Goal: Book appointment/travel/reservation

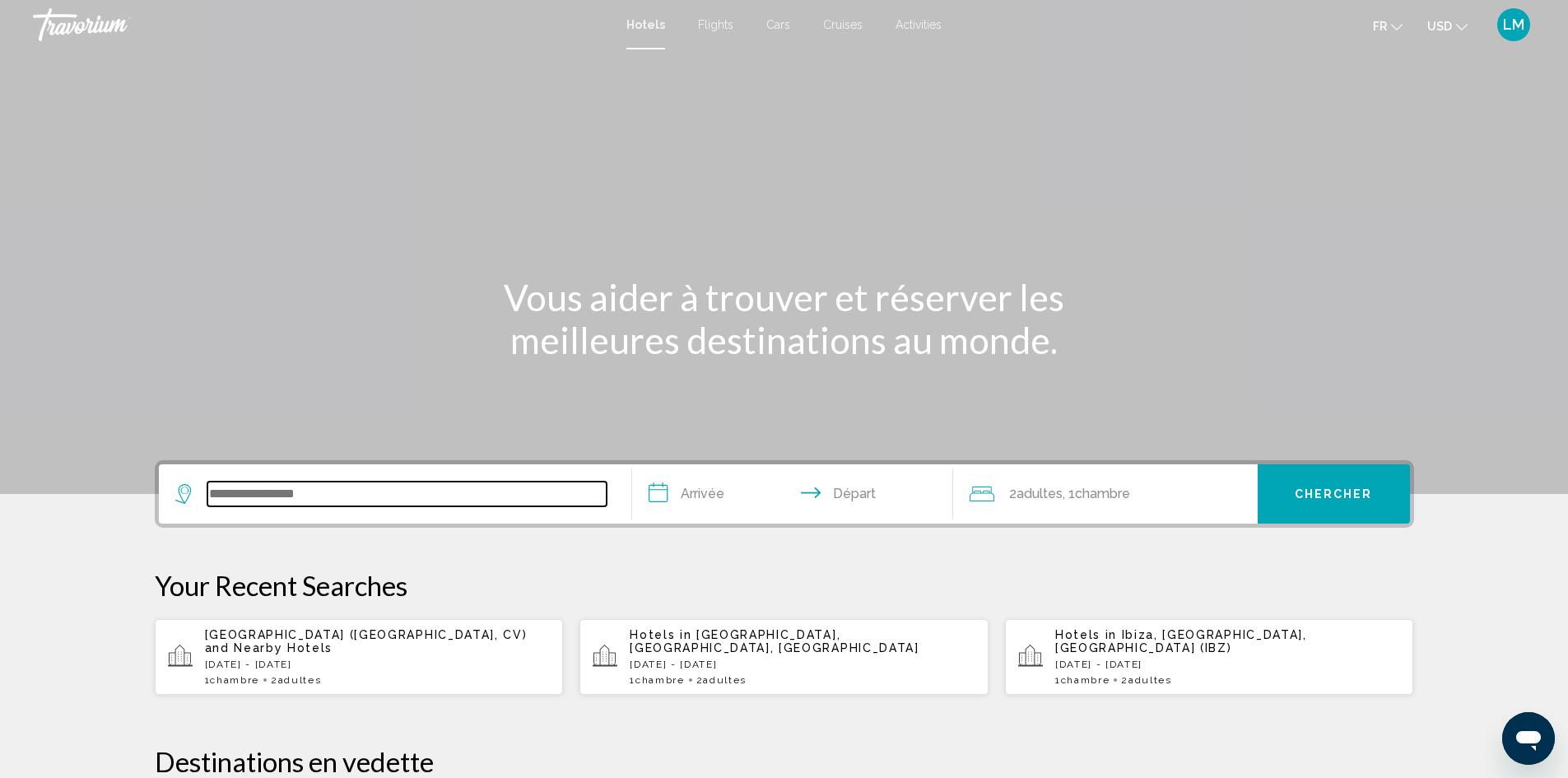
click at [244, 489] on input "Search widget" at bounding box center [407, 493] width 399 height 24
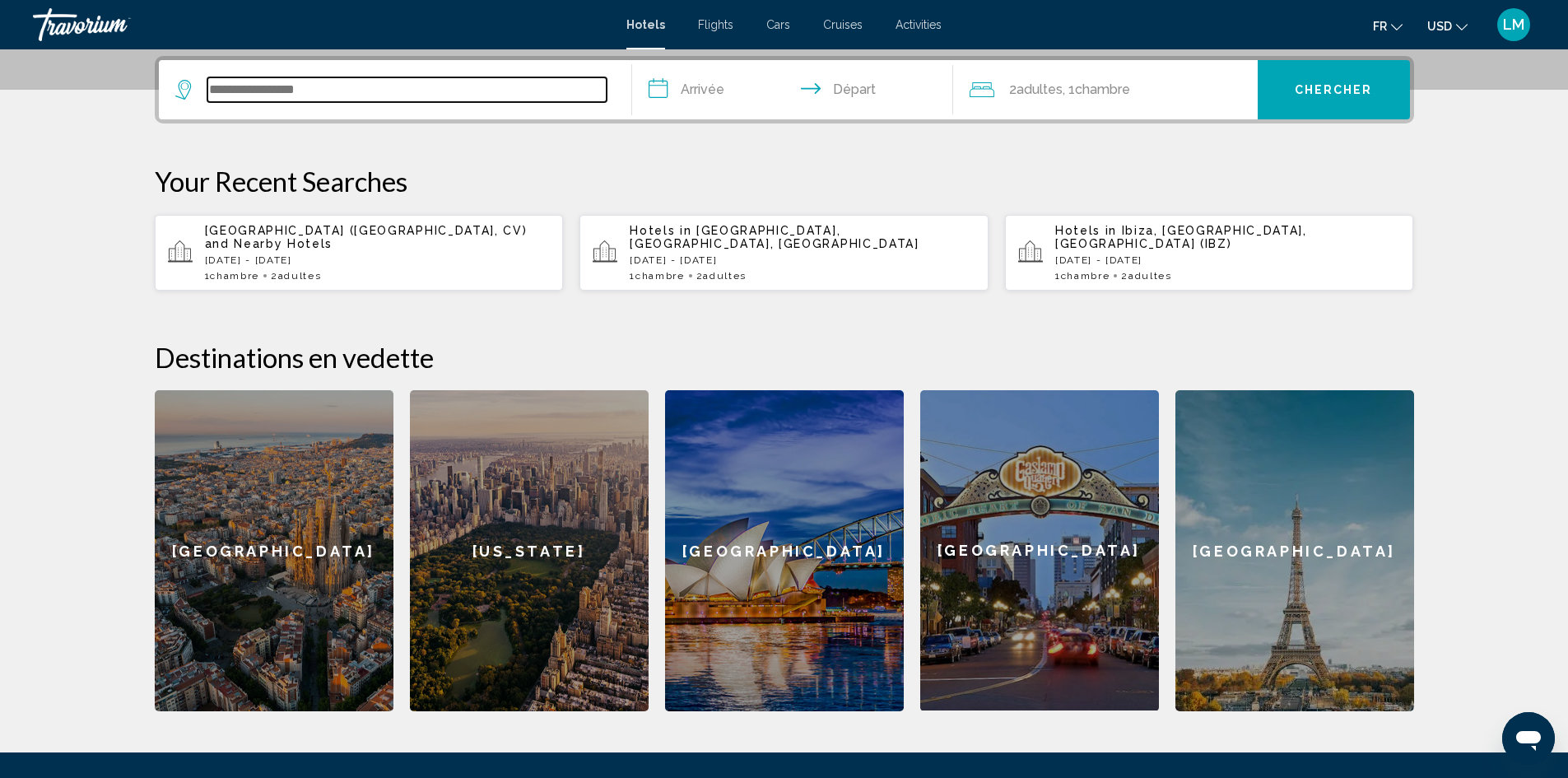
scroll to position [407, 0]
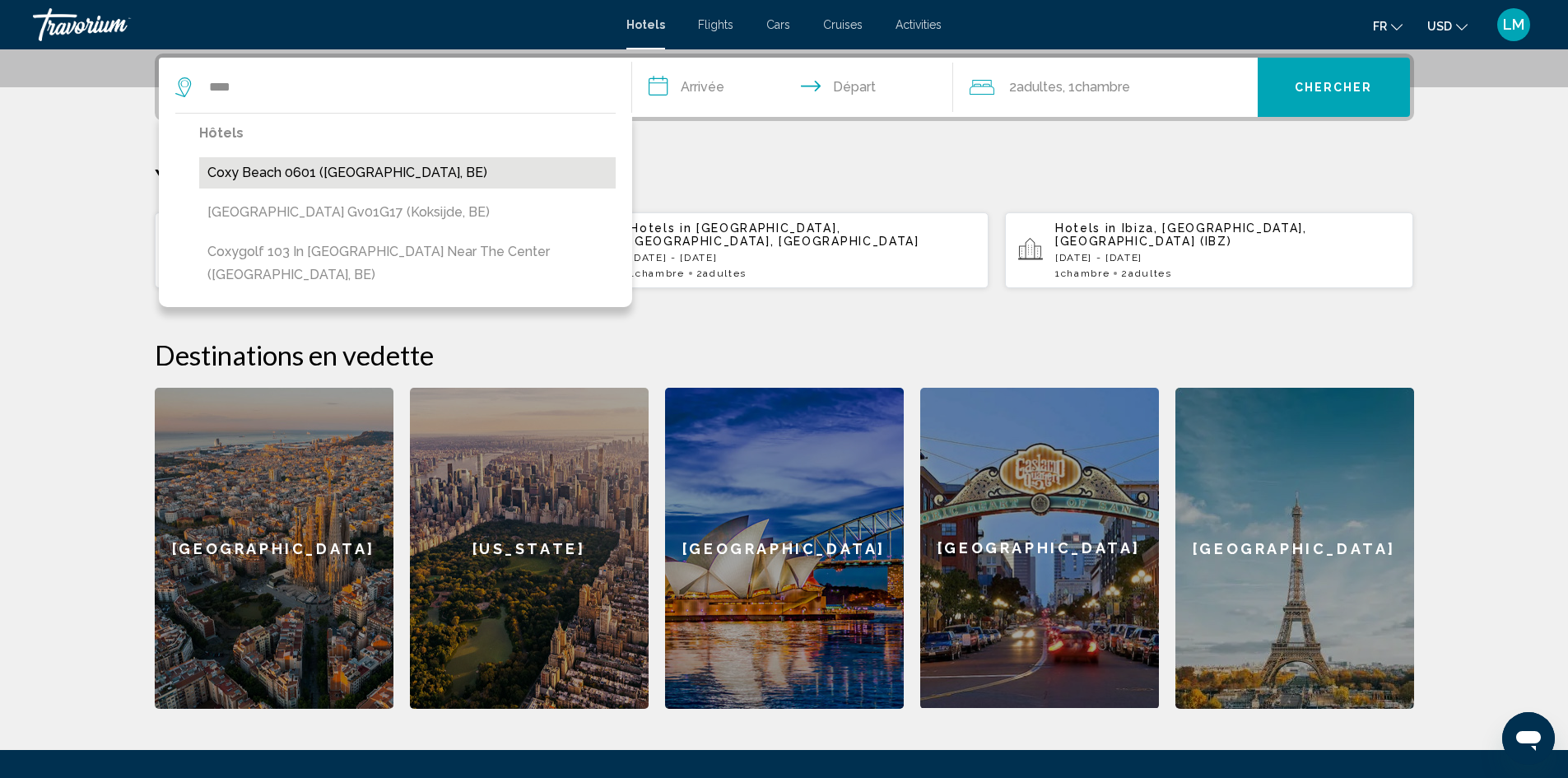
click at [337, 174] on button "Coxy Beach 0601 (Koksijde, BE)" at bounding box center [407, 173] width 417 height 31
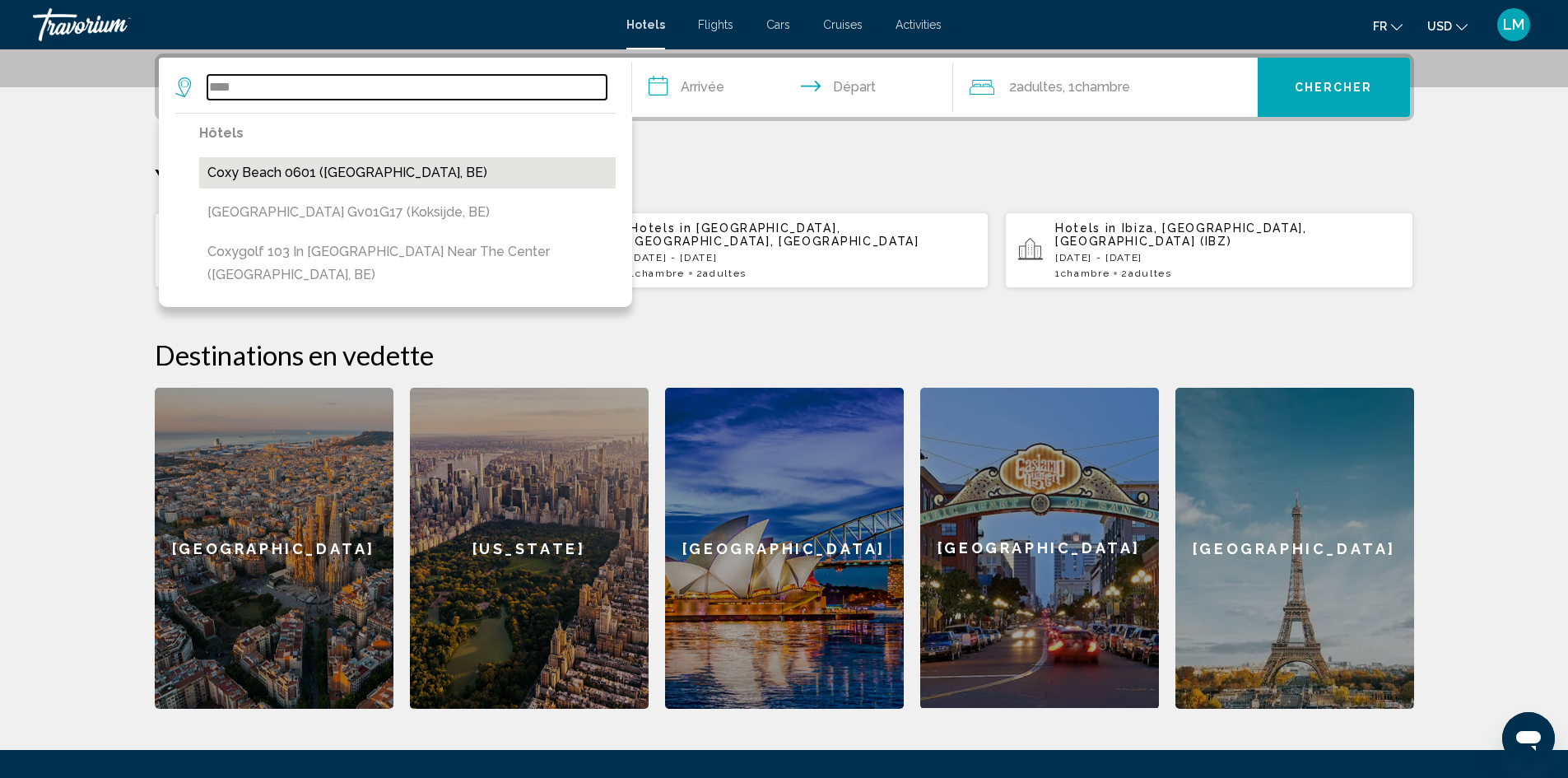
type input "**********"
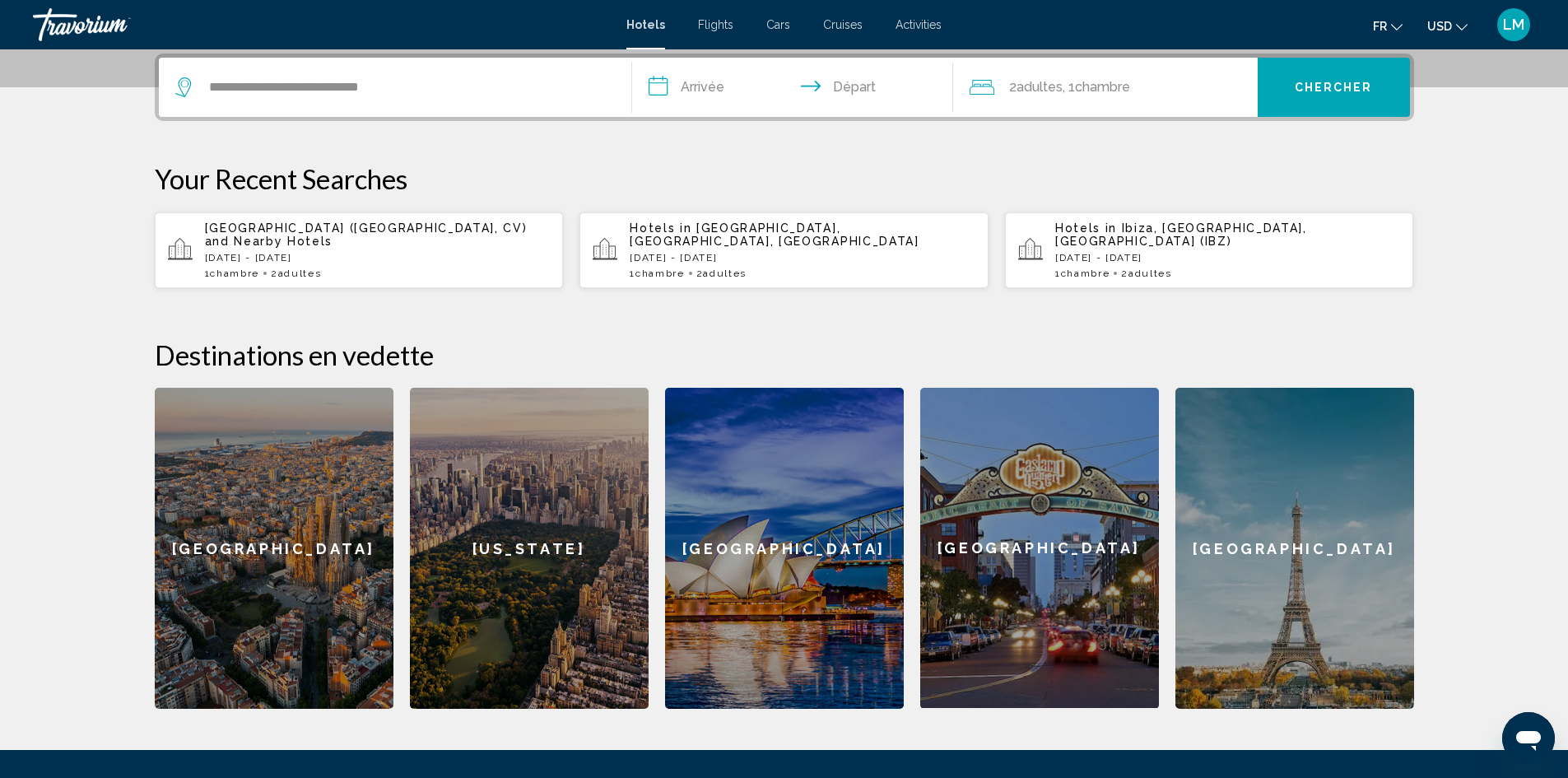
click at [696, 83] on input "**********" at bounding box center [797, 90] width 328 height 64
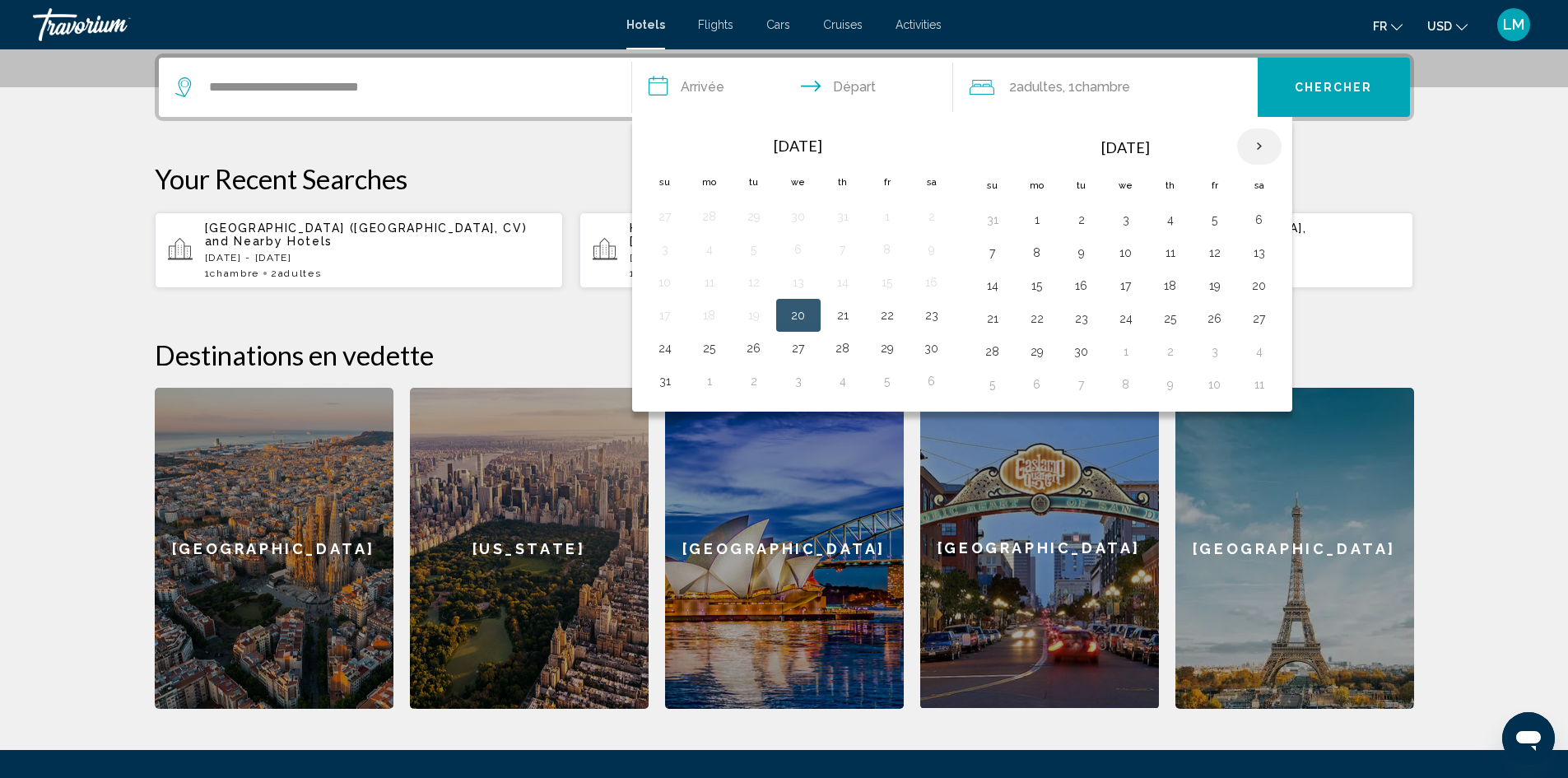
click at [1261, 146] on th "Next month" at bounding box center [1259, 146] width 45 height 36
click at [1261, 145] on th "Next month" at bounding box center [1259, 146] width 45 height 36
click at [1123, 253] on button "5" at bounding box center [1126, 253] width 26 height 23
click at [1258, 246] on button "8" at bounding box center [1259, 253] width 26 height 23
type input "**********"
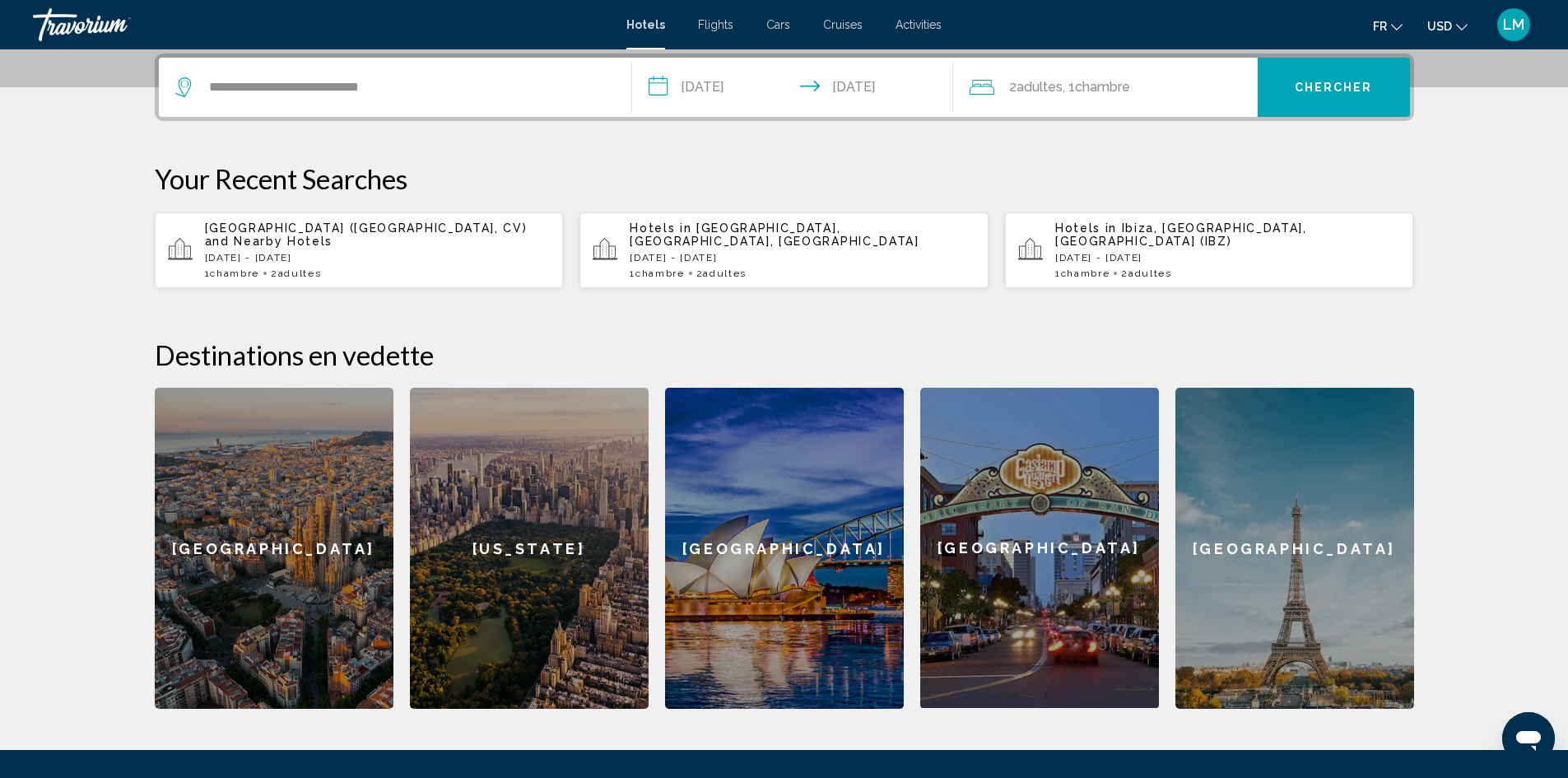
click at [1158, 82] on div "2 Adulte Adultes , 1 Chambre pièces" at bounding box center [1113, 88] width 288 height 23
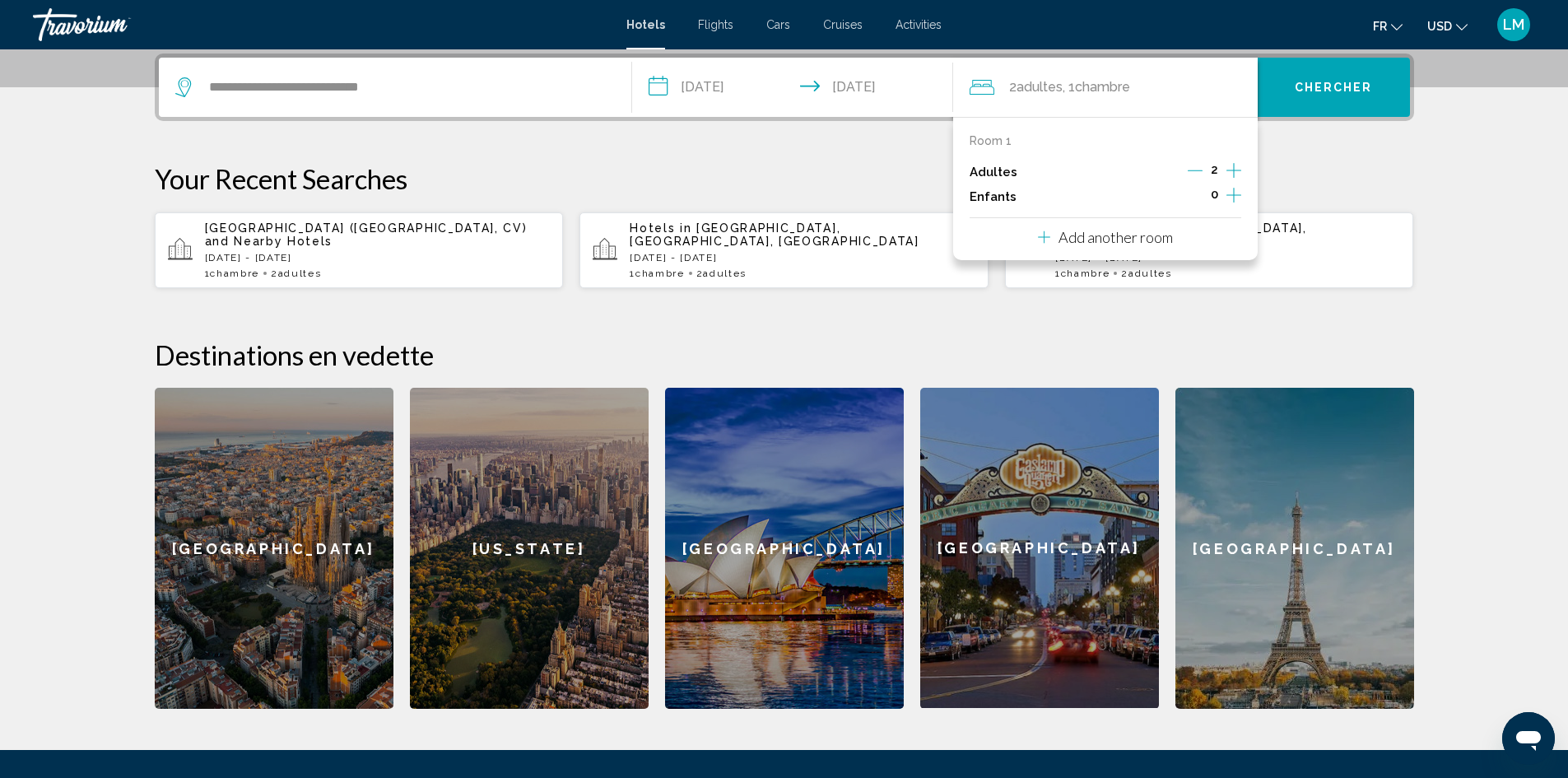
click at [1232, 189] on icon "Increment children" at bounding box center [1234, 195] width 15 height 20
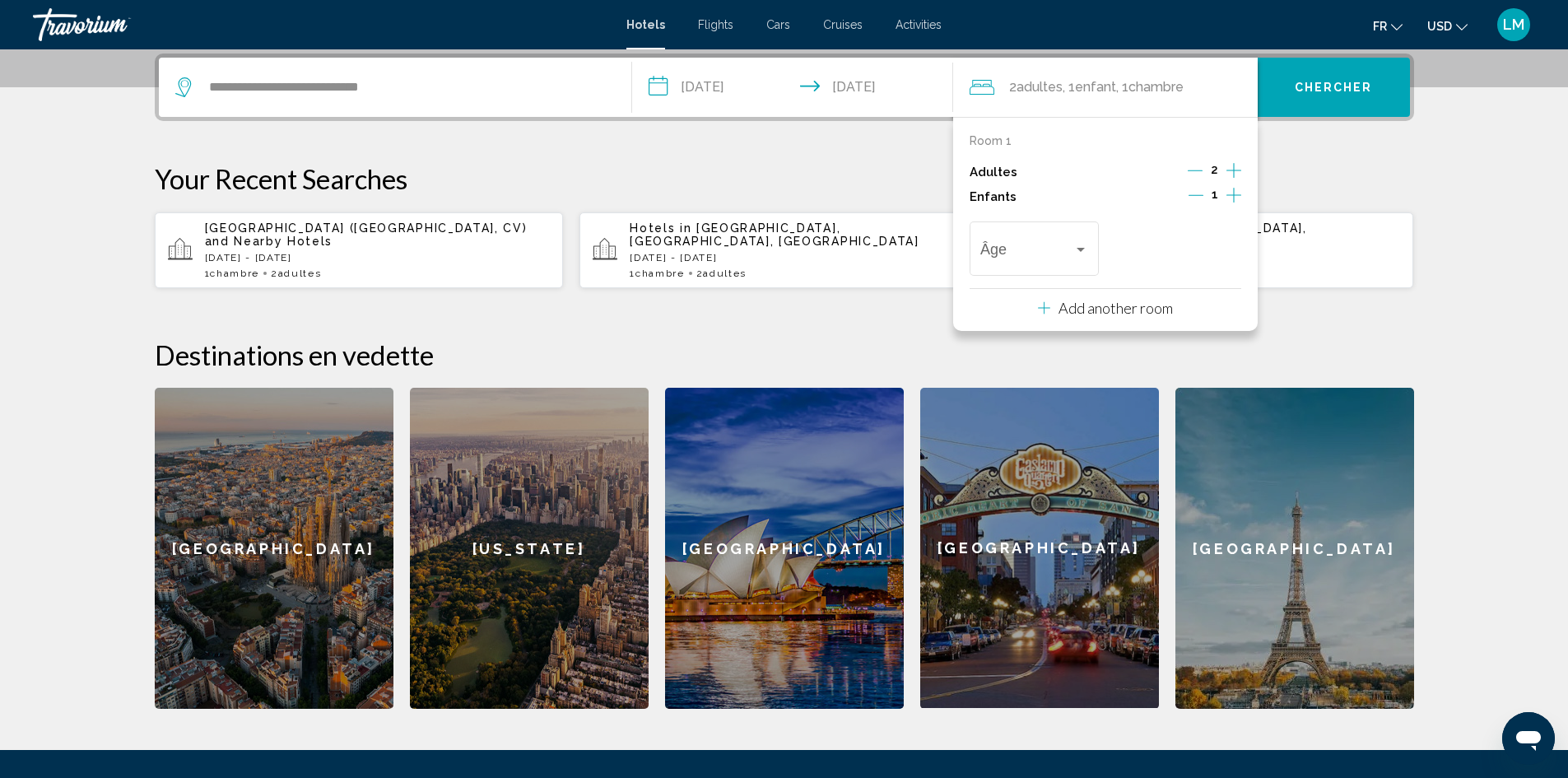
click at [1232, 189] on icon "Increment children" at bounding box center [1234, 195] width 15 height 20
click at [1041, 240] on div "Âge" at bounding box center [1034, 247] width 107 height 59
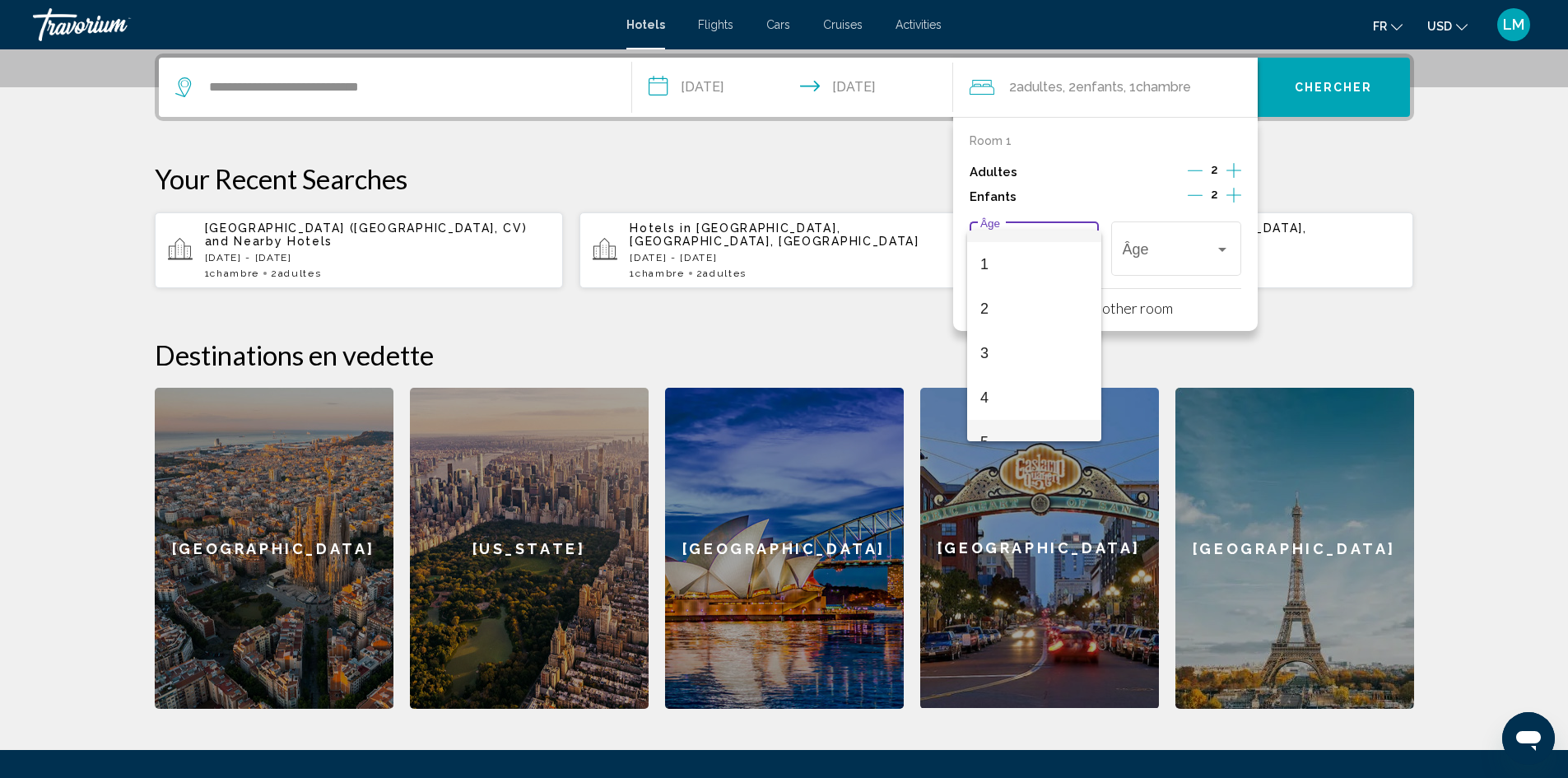
click at [1020, 432] on span "5" at bounding box center [1034, 442] width 107 height 45
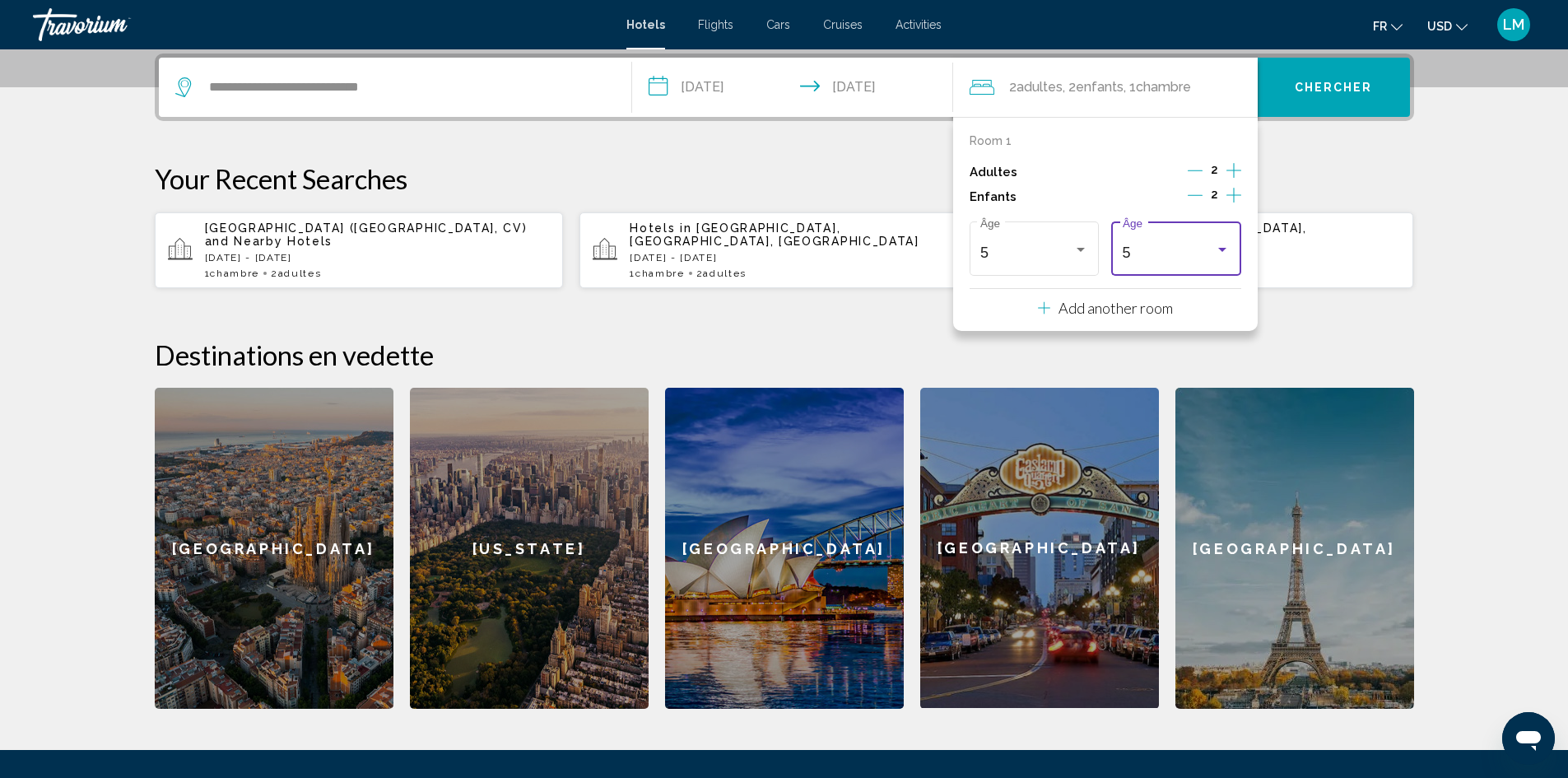
scroll to position [56, 0]
click at [1171, 246] on div "5" at bounding box center [1169, 252] width 93 height 17
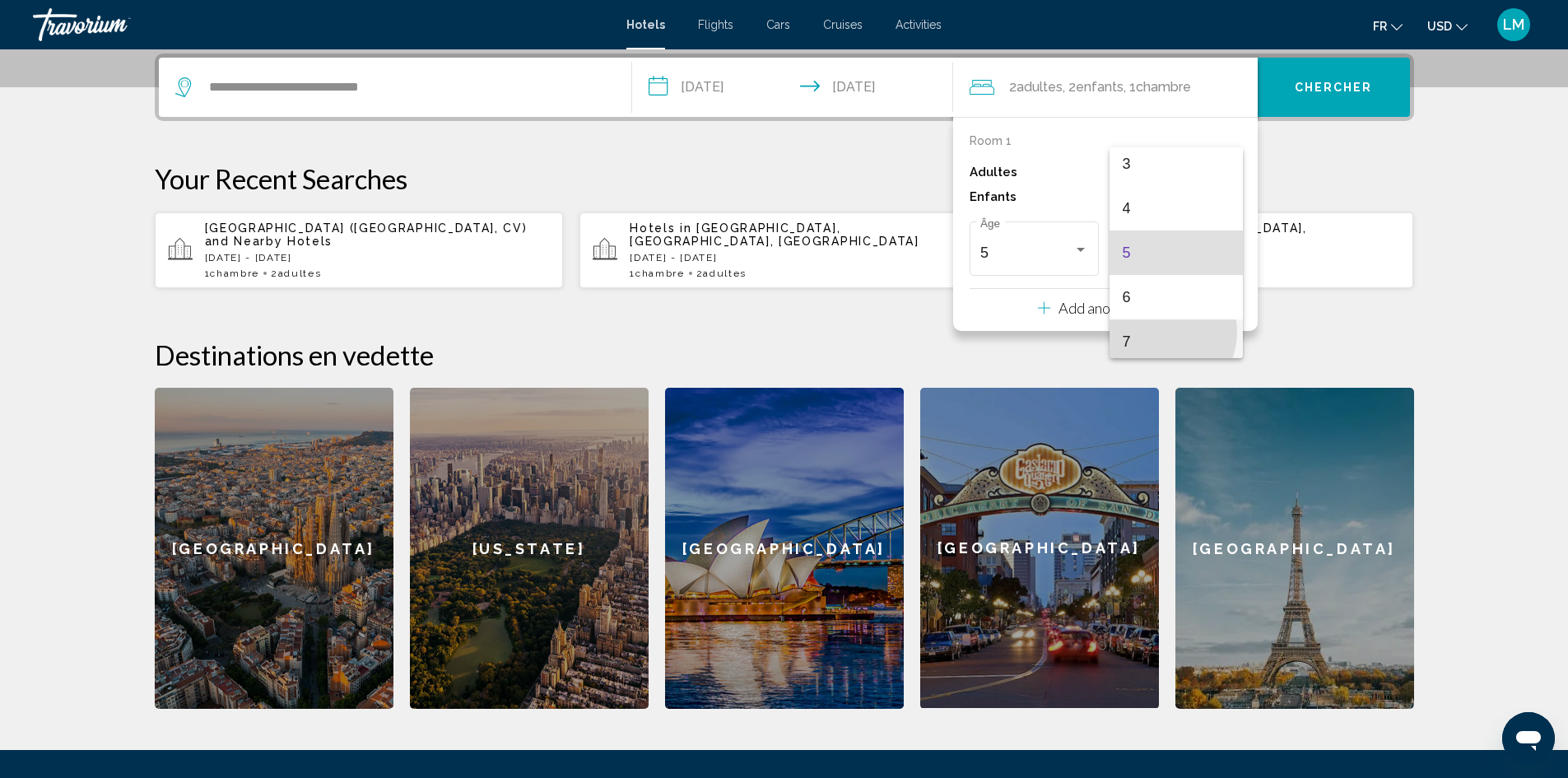
click at [1159, 332] on span "7" at bounding box center [1176, 342] width 107 height 45
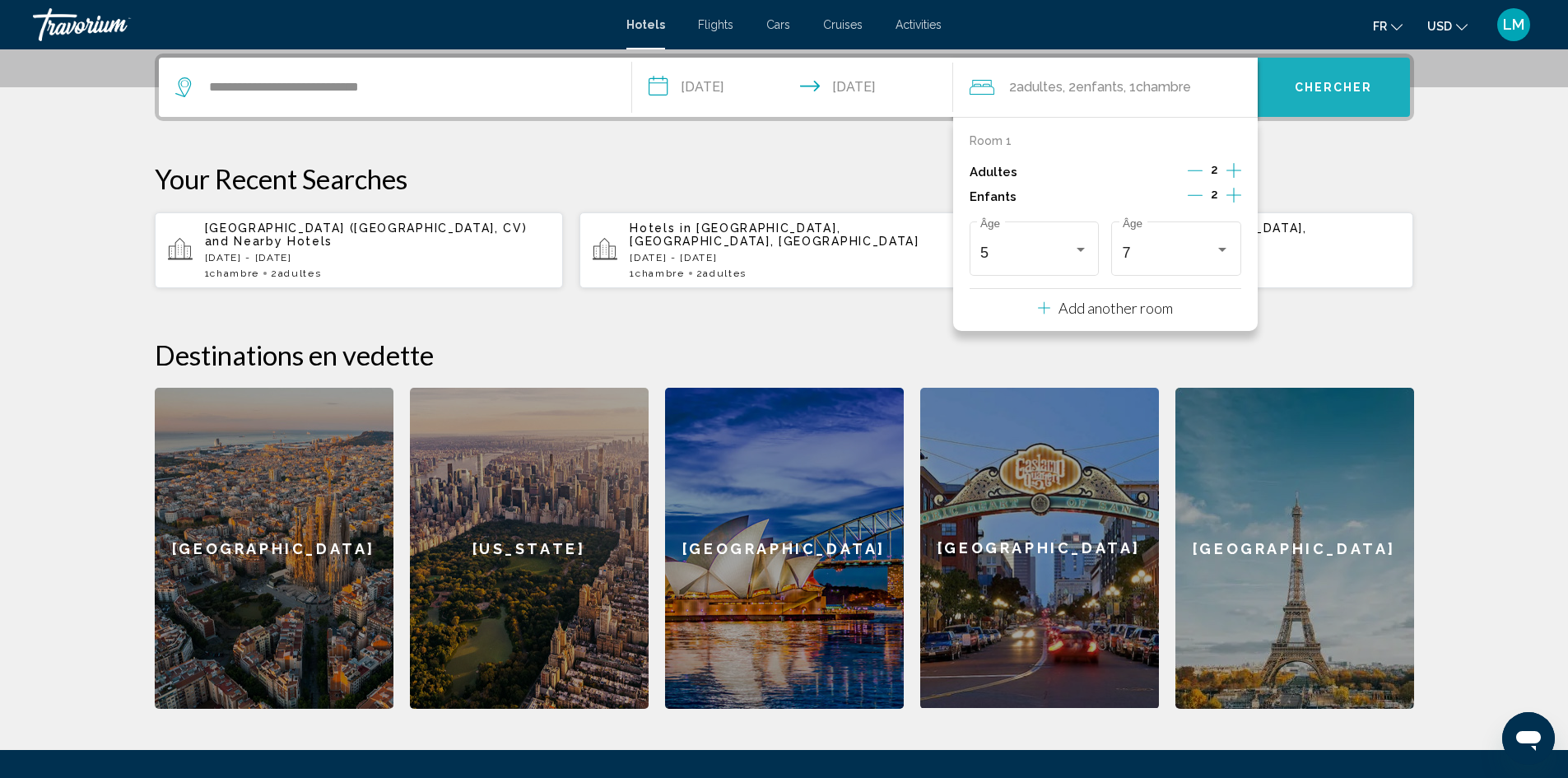
click at [1354, 83] on span "Chercher" at bounding box center [1335, 87] width 78 height 13
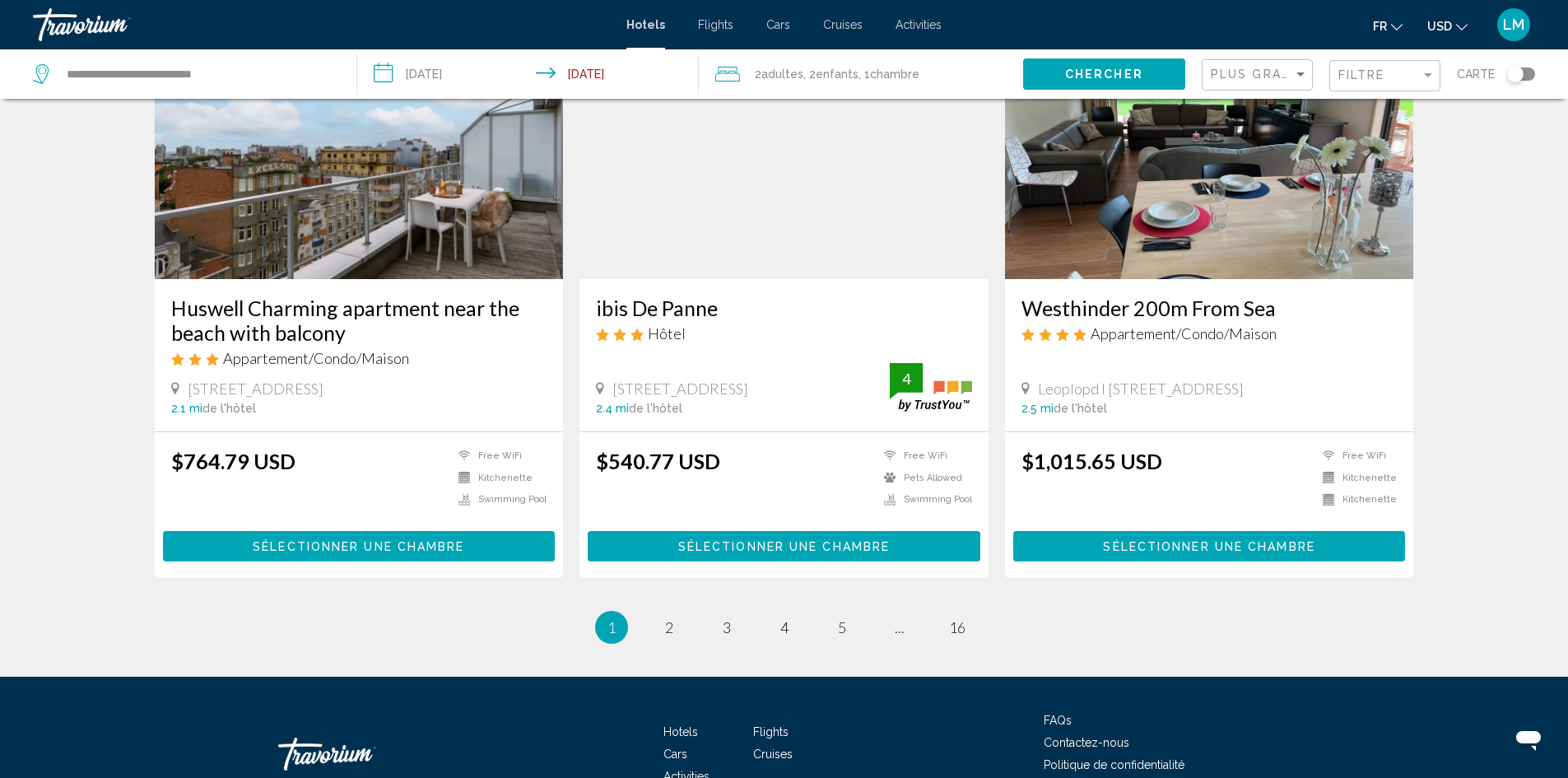
scroll to position [1978, 0]
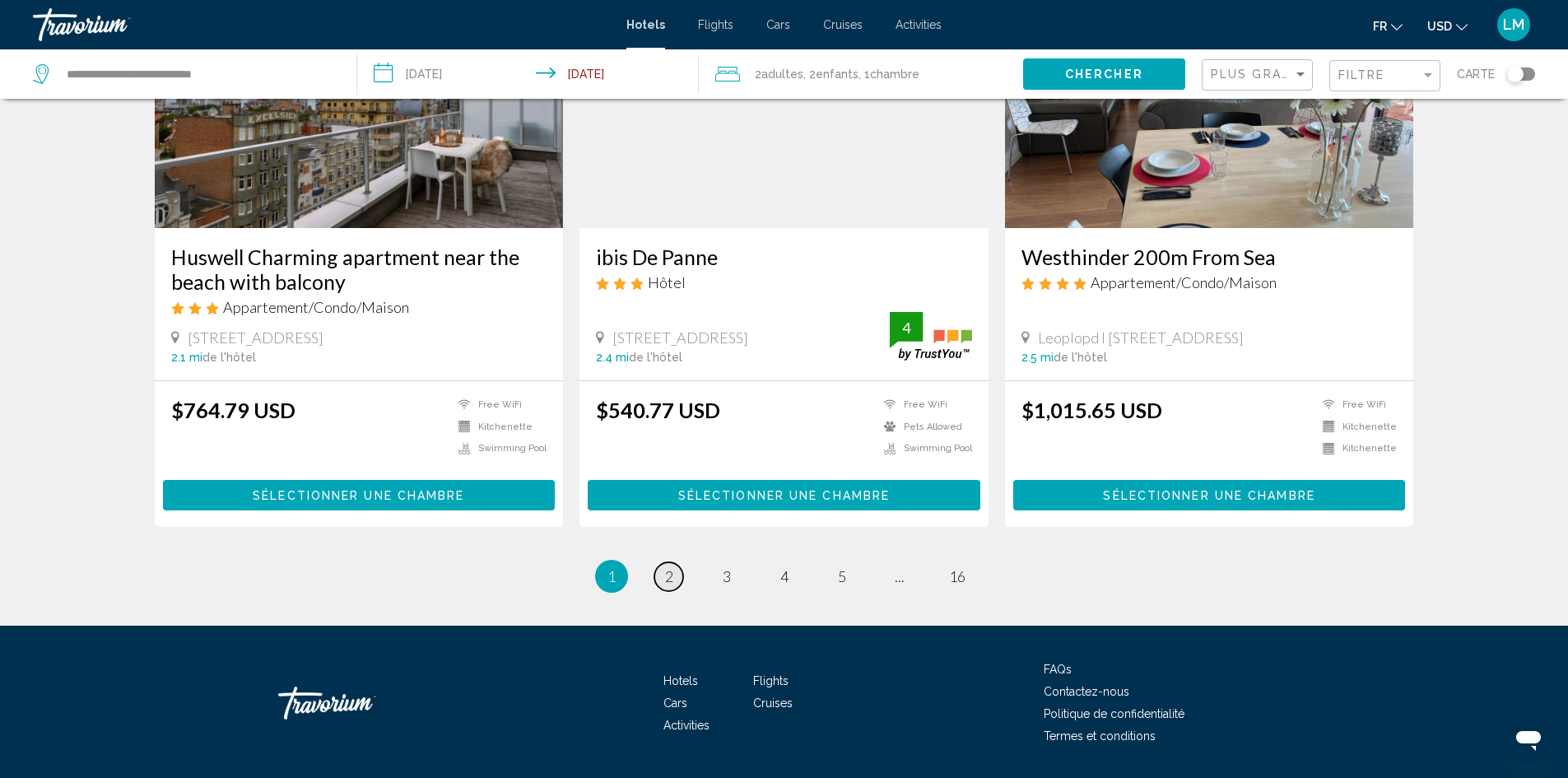
click at [664, 562] on link "page 2" at bounding box center [669, 577] width 29 height 29
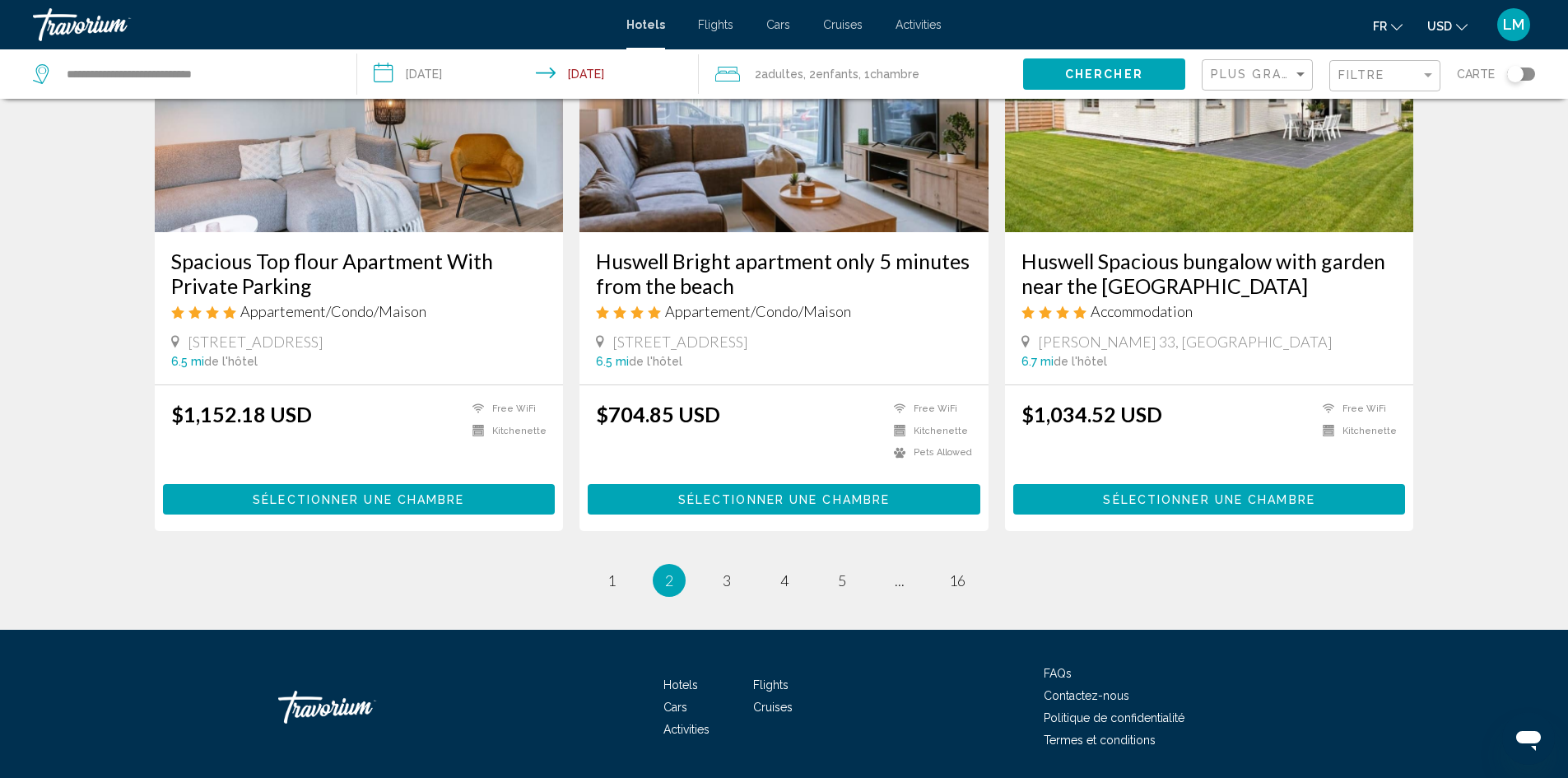
scroll to position [2027, 0]
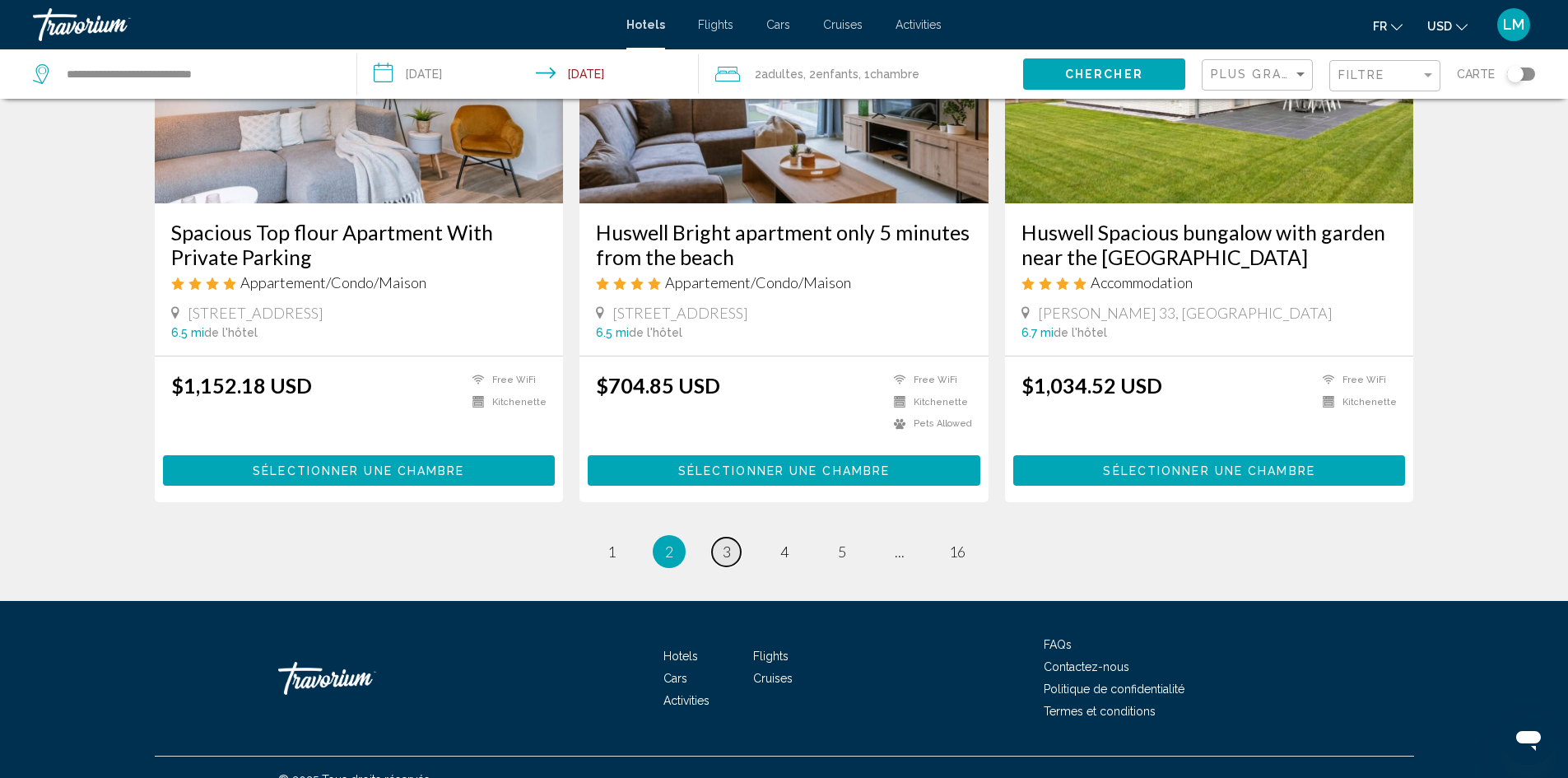
click at [733, 538] on link "page 3" at bounding box center [726, 553] width 29 height 29
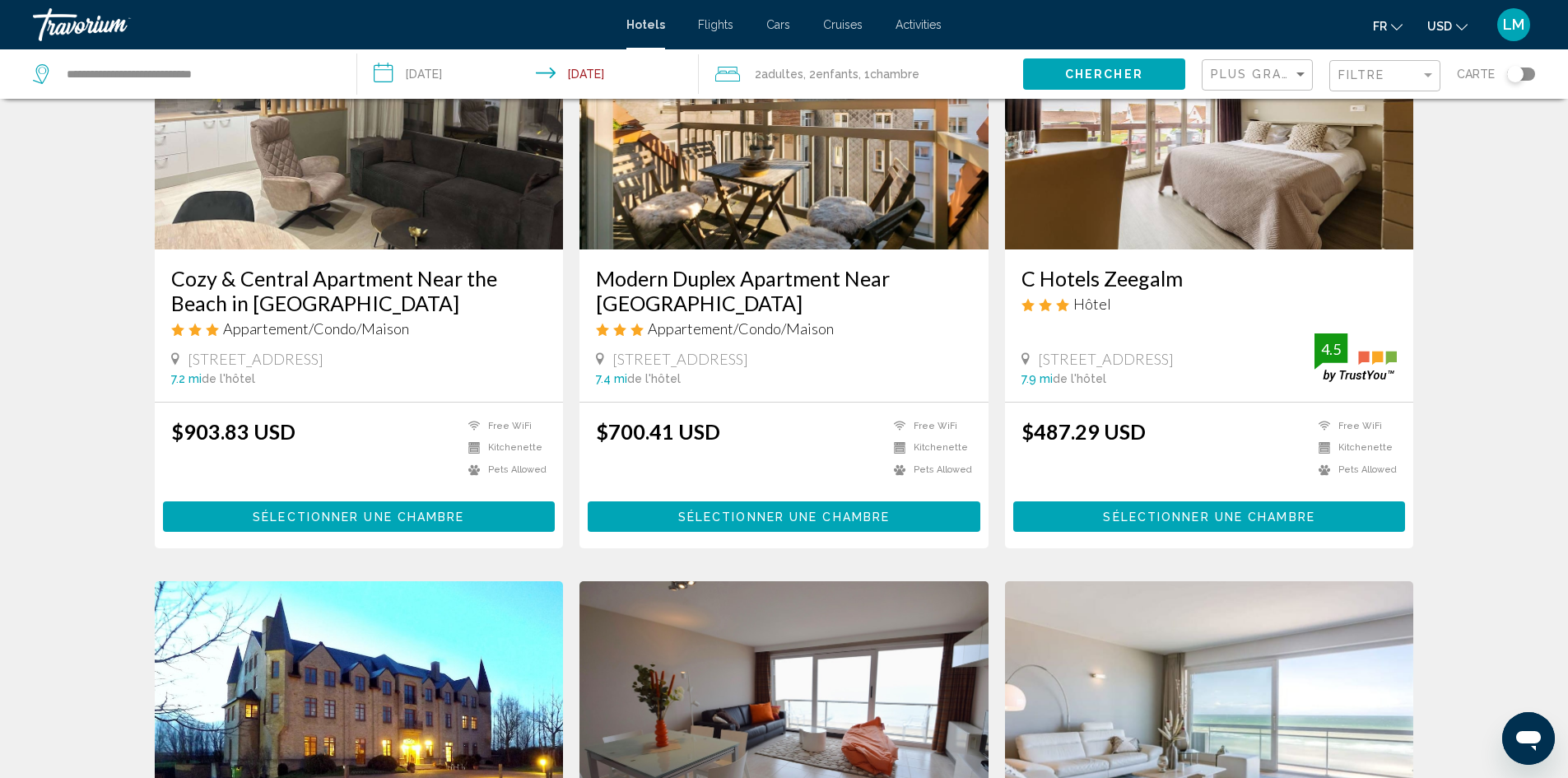
scroll to position [165, 0]
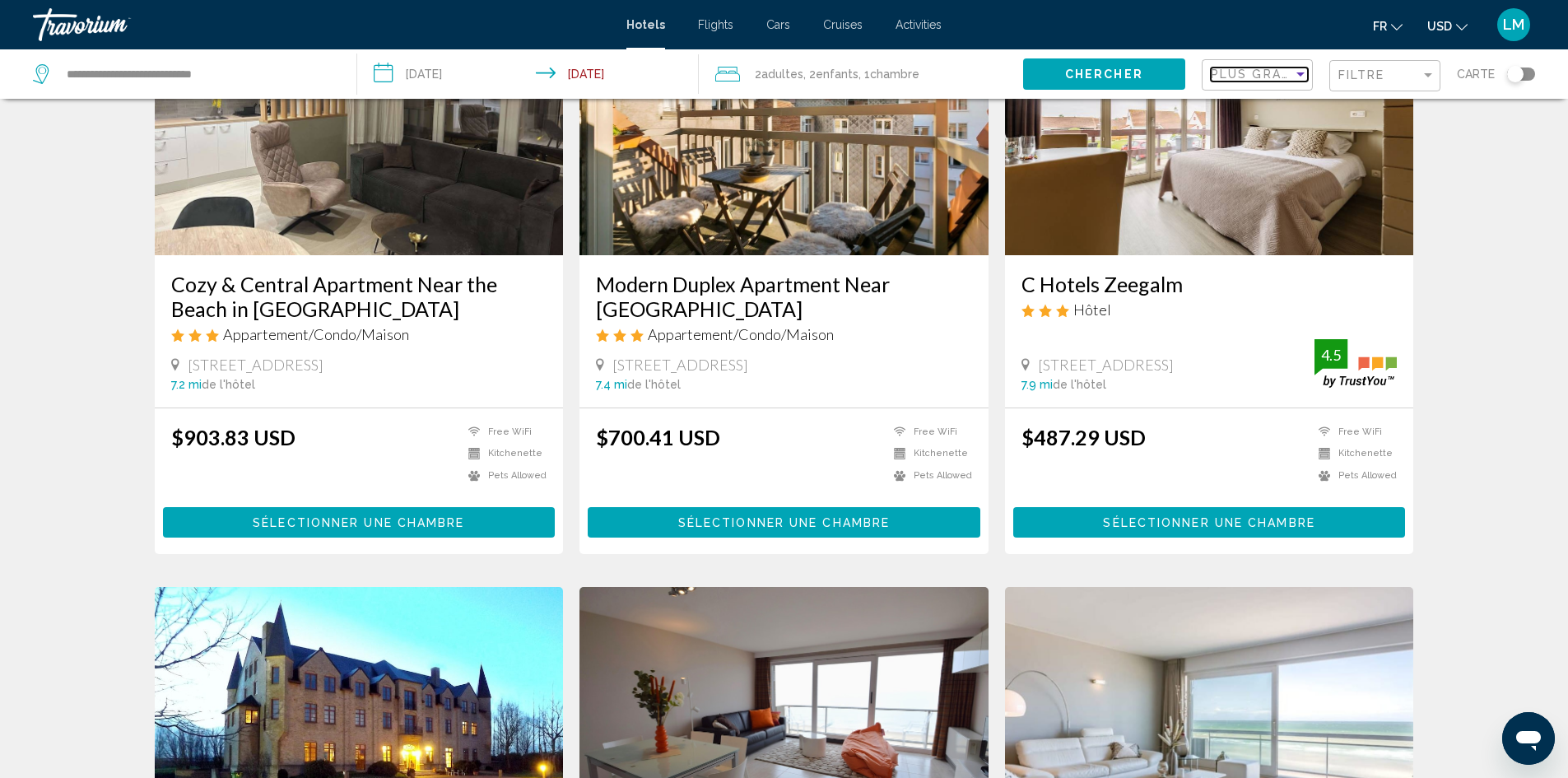
click at [1300, 71] on div "Sort by" at bounding box center [1300, 73] width 15 height 13
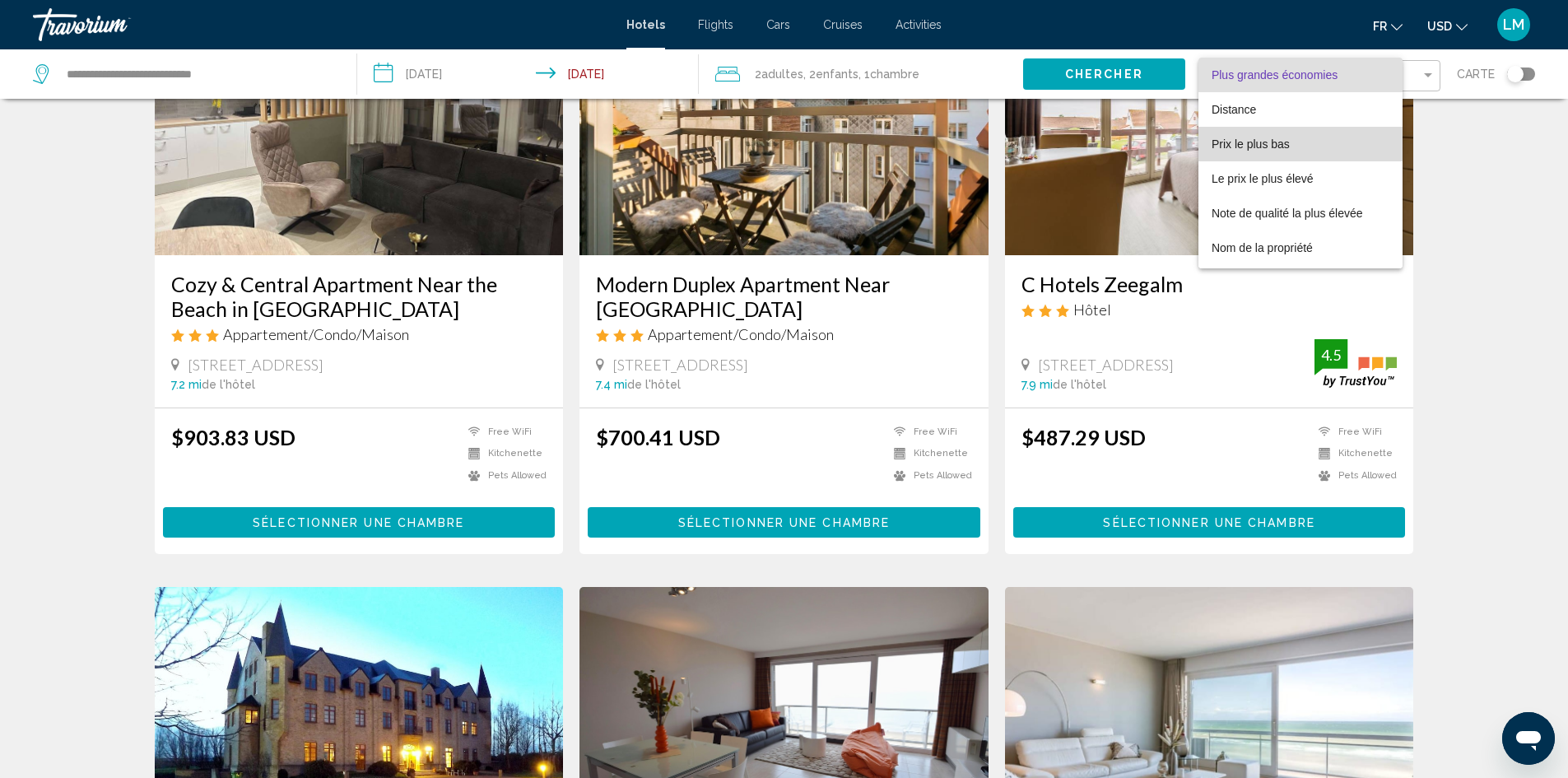
click at [1278, 140] on span "Prix le plus bas" at bounding box center [1251, 143] width 78 height 13
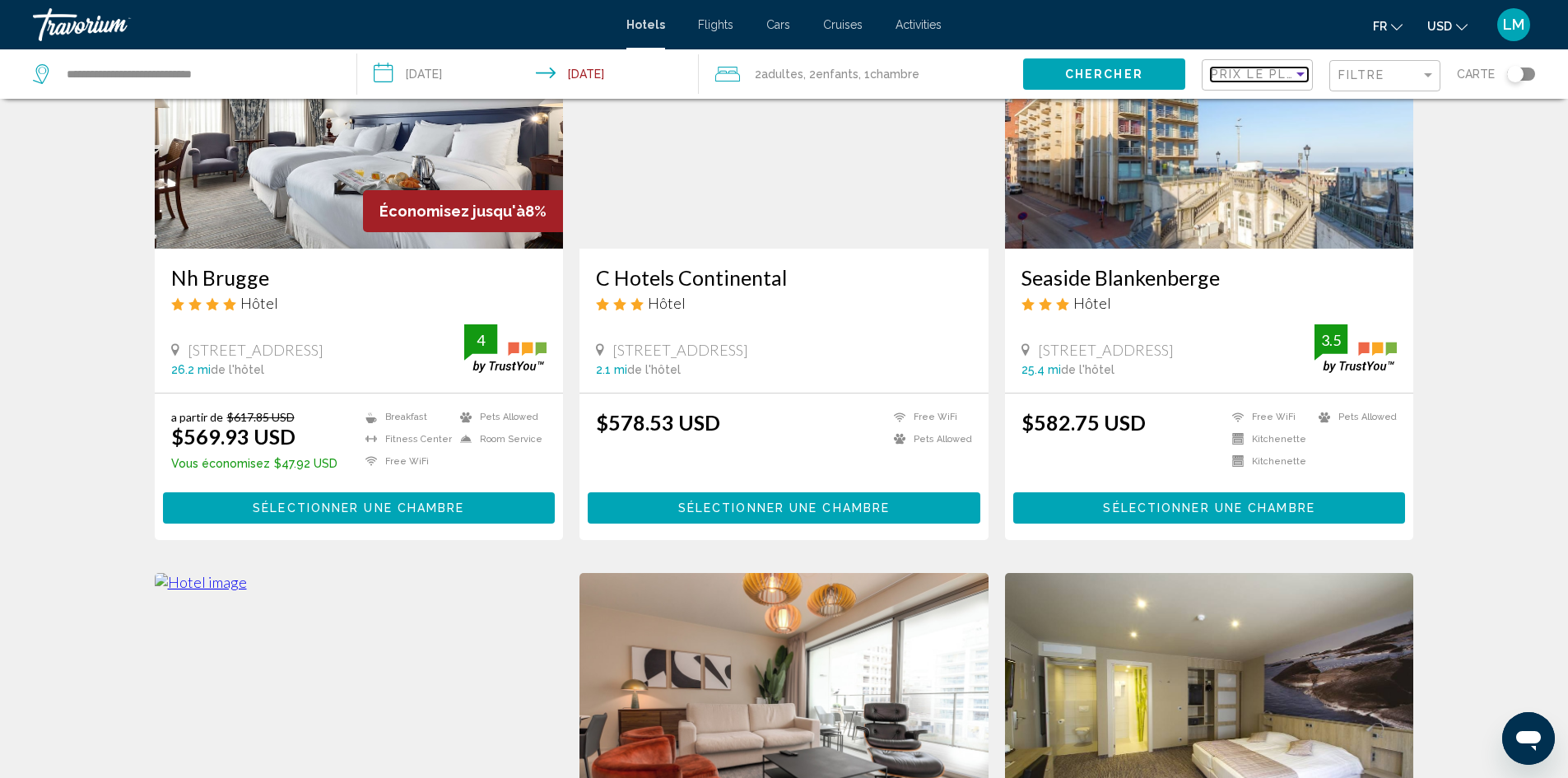
scroll to position [165, 0]
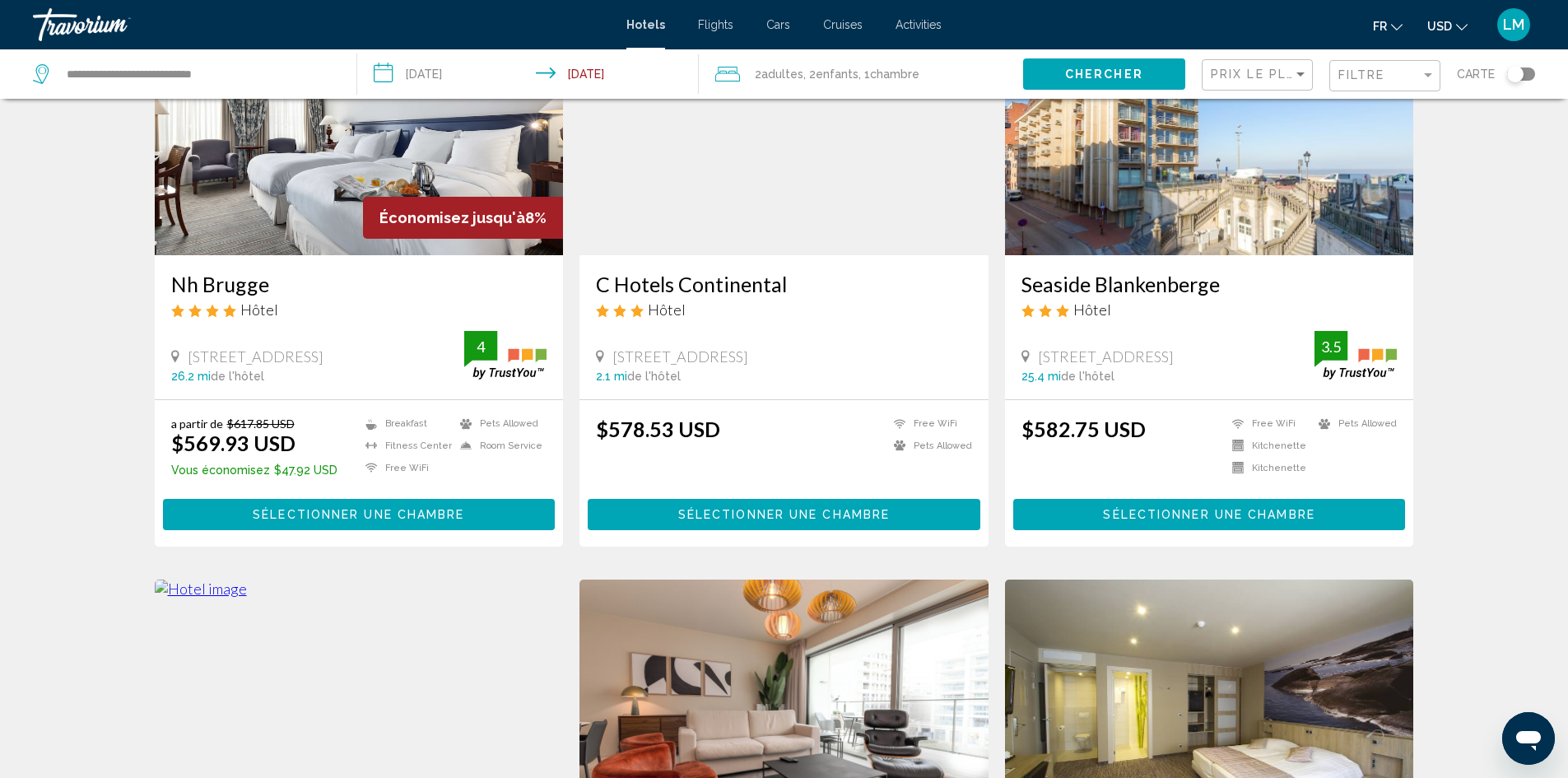
click at [444, 71] on input "**********" at bounding box center [531, 77] width 348 height 55
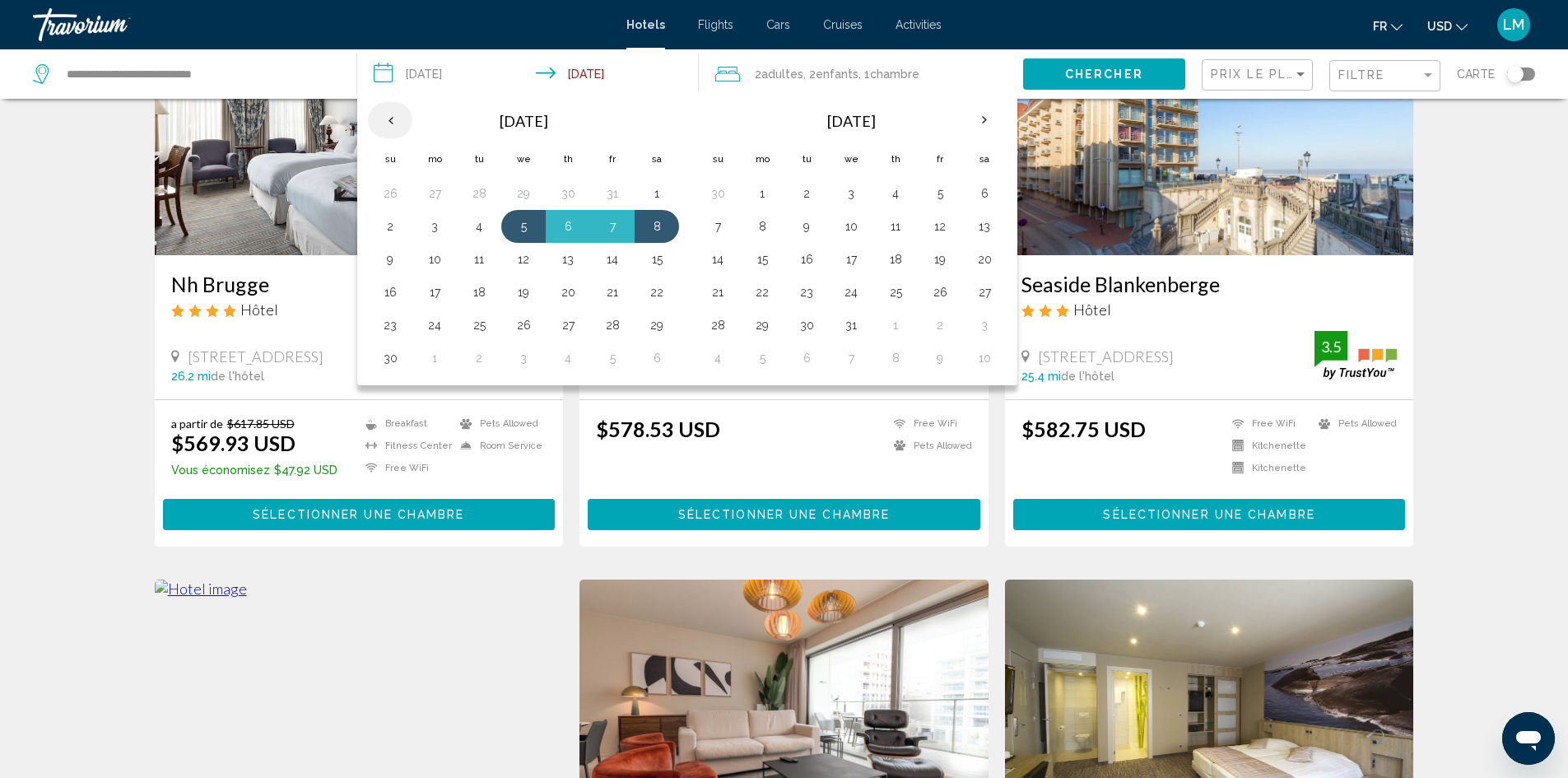
click at [387, 119] on th "Previous month" at bounding box center [391, 120] width 45 height 36
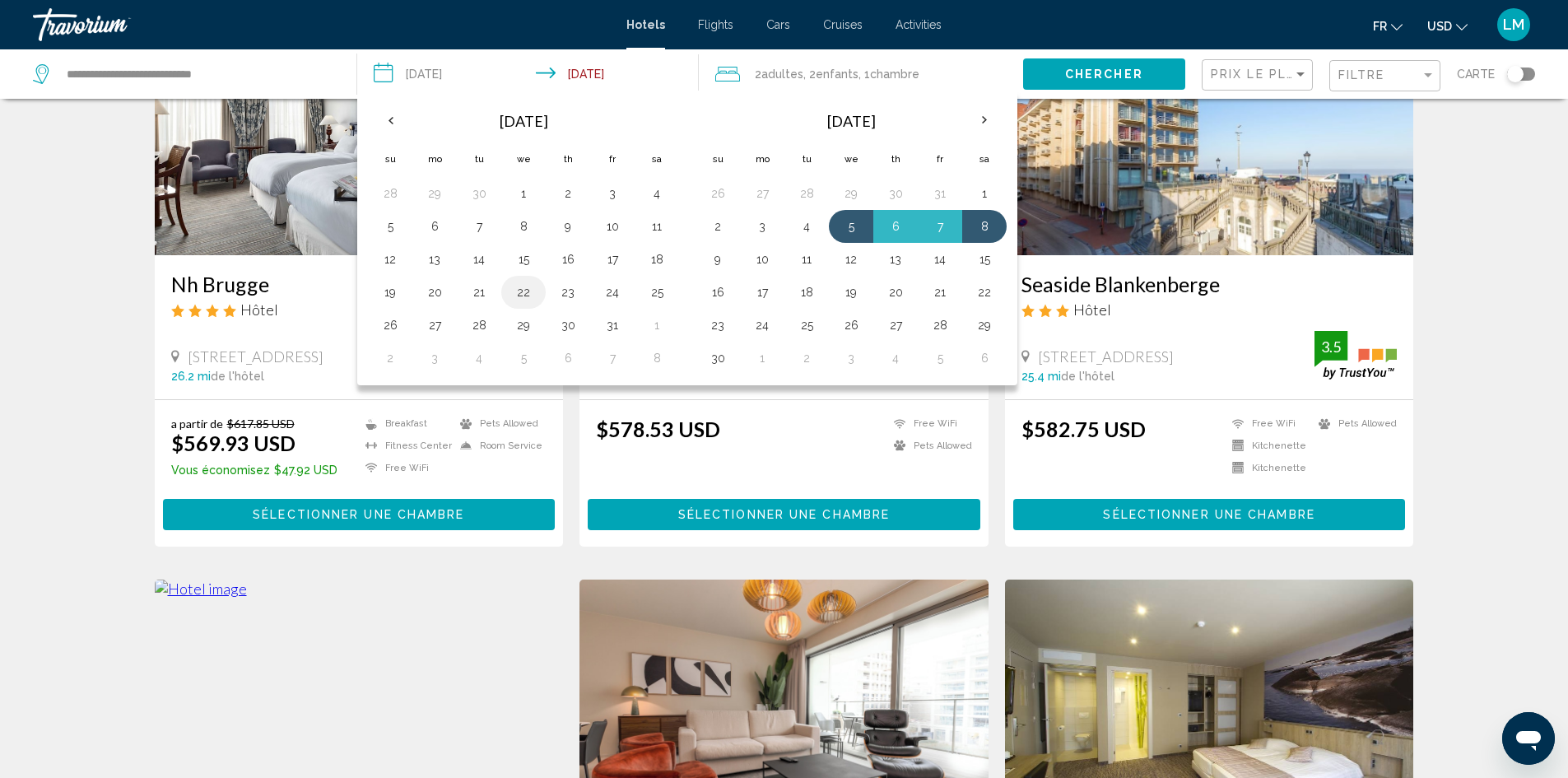
click at [526, 292] on button "22" at bounding box center [523, 293] width 26 height 23
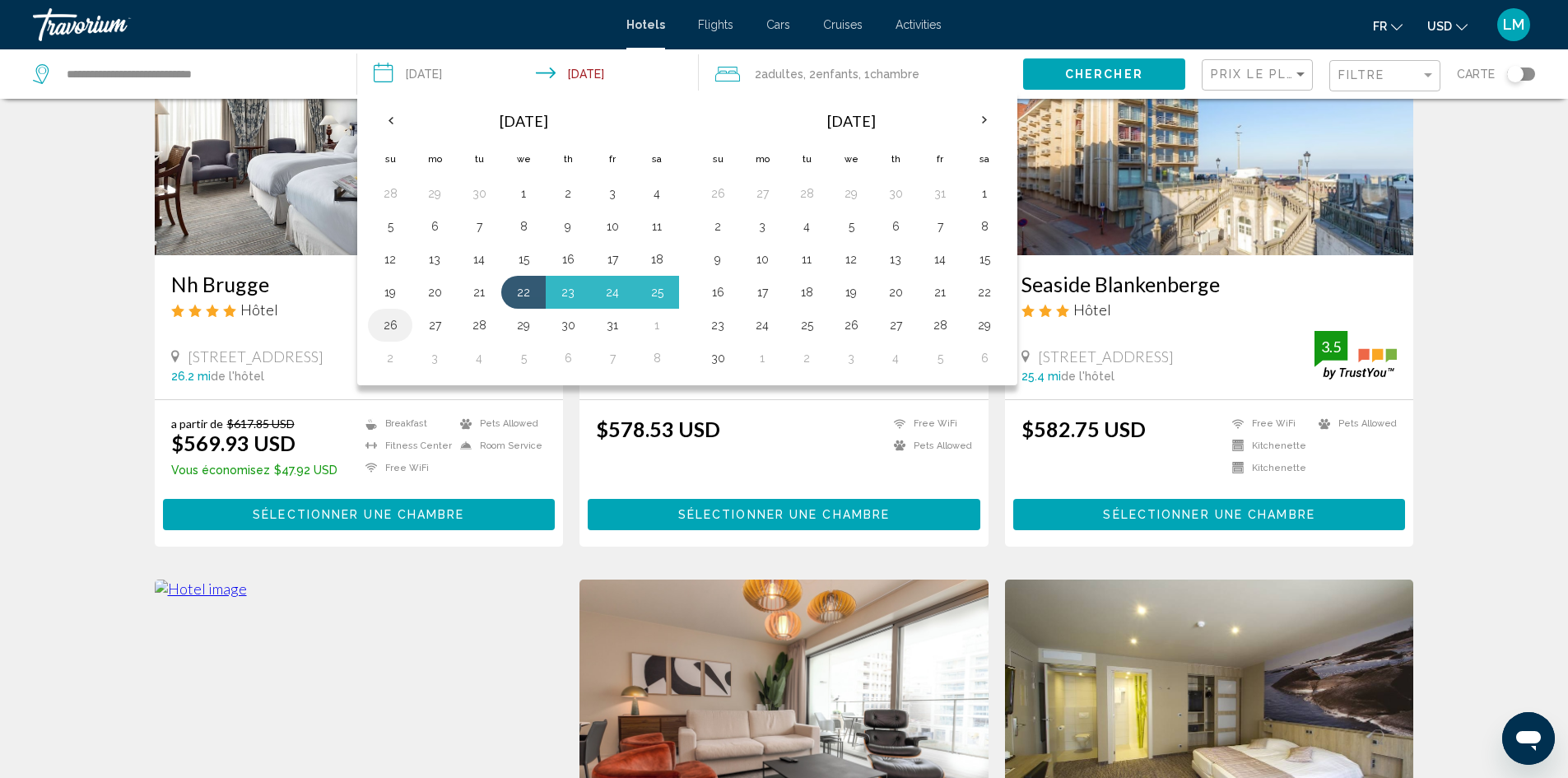
click at [392, 316] on button "26" at bounding box center [390, 325] width 26 height 23
type input "**********"
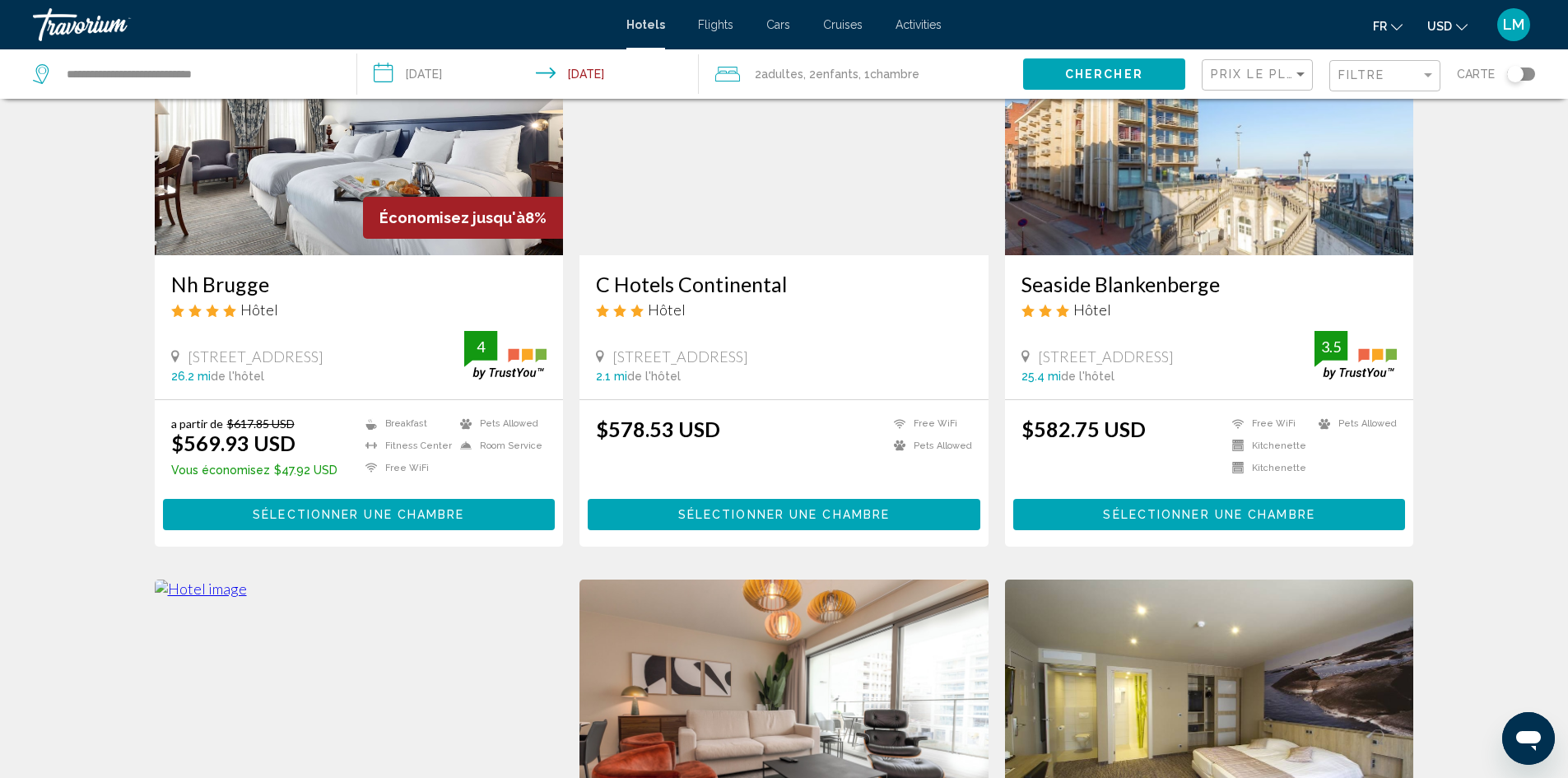
click at [1071, 66] on span "Chercher" at bounding box center [1104, 72] width 78 height 13
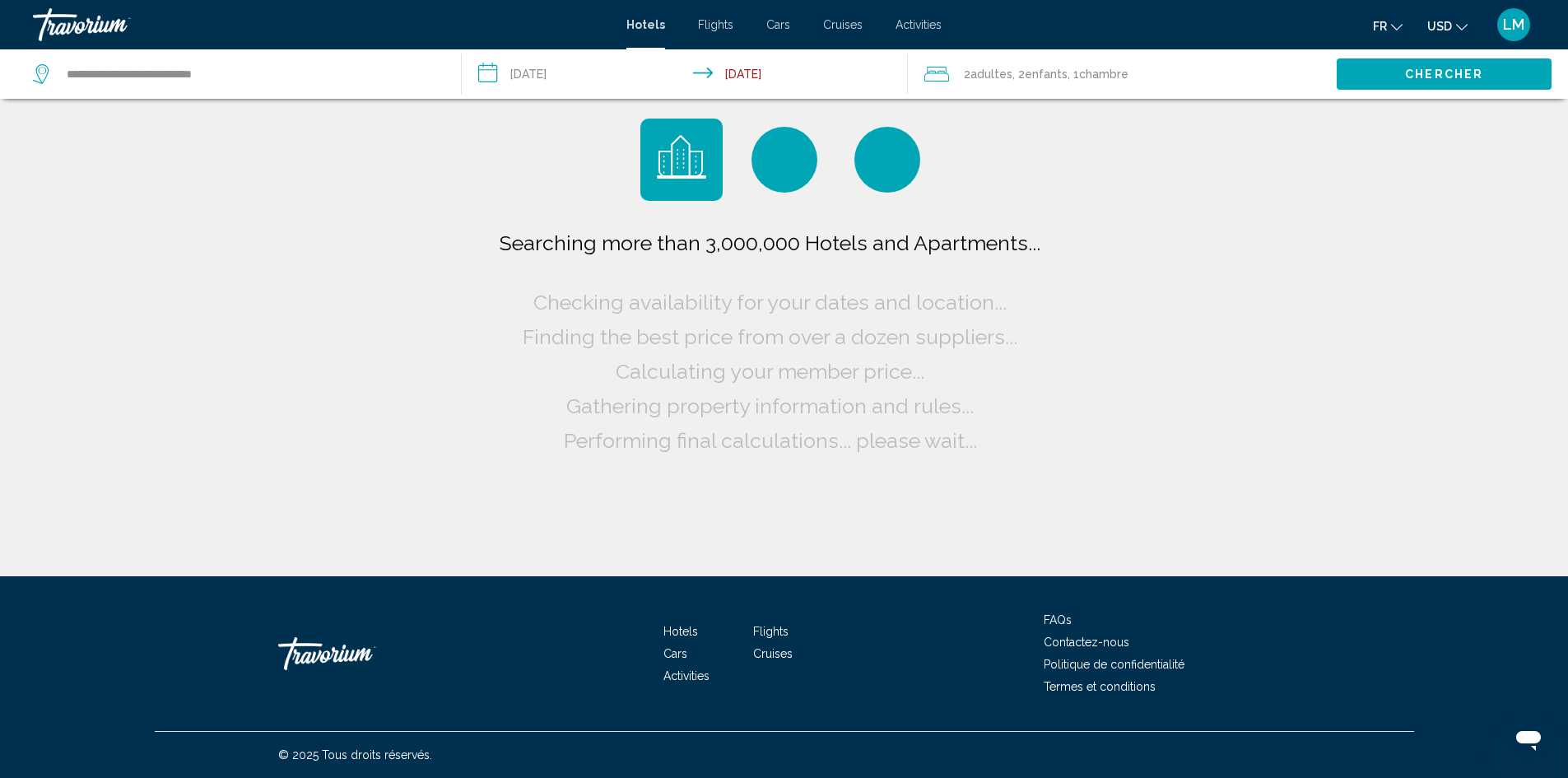
scroll to position [0, 0]
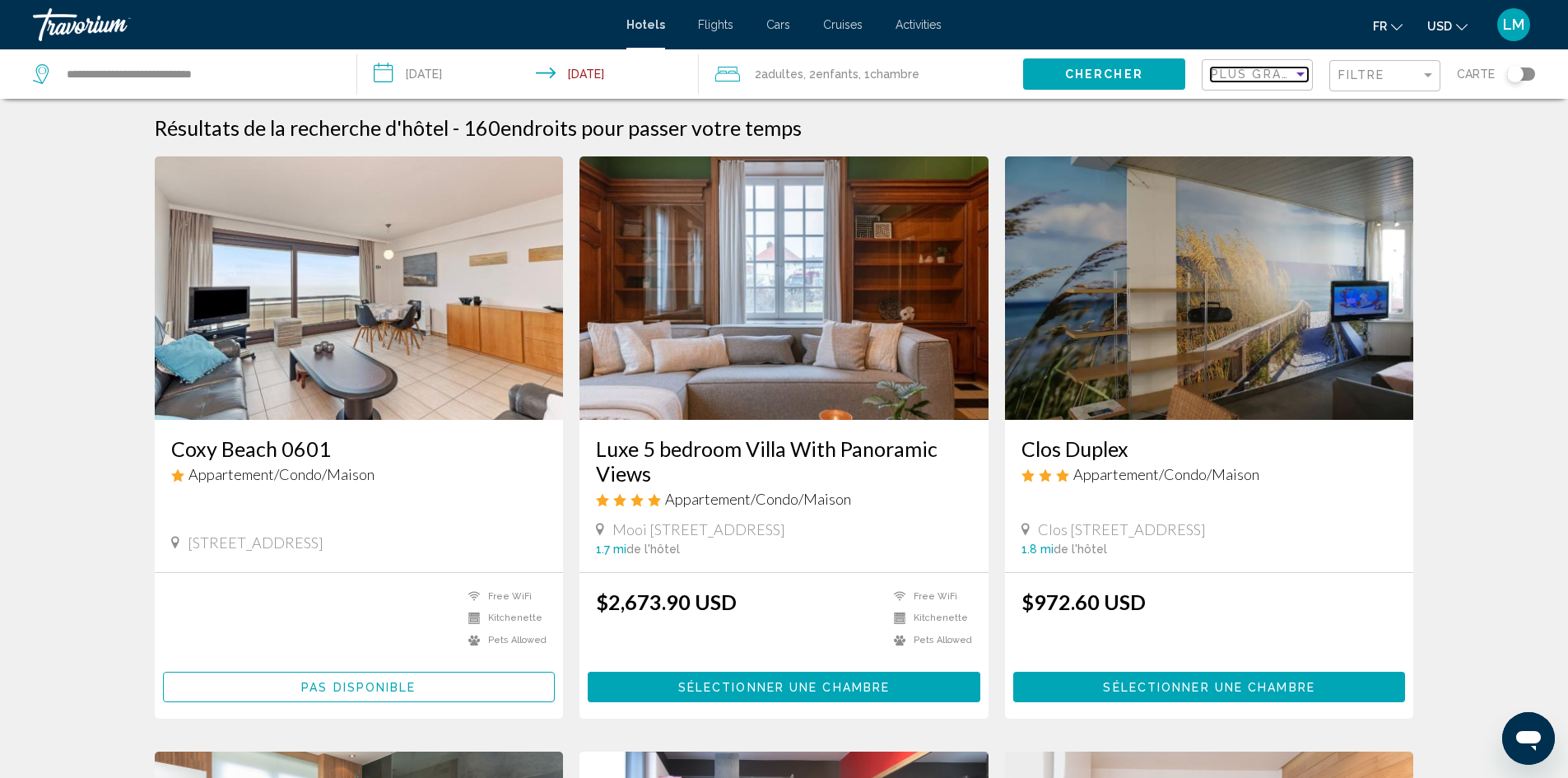
click at [1260, 70] on span "Plus grandes économies" at bounding box center [1308, 73] width 196 height 13
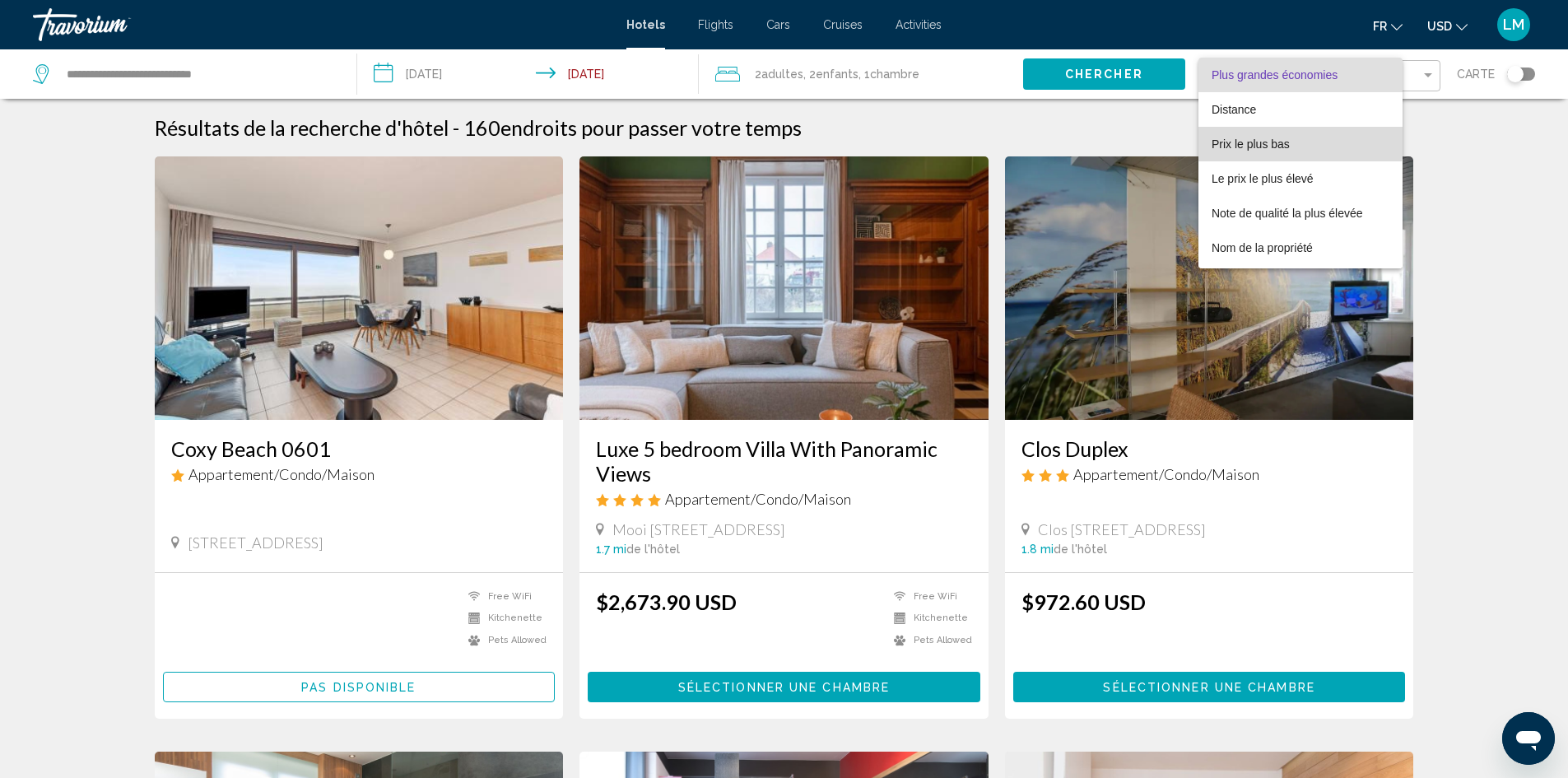
click at [1237, 140] on span "Prix le plus bas" at bounding box center [1251, 143] width 78 height 13
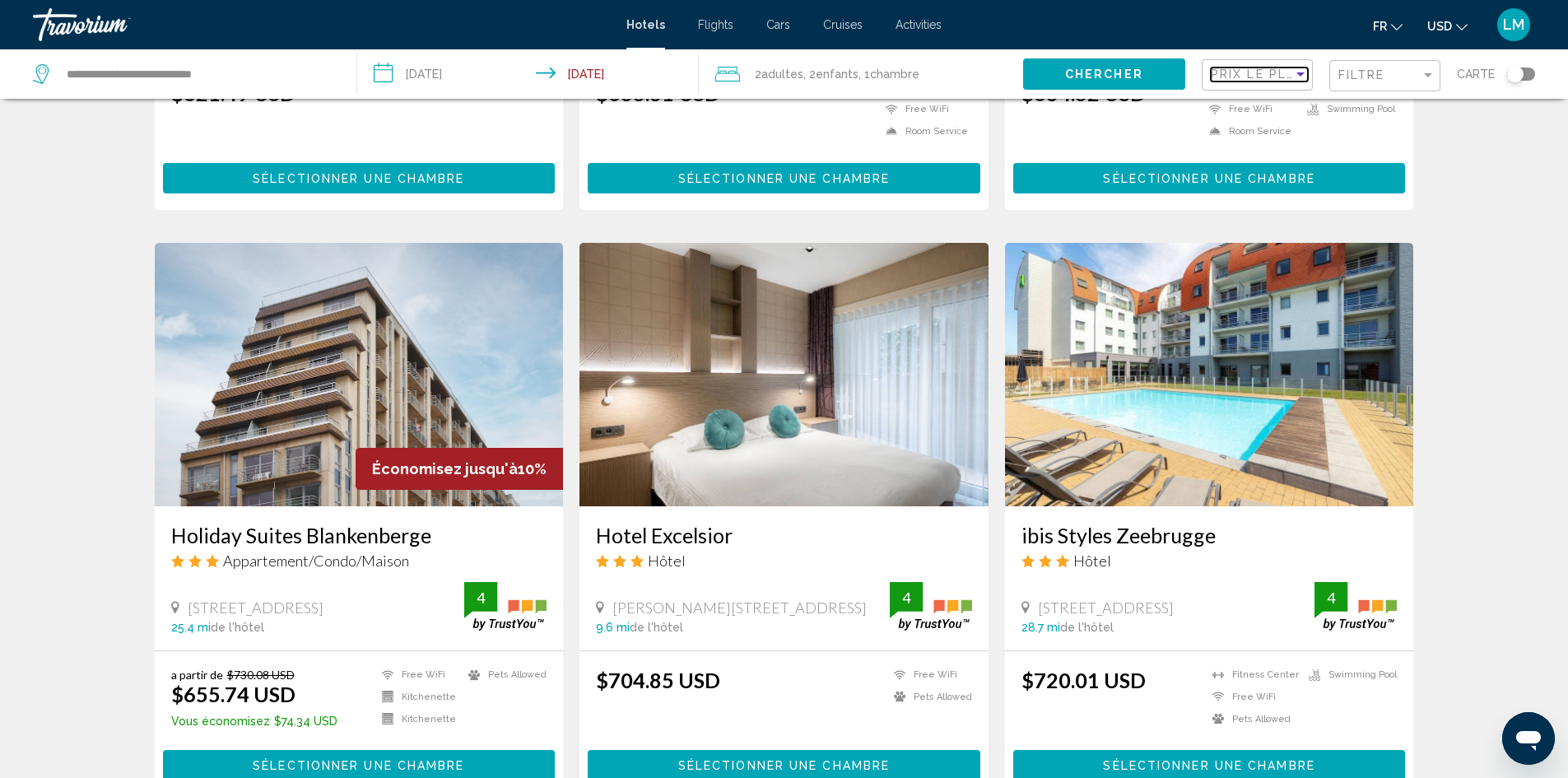
scroll to position [1729, 0]
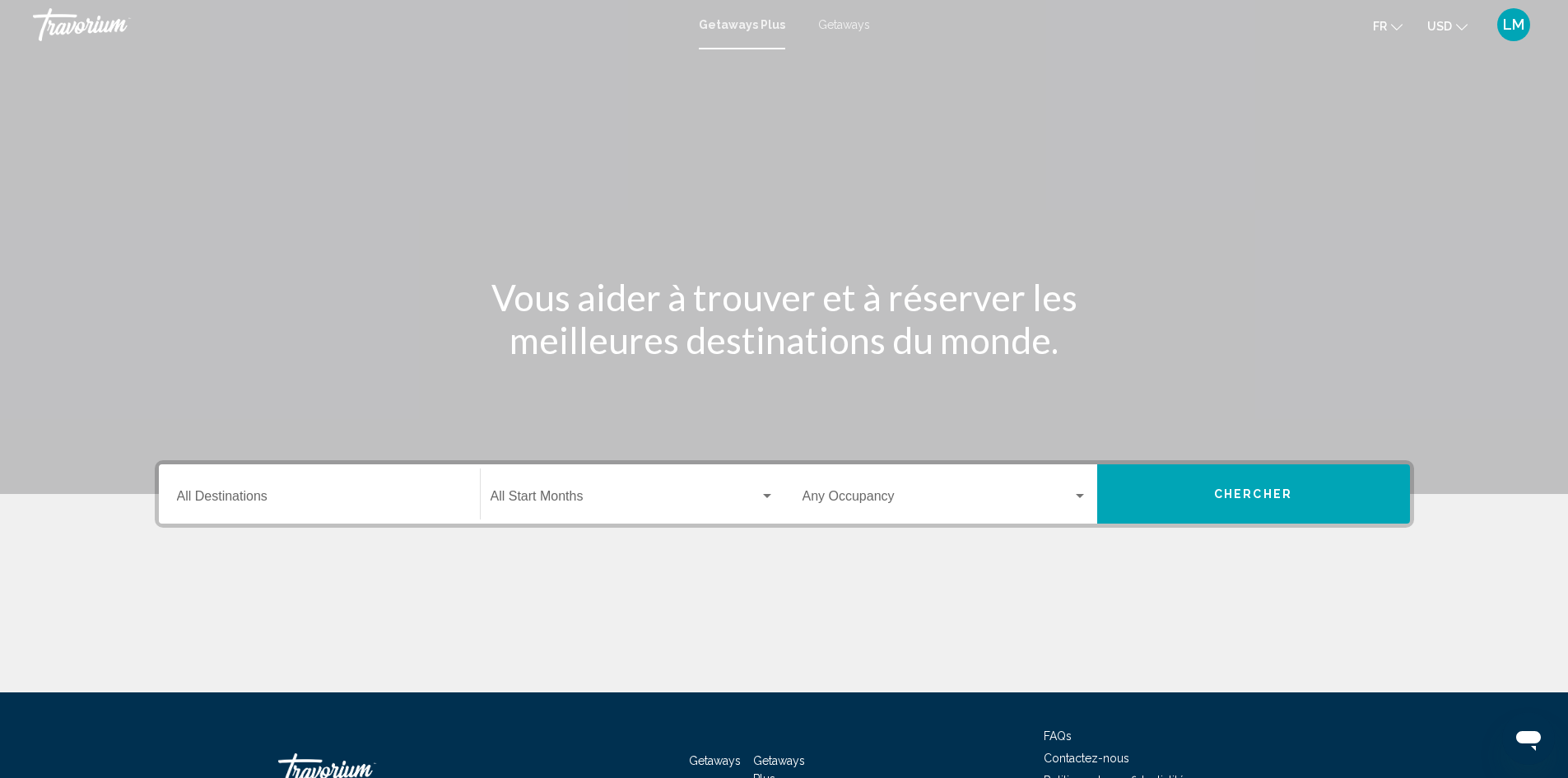
click at [854, 25] on span "Getaways" at bounding box center [844, 24] width 52 height 13
click at [268, 492] on input "Destination All Destinations" at bounding box center [319, 499] width 285 height 15
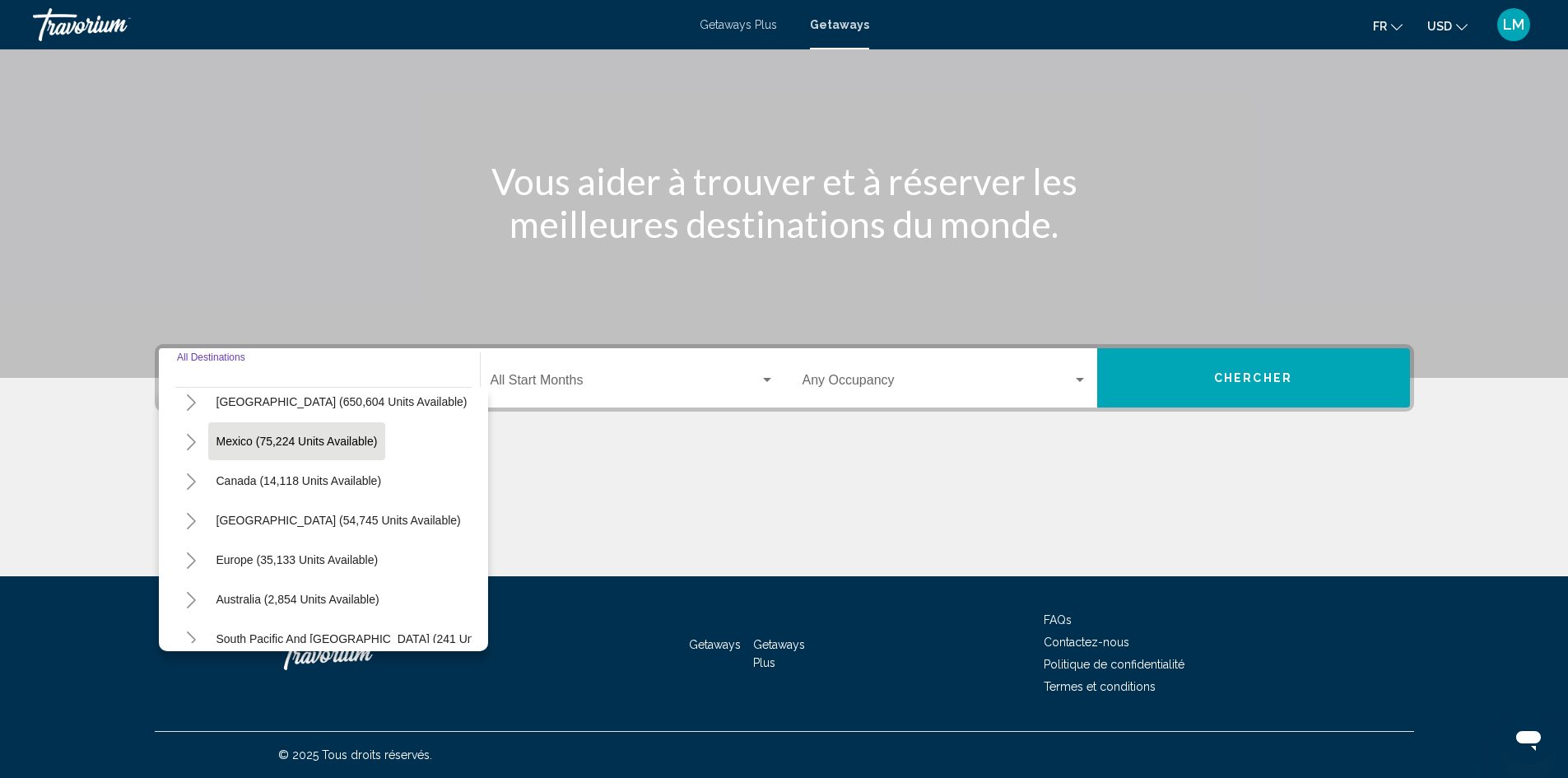
scroll to position [82, 0]
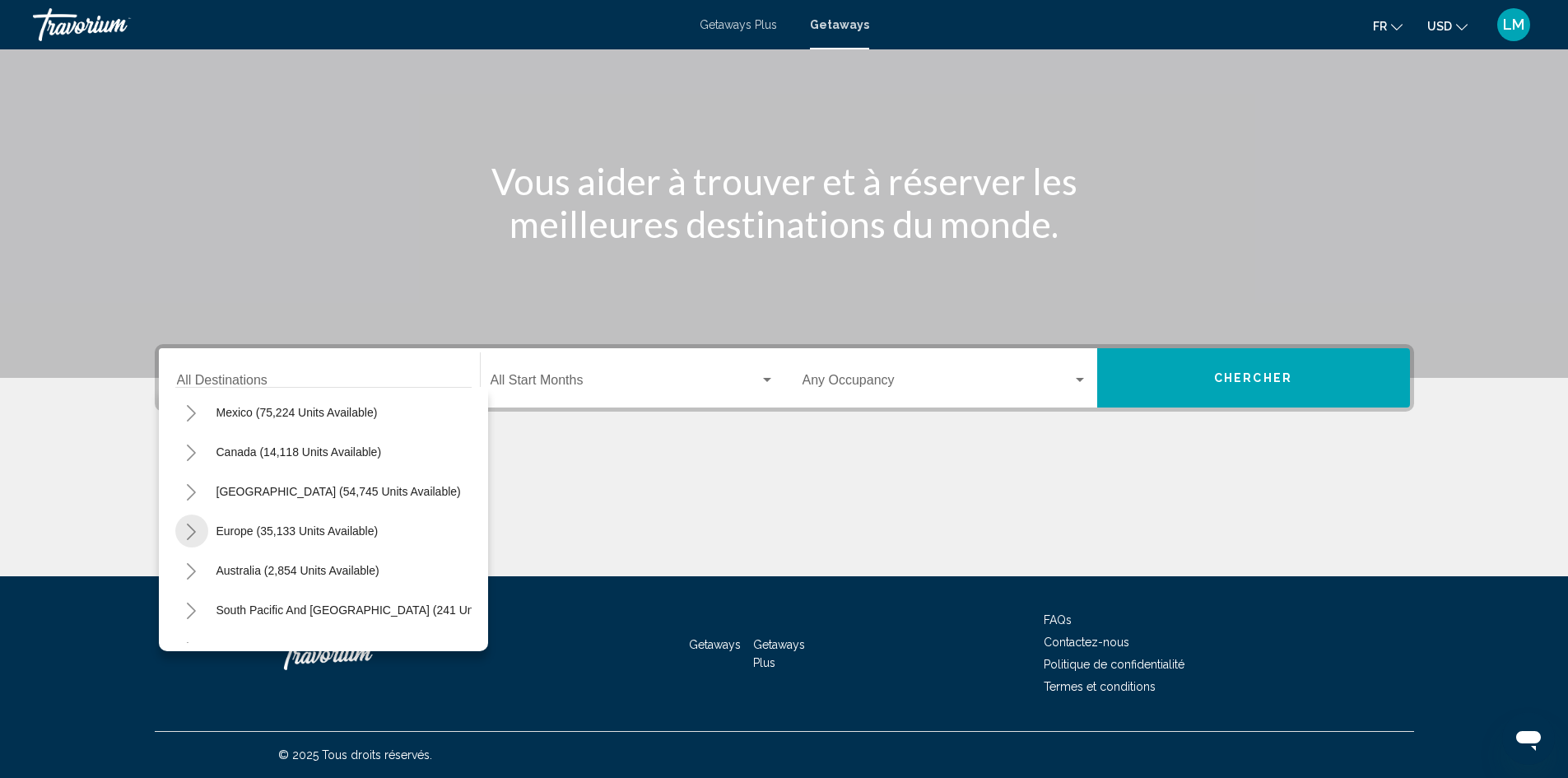
click at [188, 526] on icon "Toggle Europe (35,133 units available)" at bounding box center [191, 531] width 13 height 17
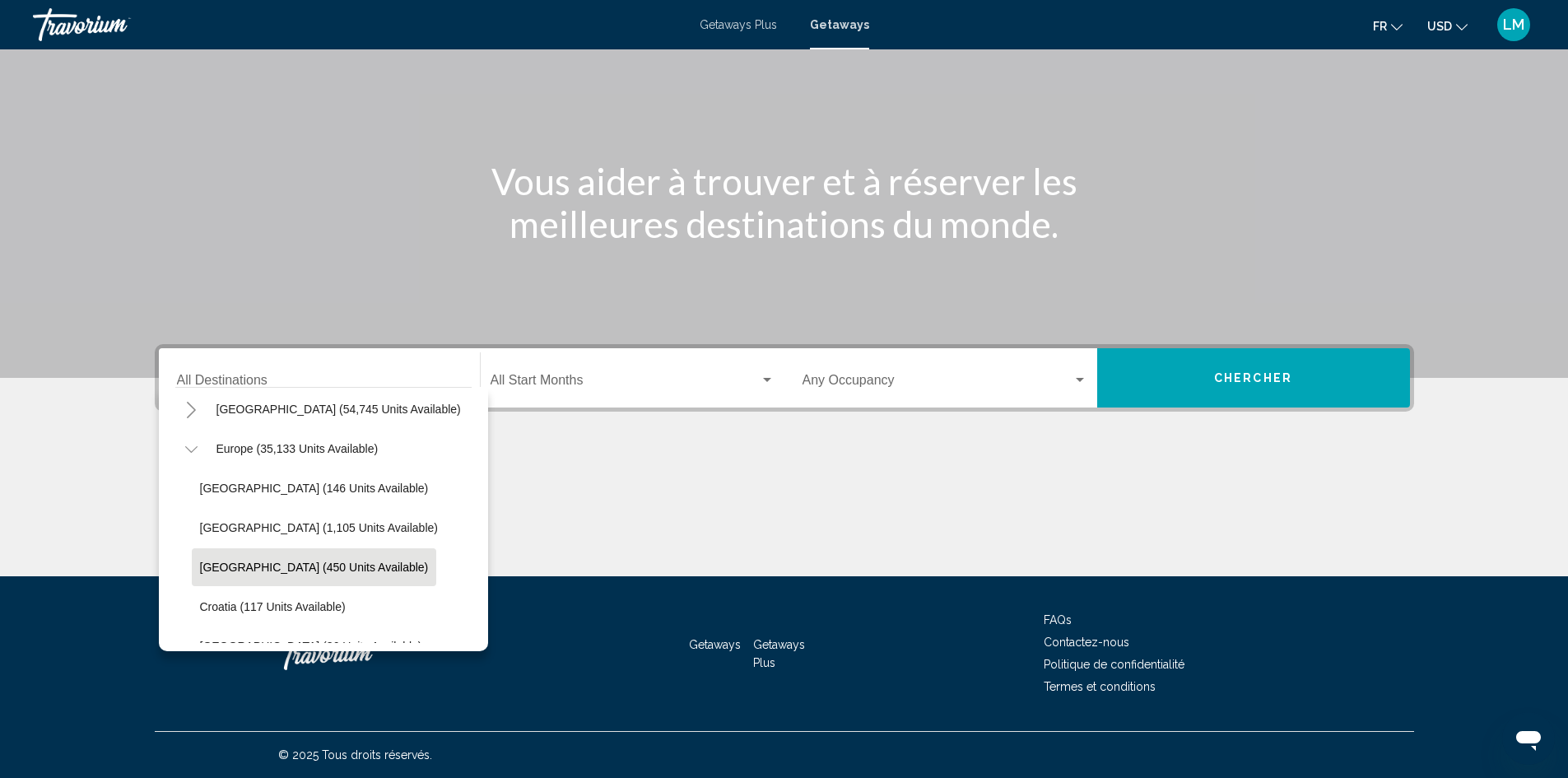
click at [295, 564] on span "[GEOGRAPHIC_DATA] (450 units available)" at bounding box center [314, 566] width 228 height 13
type input "**********"
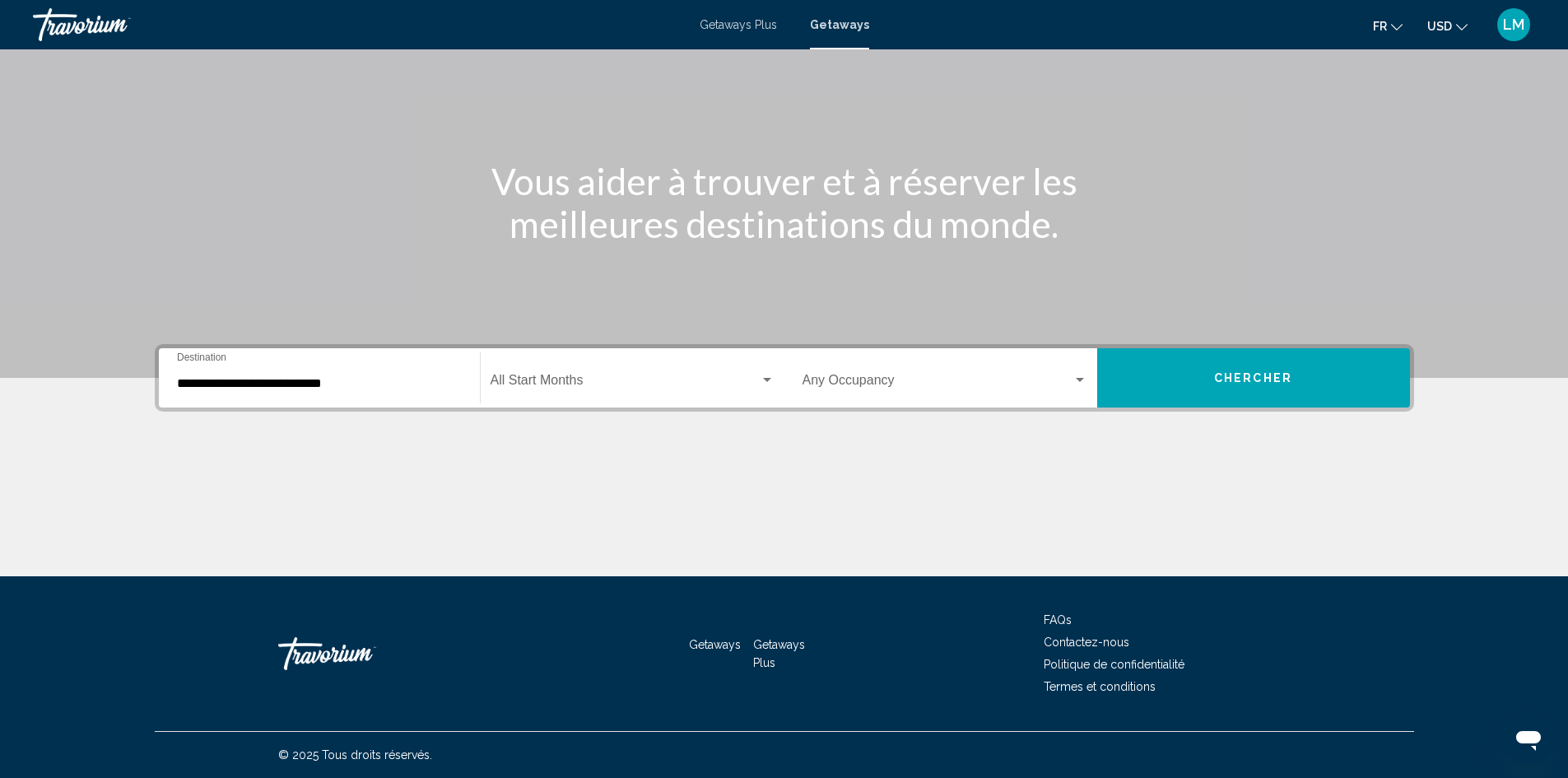
click at [577, 373] on div "Start Month All Start Months" at bounding box center [633, 378] width 284 height 52
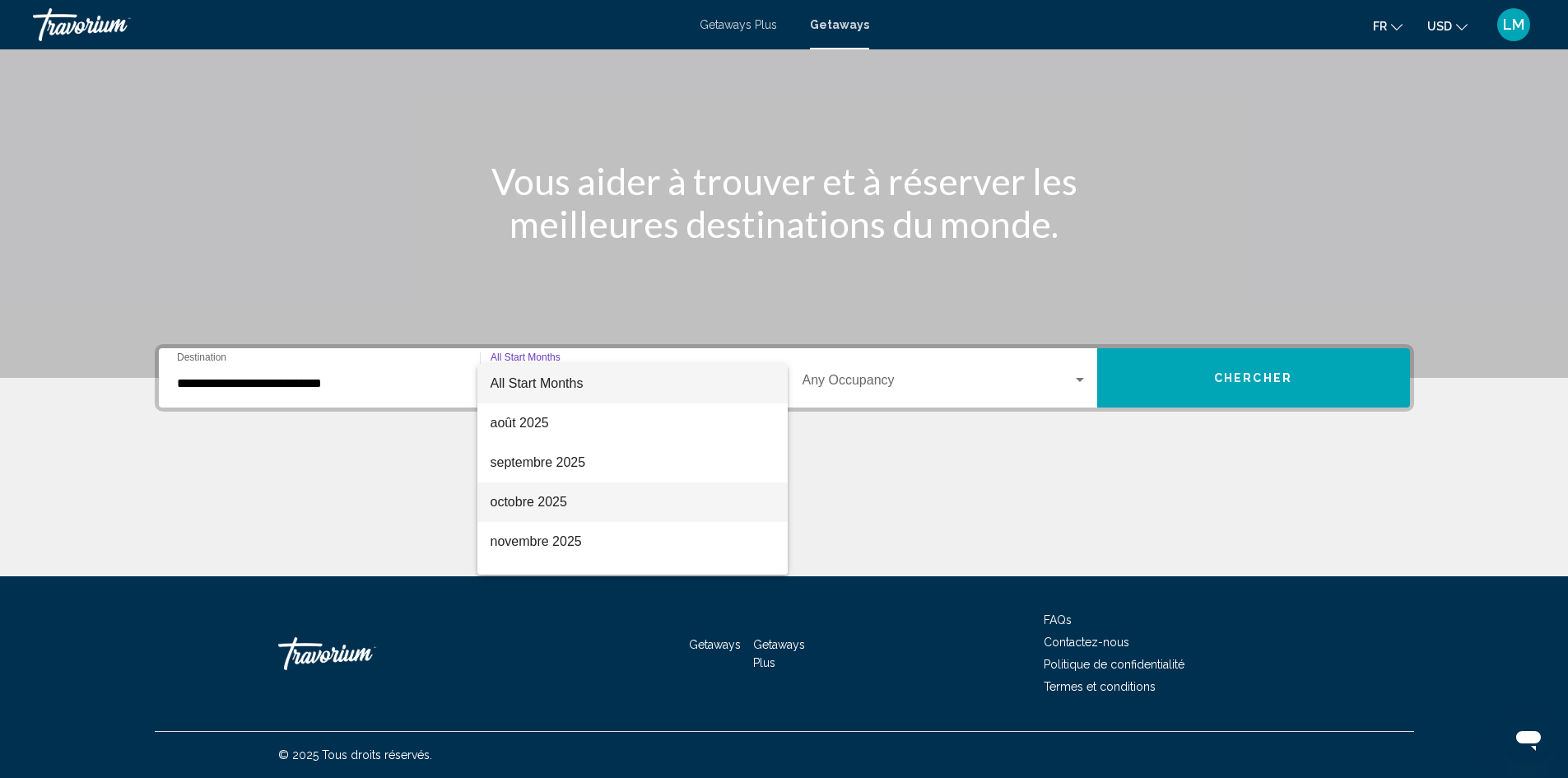
click at [567, 496] on span "octobre 2025" at bounding box center [633, 502] width 284 height 39
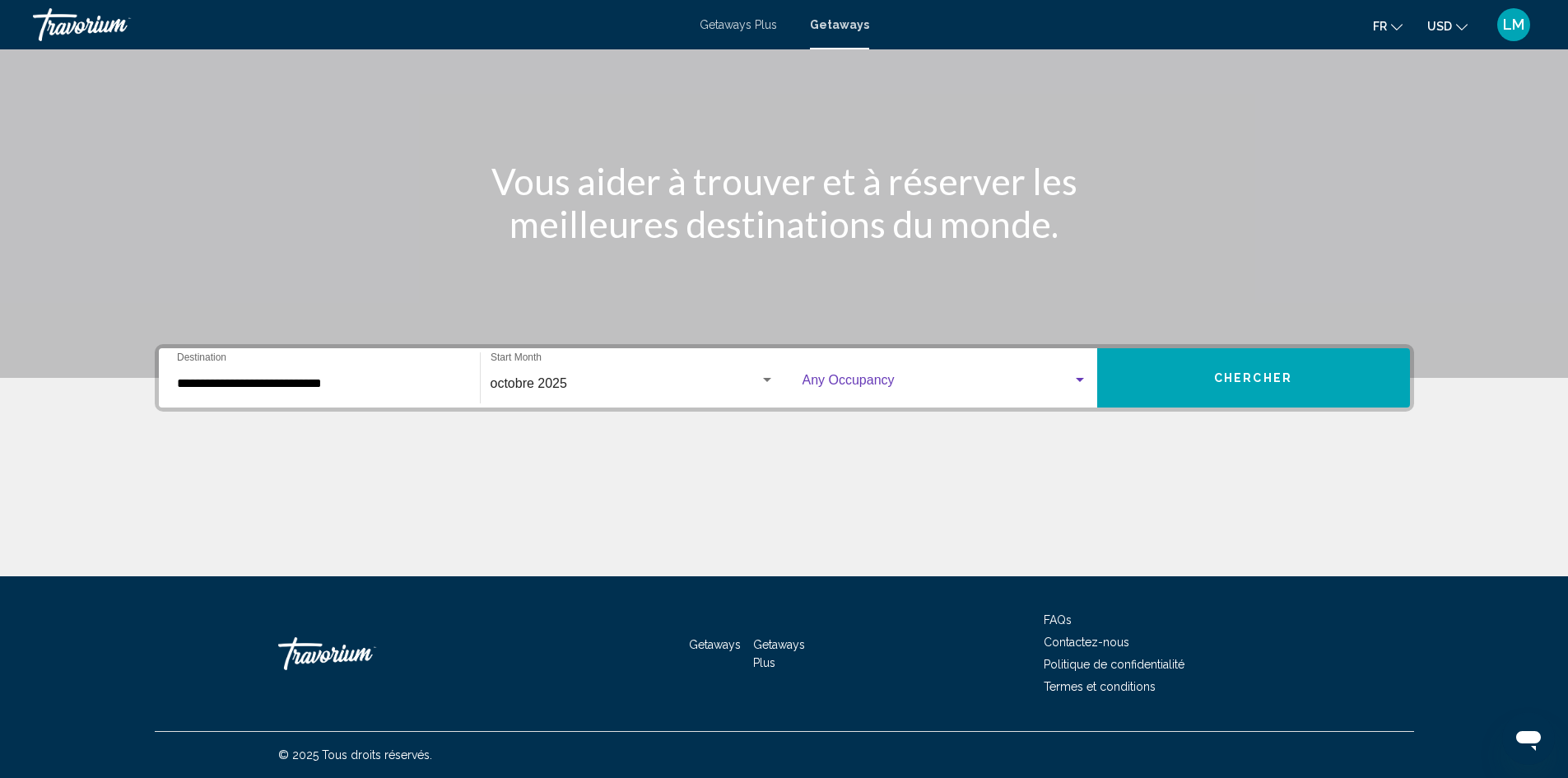
click at [1085, 381] on div "Search widget" at bounding box center [1080, 380] width 15 height 13
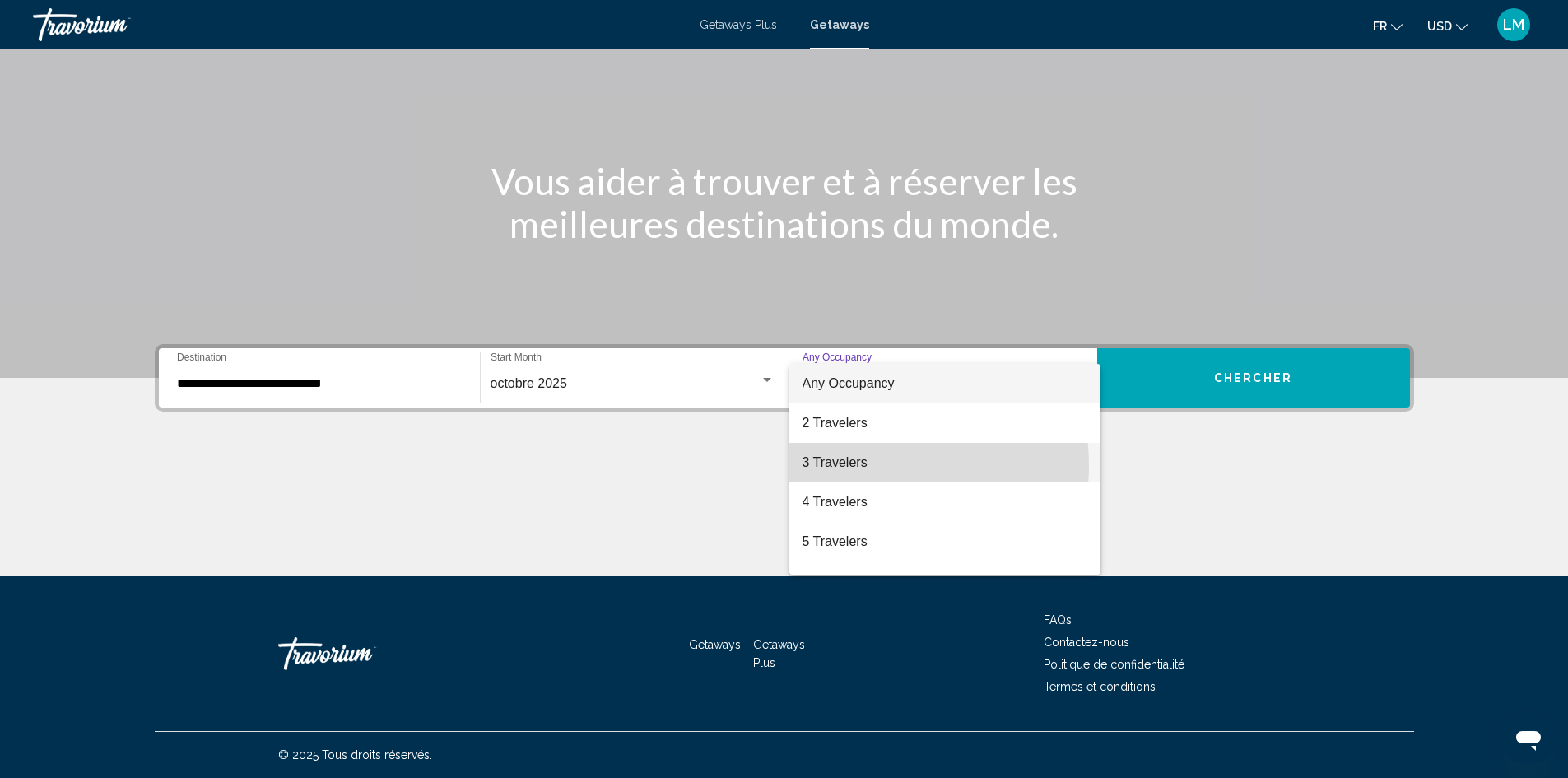
click at [855, 465] on span "3 Travelers" at bounding box center [945, 463] width 285 height 39
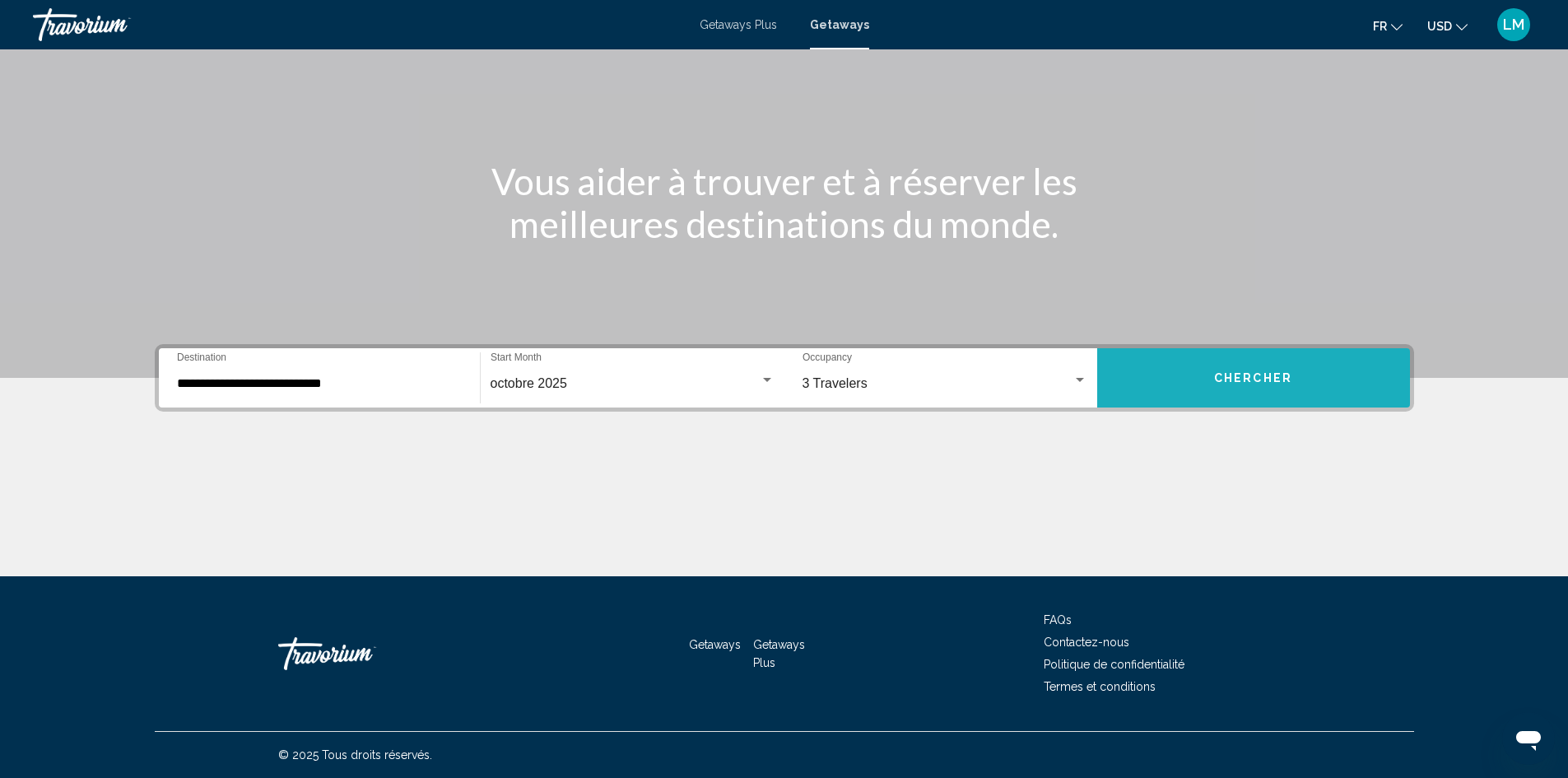
click at [1240, 364] on button "Chercher" at bounding box center [1254, 378] width 312 height 60
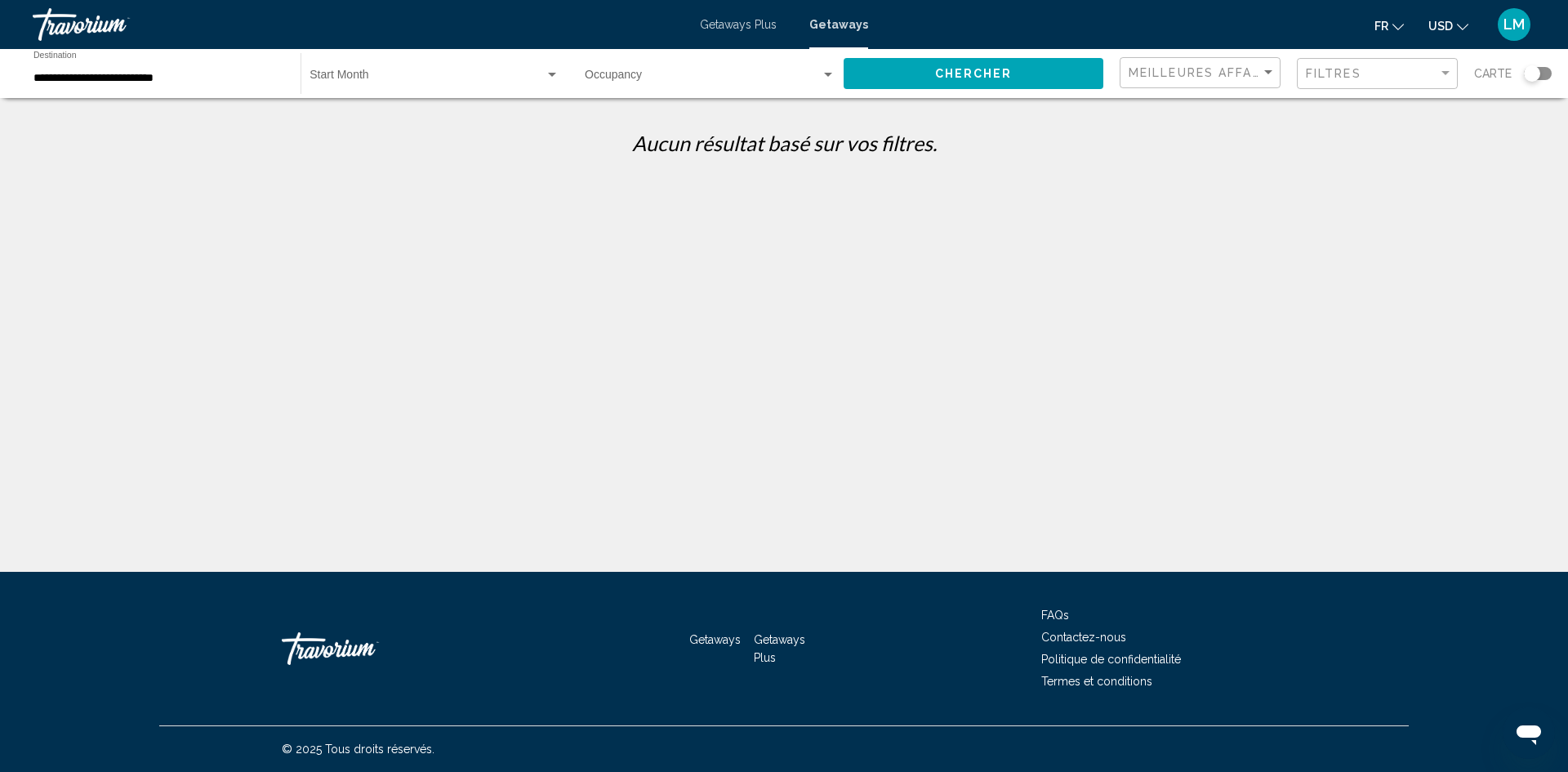
click at [200, 70] on div "**********" at bounding box center [159, 74] width 251 height 45
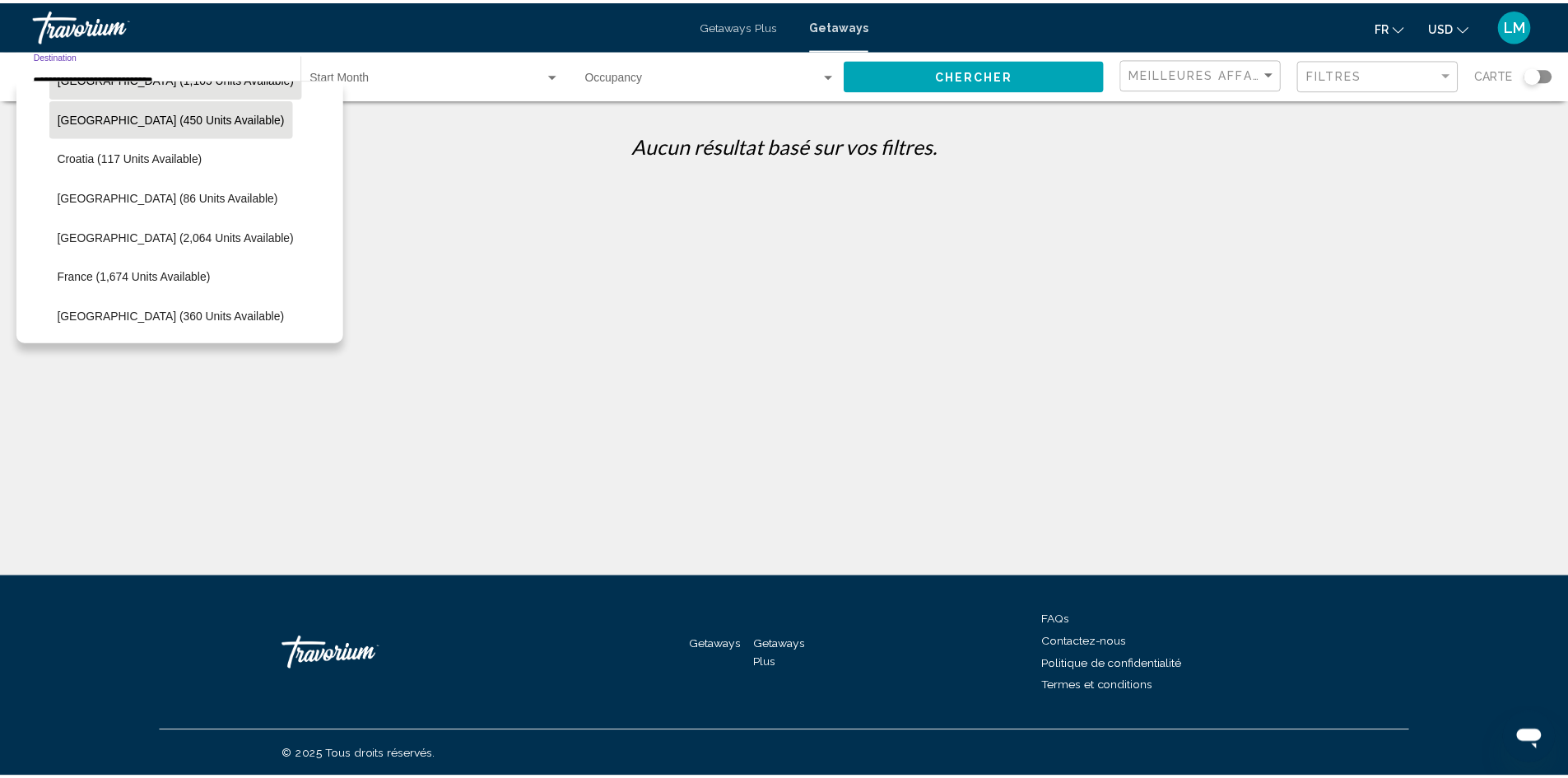
scroll to position [388, 0]
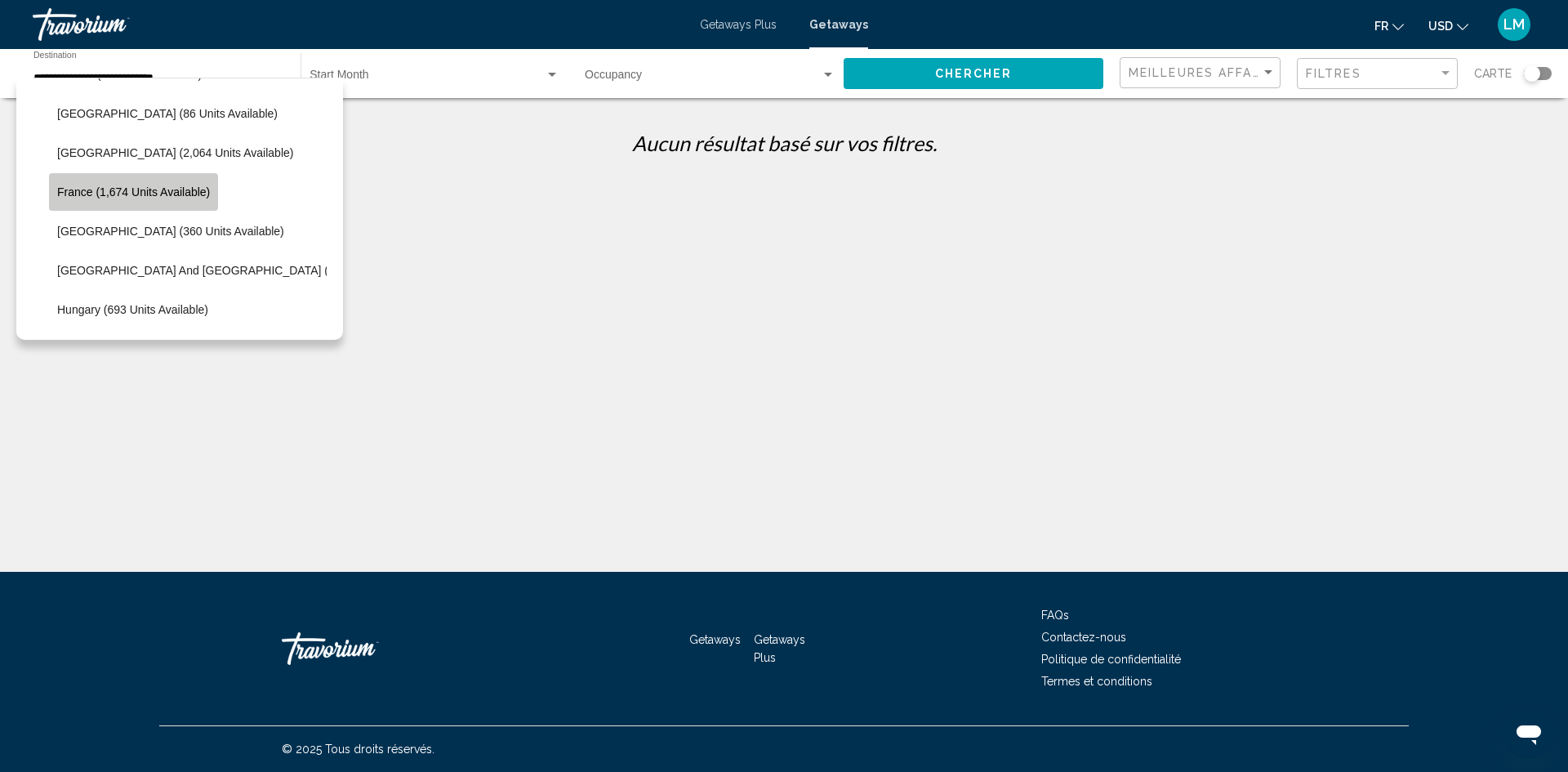
click at [117, 191] on span "France (1,674 units available)" at bounding box center [134, 191] width 153 height 13
type input "**********"
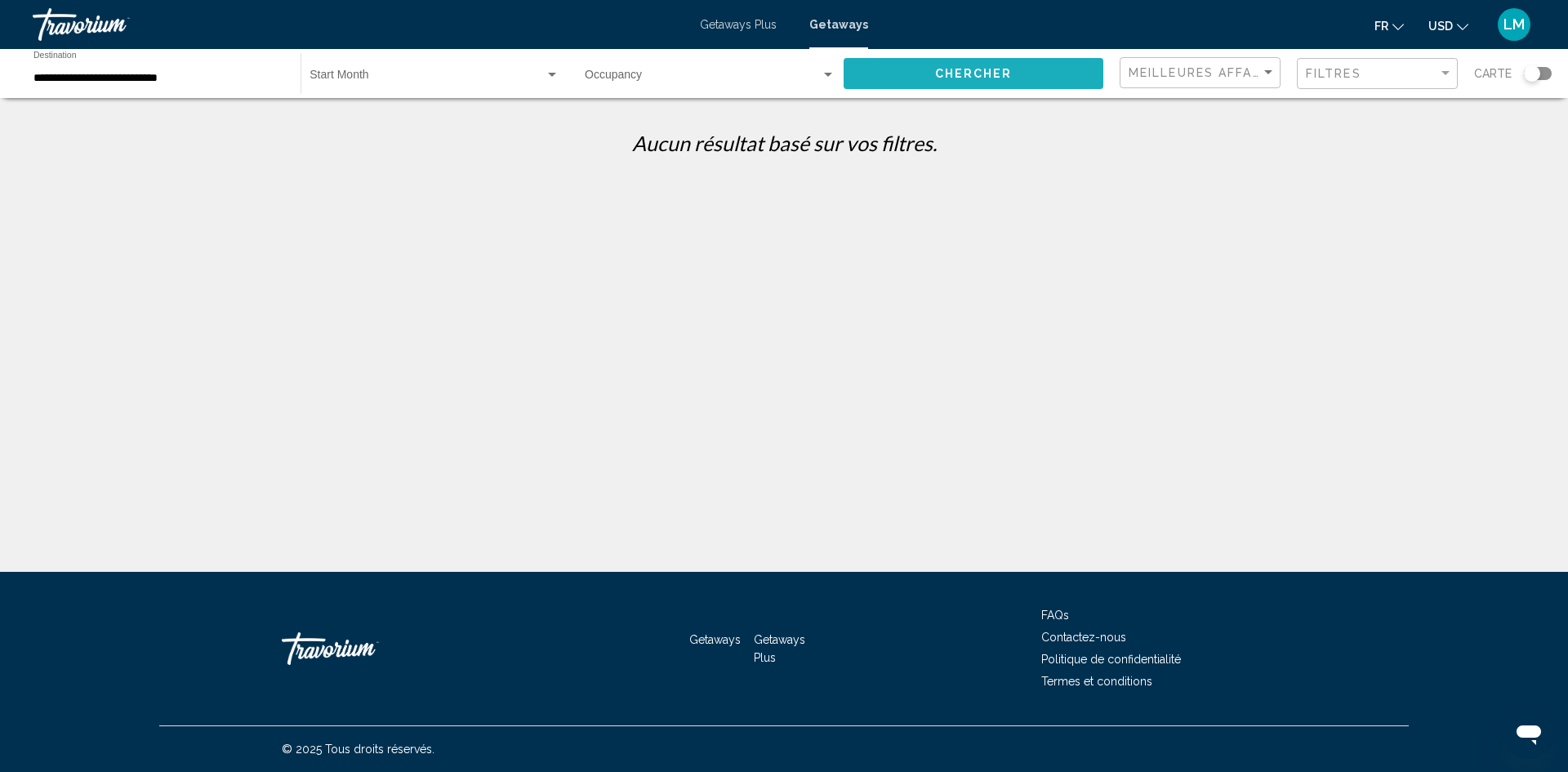
click at [949, 68] on span "Chercher" at bounding box center [974, 74] width 77 height 13
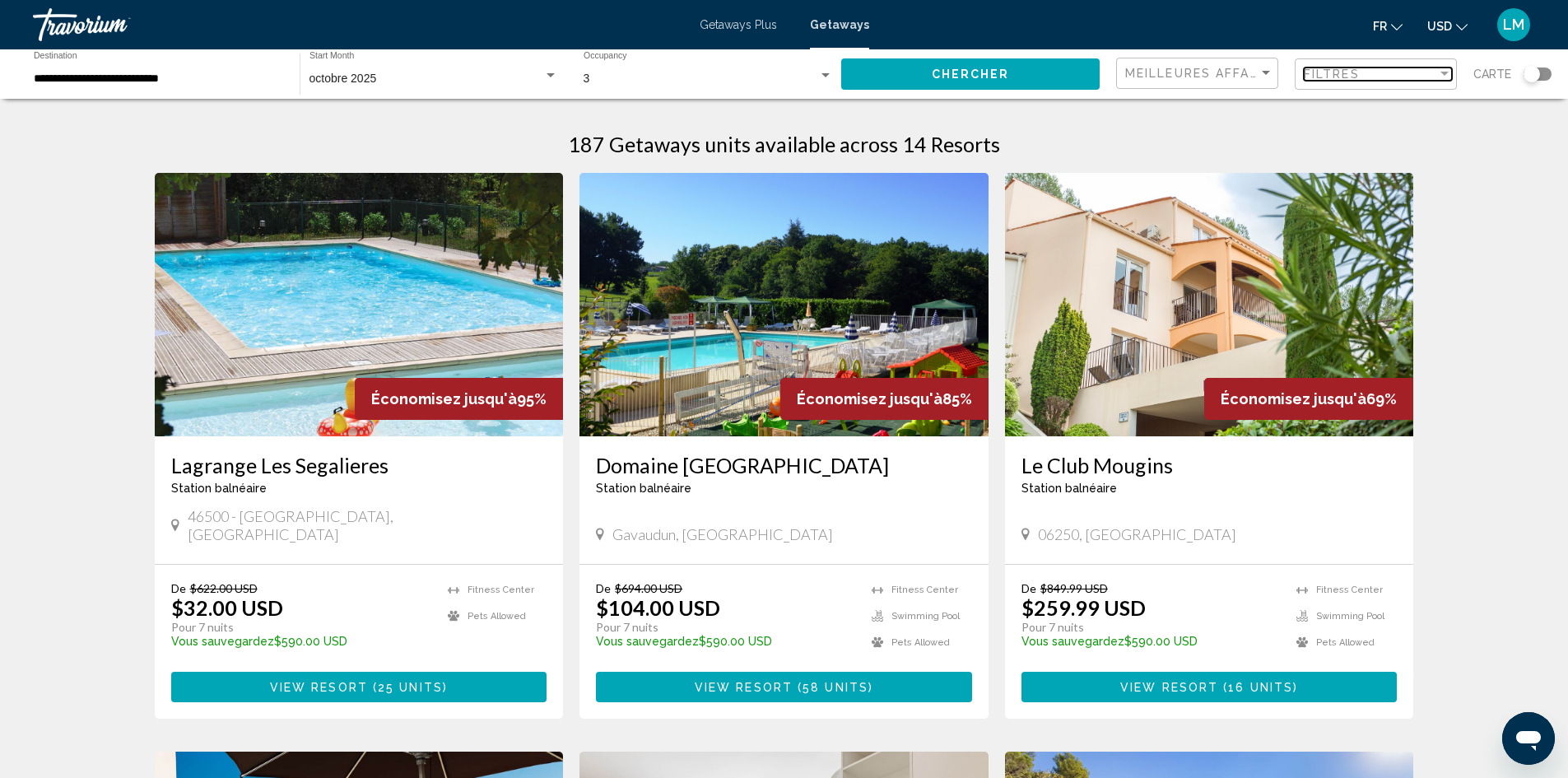
click at [1371, 69] on div "Filtres" at bounding box center [1371, 73] width 134 height 13
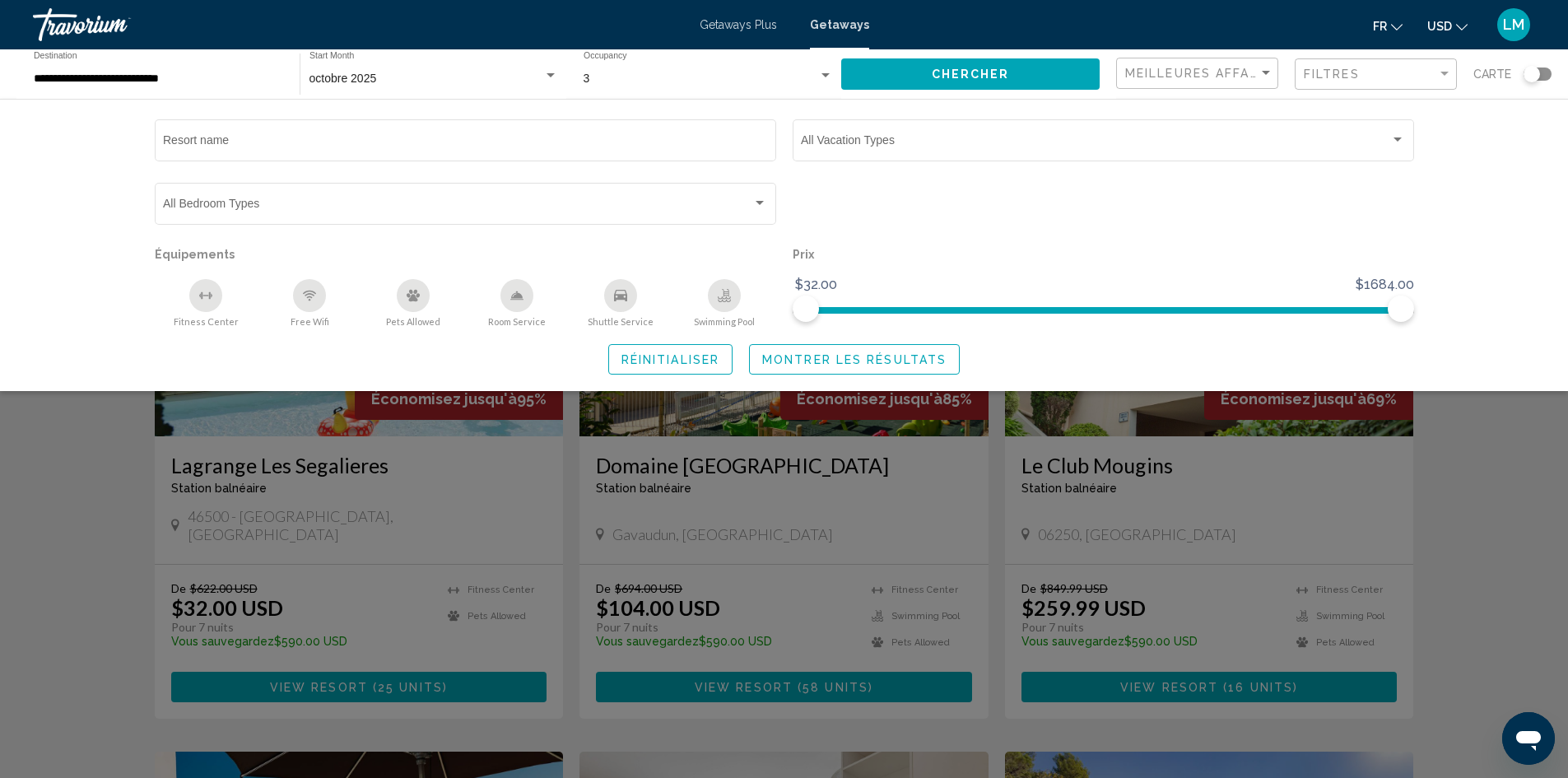
click at [749, 292] on button "Swimming Pool" at bounding box center [724, 303] width 103 height 50
click at [726, 295] on icon "Swimming Pool" at bounding box center [723, 295] width 13 height 13
click at [811, 352] on span "Montrer les résultats" at bounding box center [854, 358] width 185 height 13
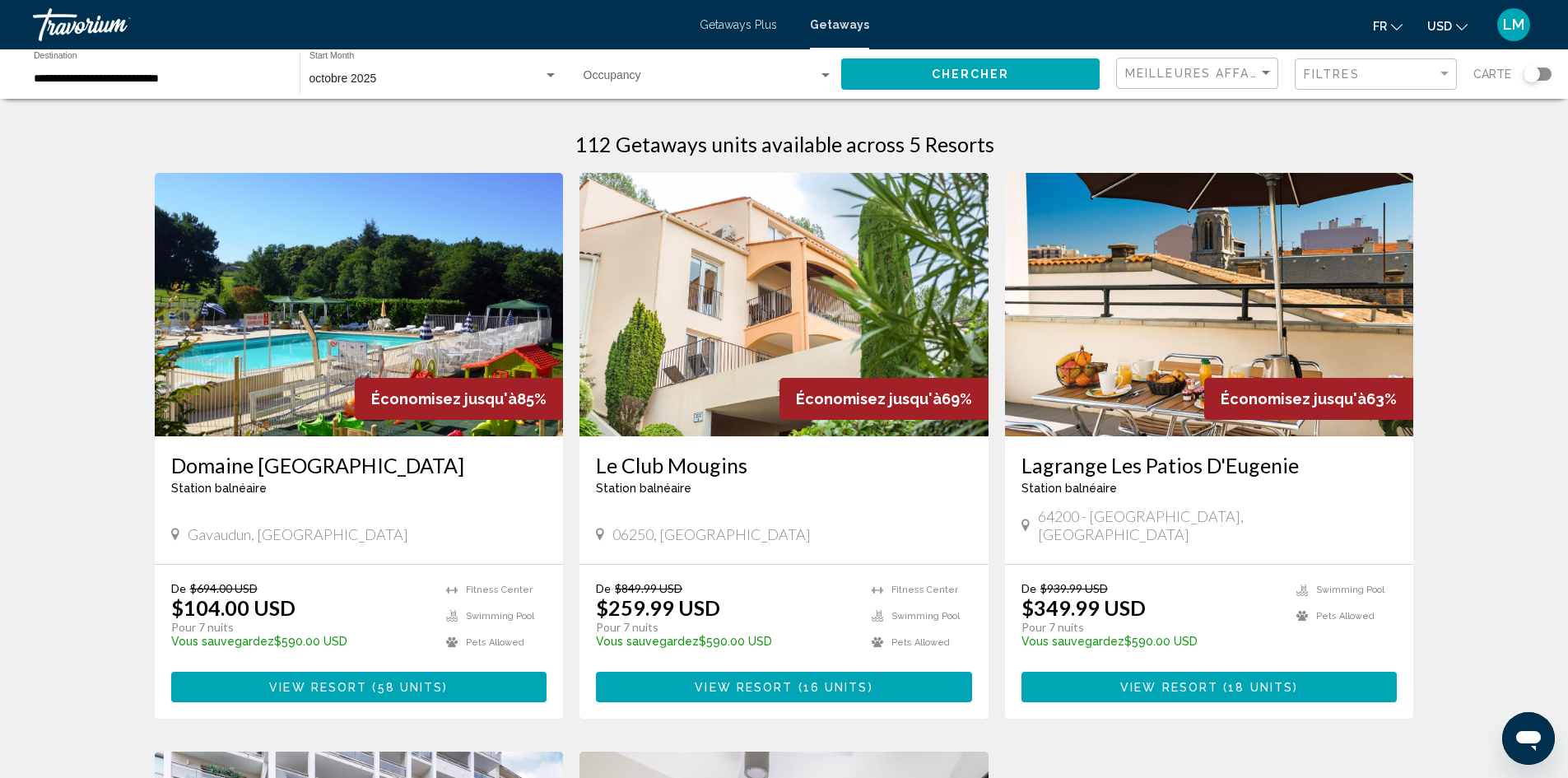
click at [1166, 398] on img "Main content" at bounding box center [1210, 305] width 409 height 264
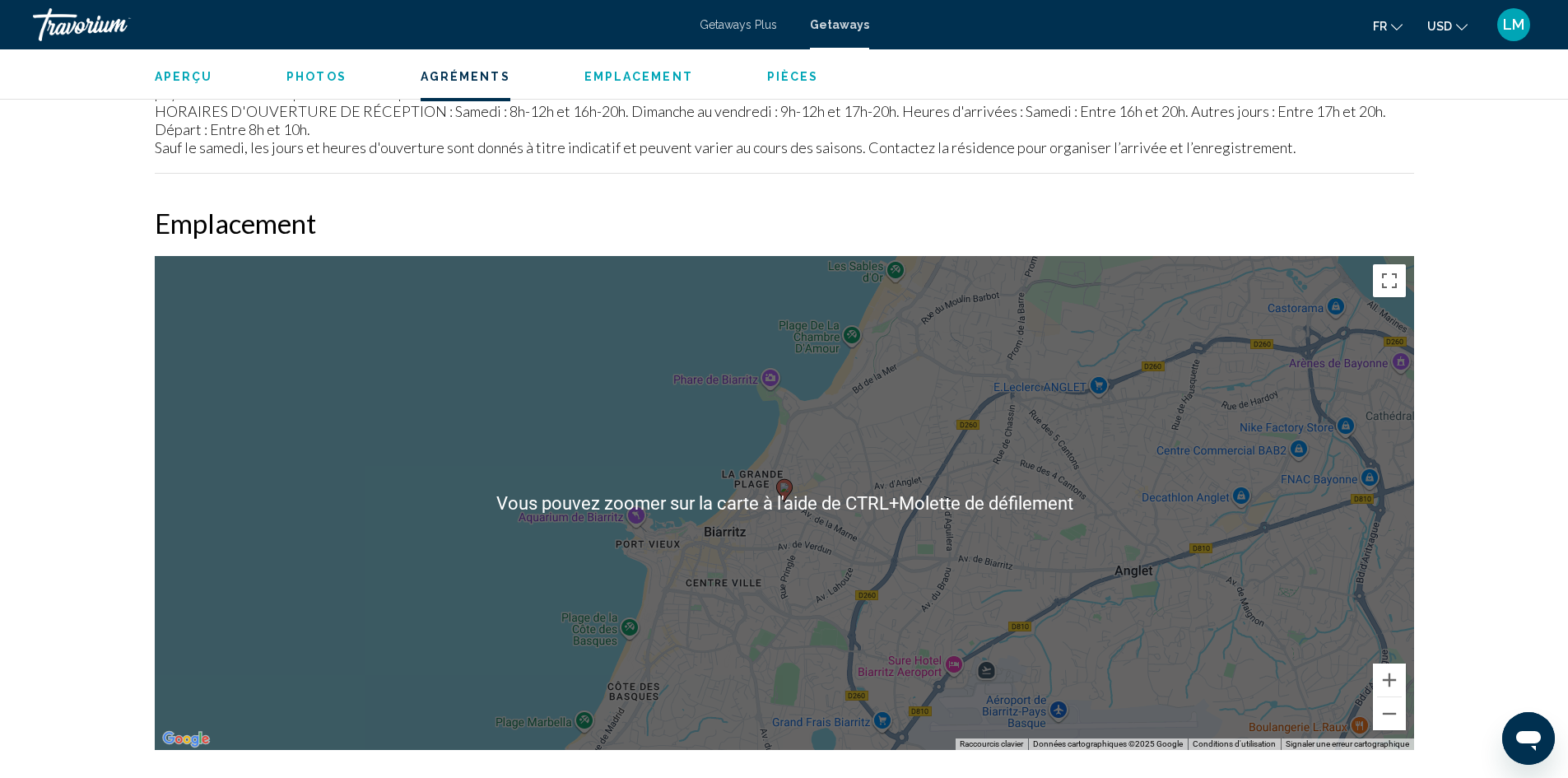
scroll to position [2058, 0]
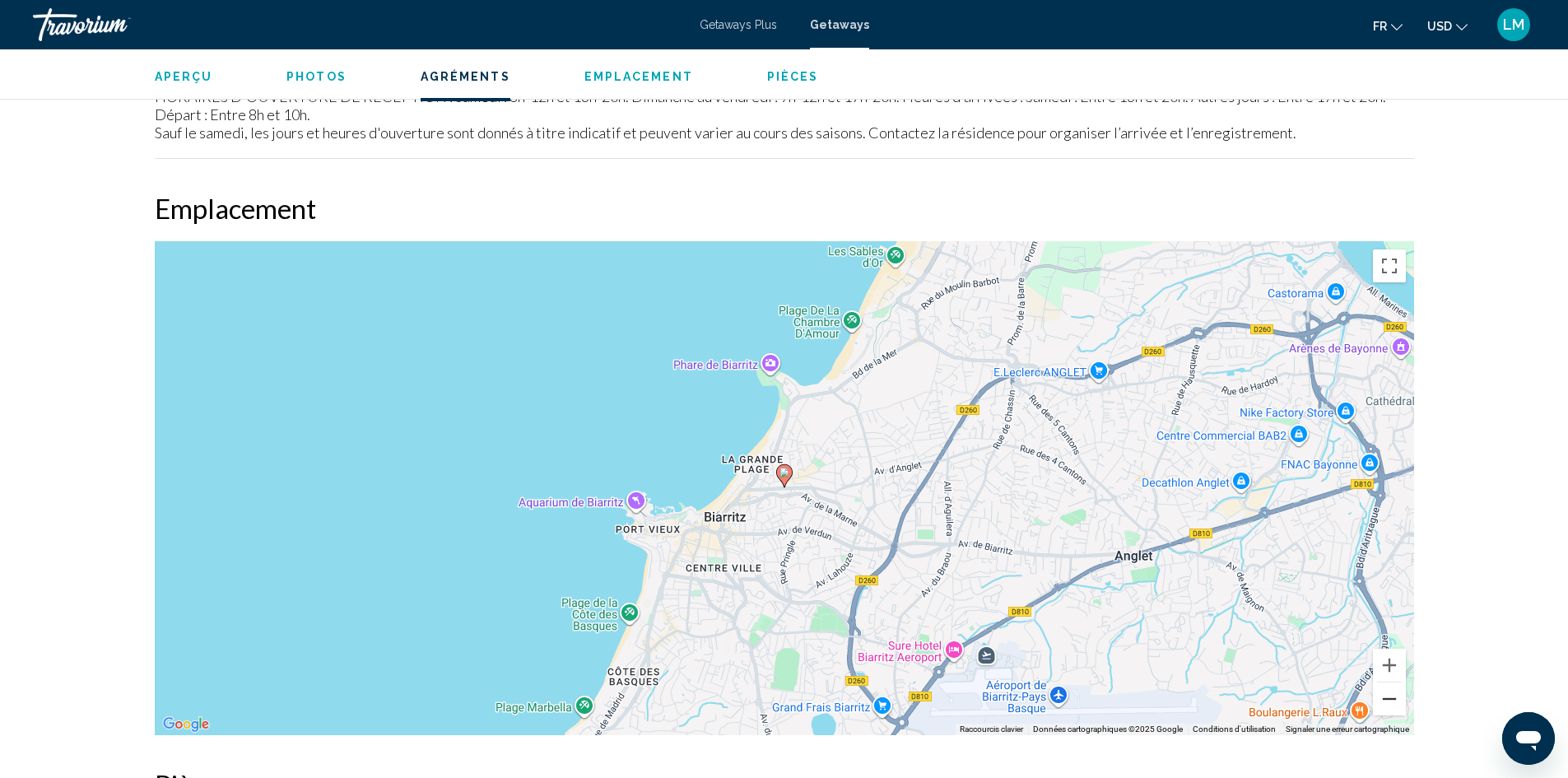
click at [1384, 693] on button "Zoom arrière" at bounding box center [1390, 699] width 33 height 33
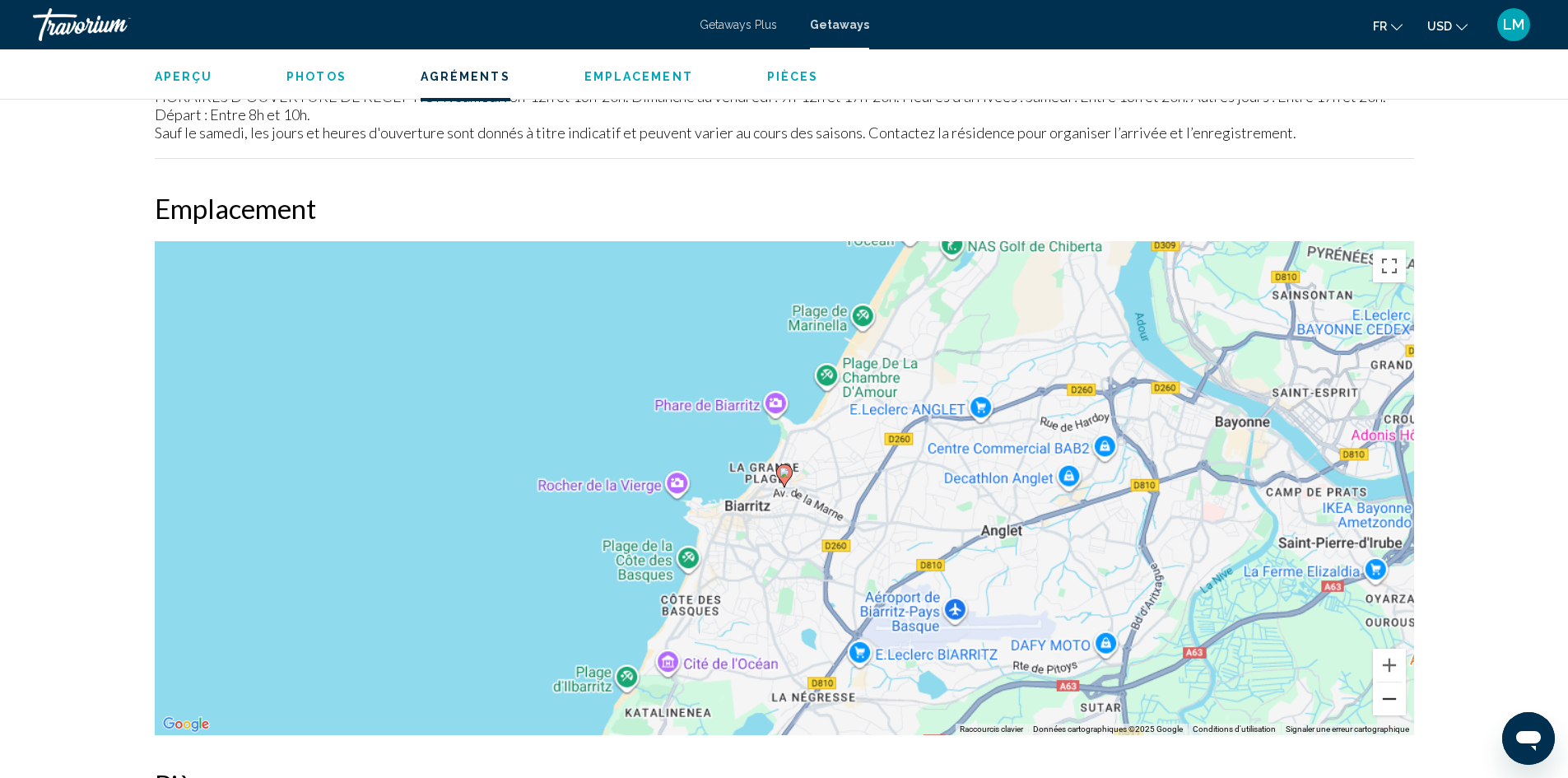
click at [1384, 693] on button "Zoom arrière" at bounding box center [1390, 699] width 33 height 33
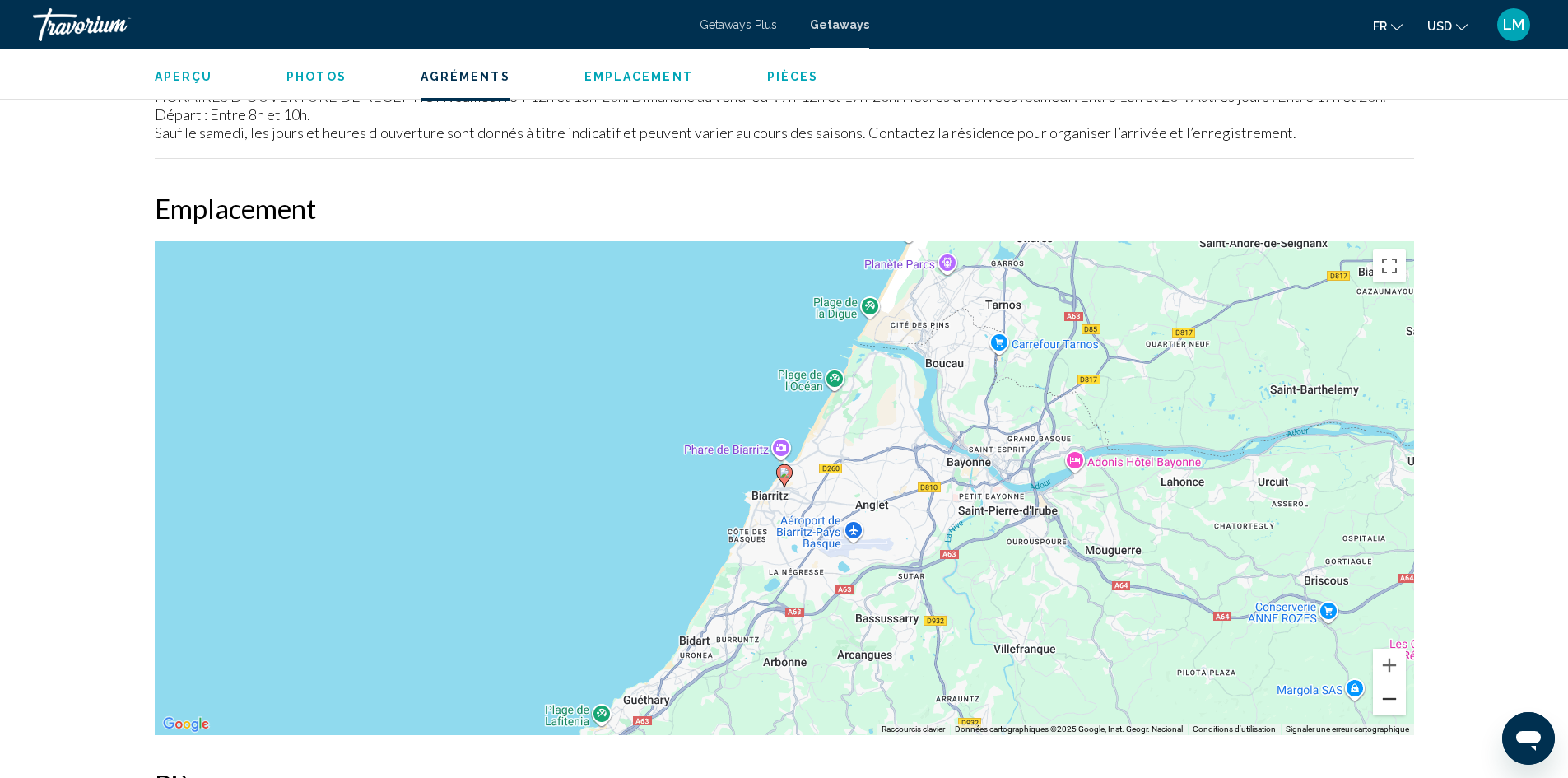
click at [1380, 693] on button "Zoom arrière" at bounding box center [1390, 699] width 33 height 33
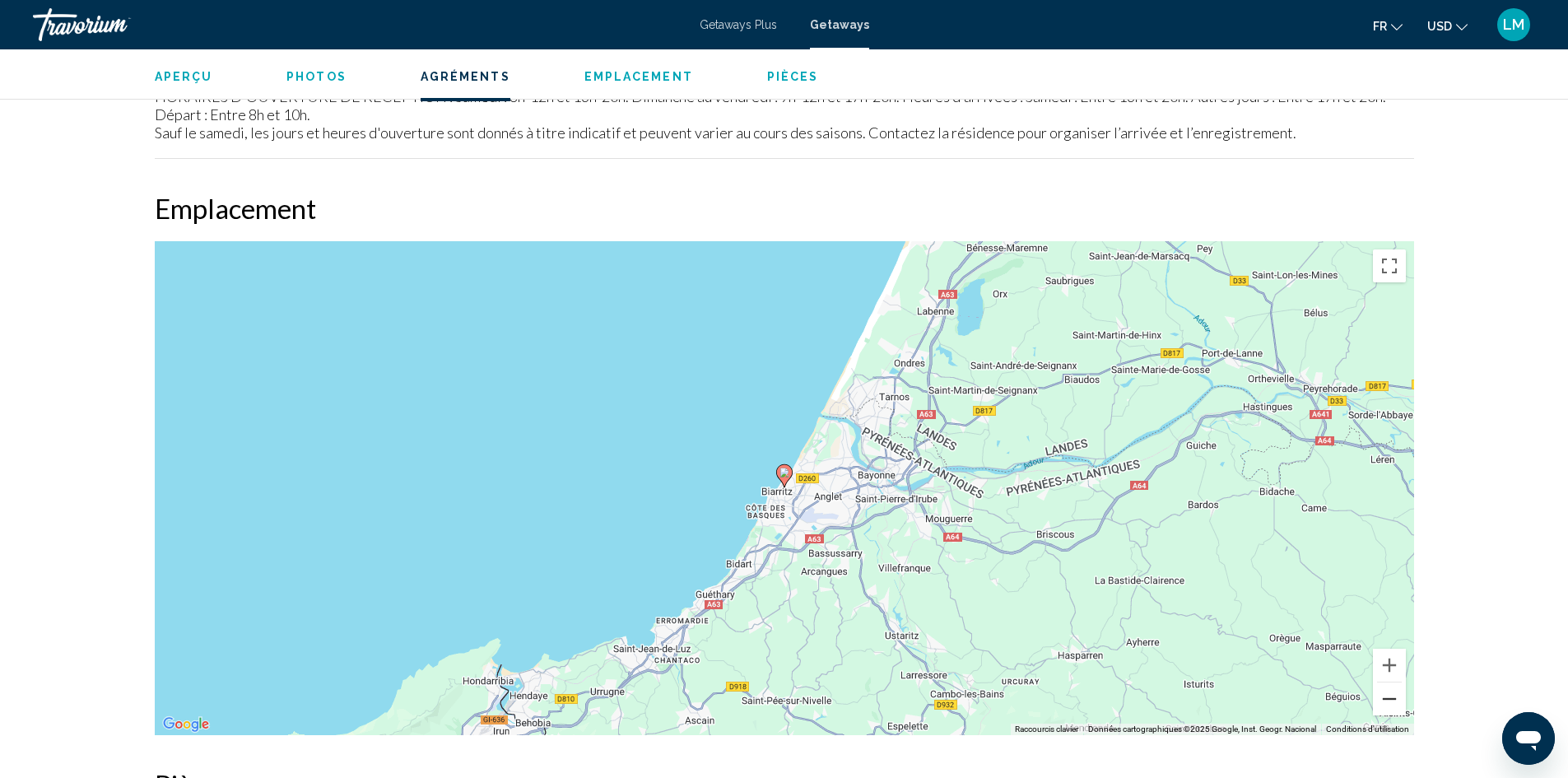
click at [1377, 693] on button "Zoom arrière" at bounding box center [1390, 699] width 33 height 33
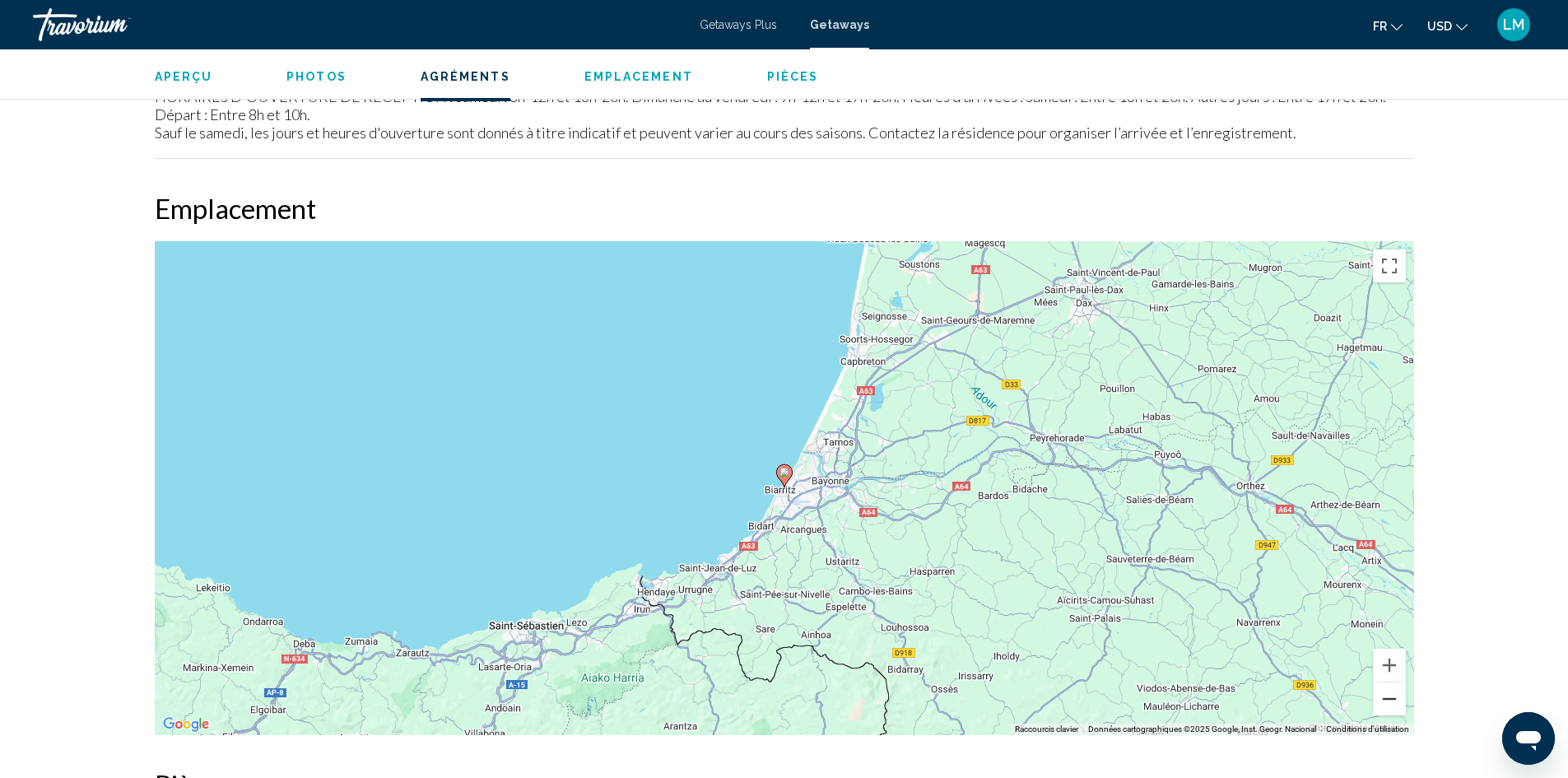
click at [1375, 693] on button "Zoom arrière" at bounding box center [1390, 699] width 33 height 33
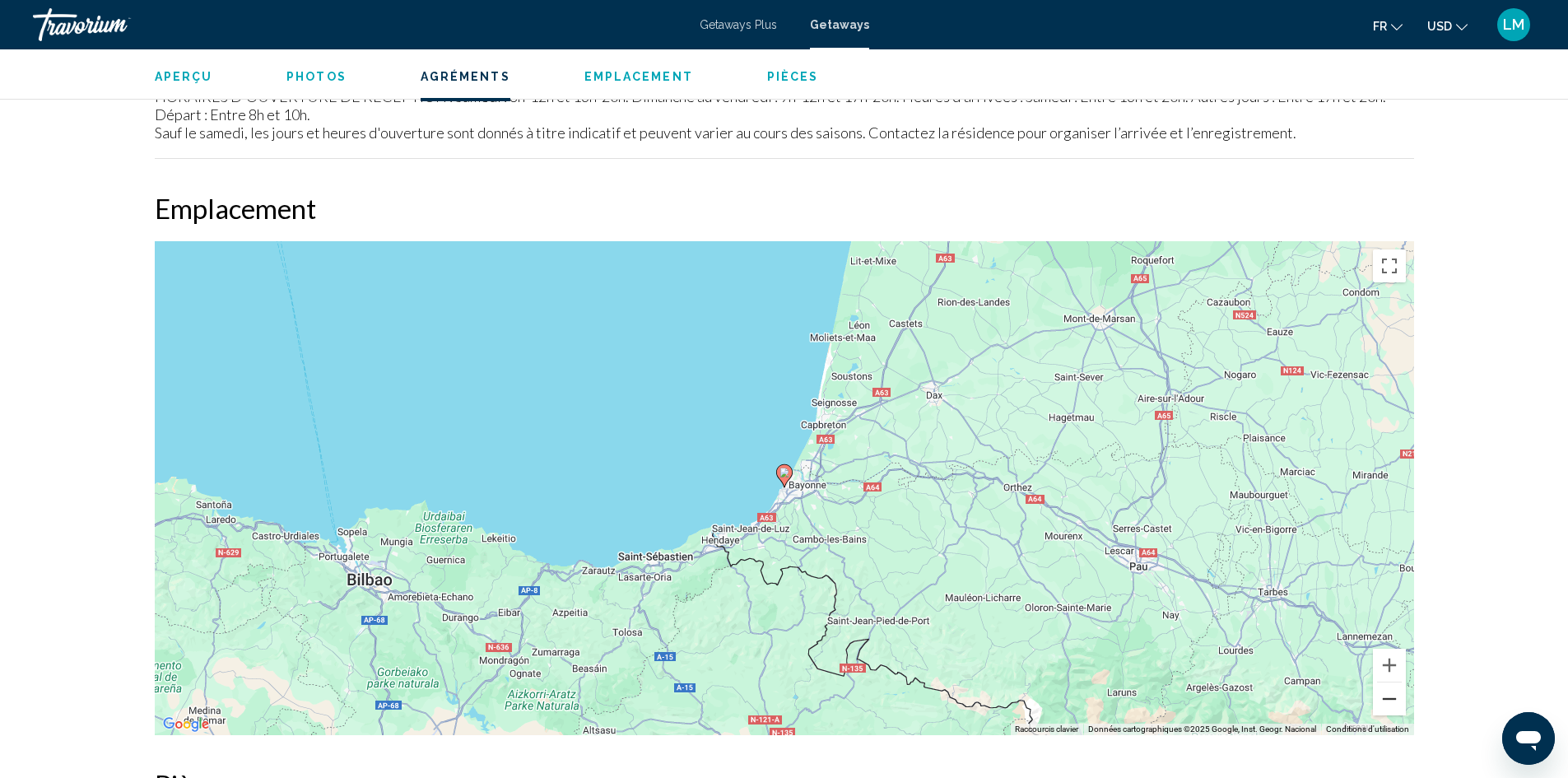
click at [1375, 693] on button "Zoom arrière" at bounding box center [1390, 699] width 33 height 33
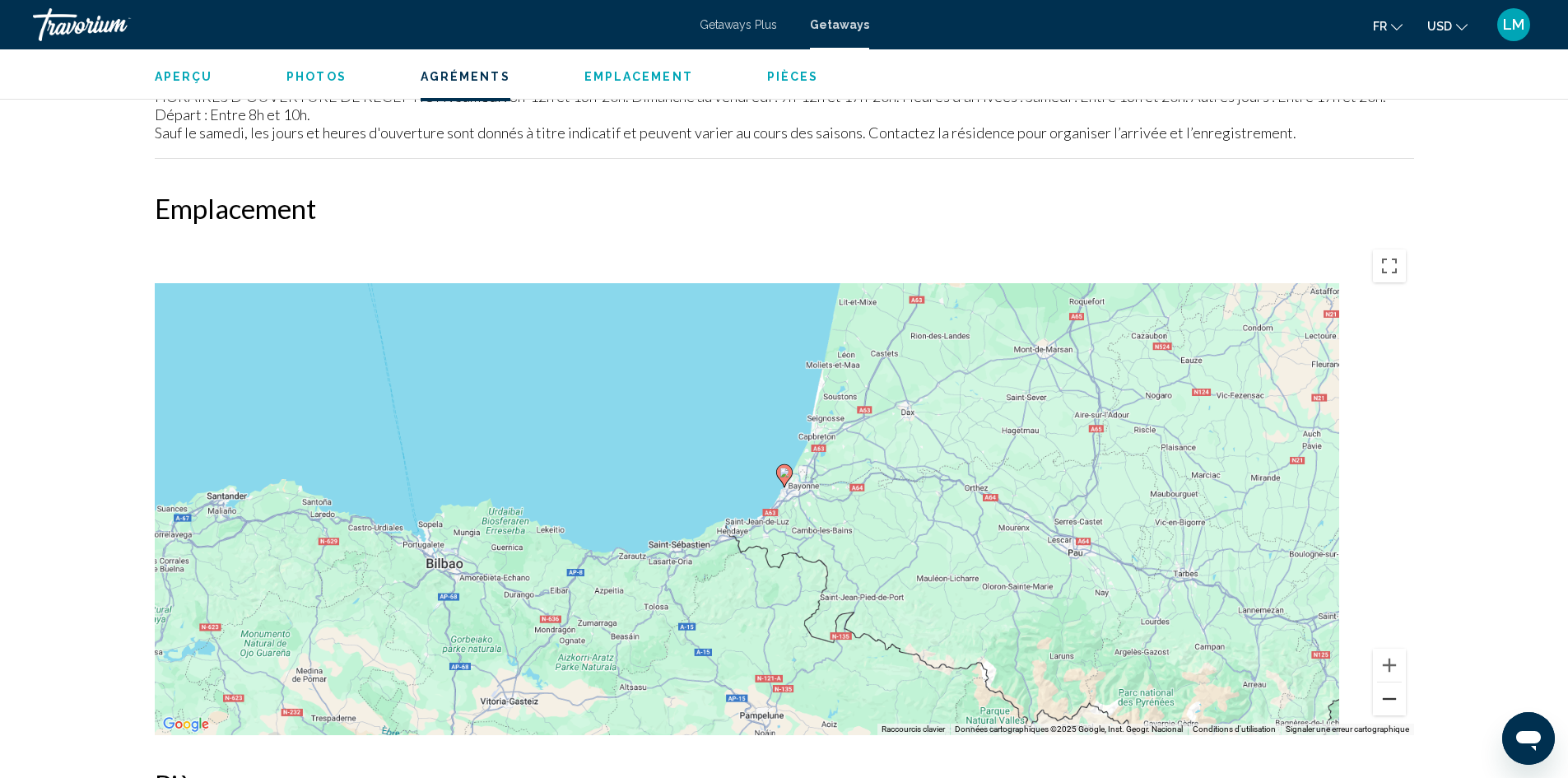
click at [1375, 693] on button "Zoom arrière" at bounding box center [1390, 699] width 33 height 33
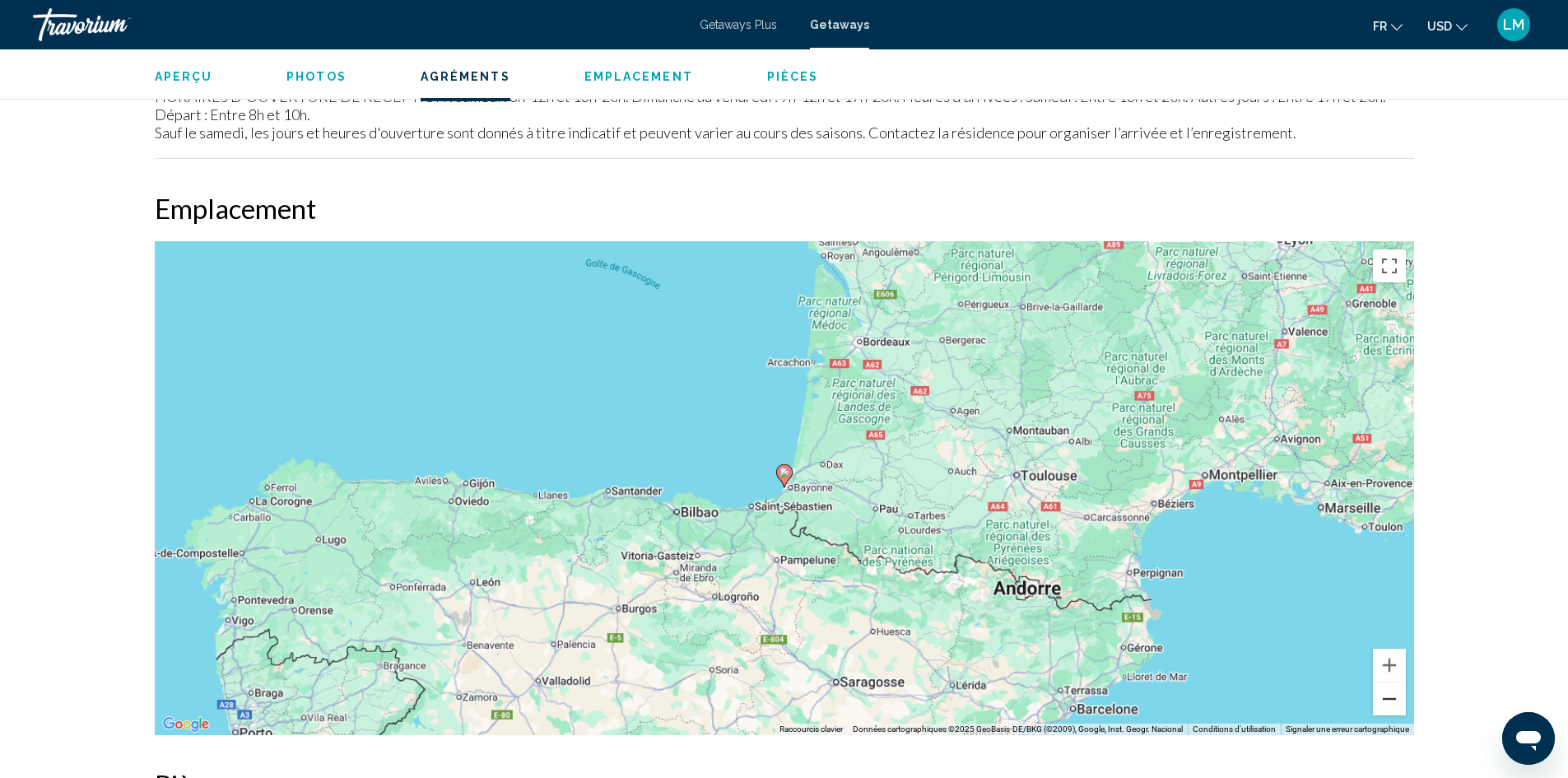
click at [1375, 693] on button "Zoom arrière" at bounding box center [1390, 699] width 33 height 33
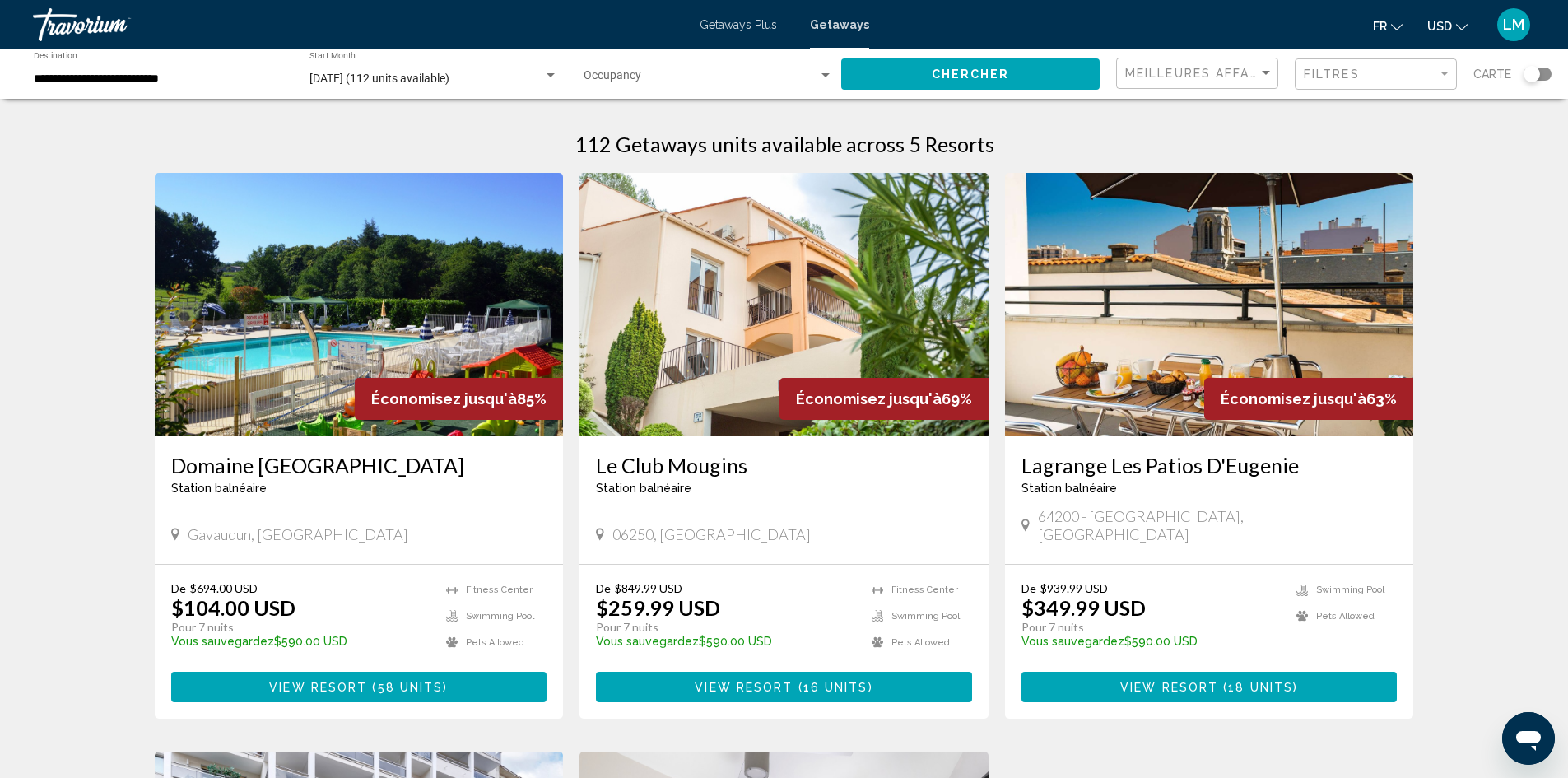
click at [675, 356] on img "Main content" at bounding box center [784, 305] width 409 height 264
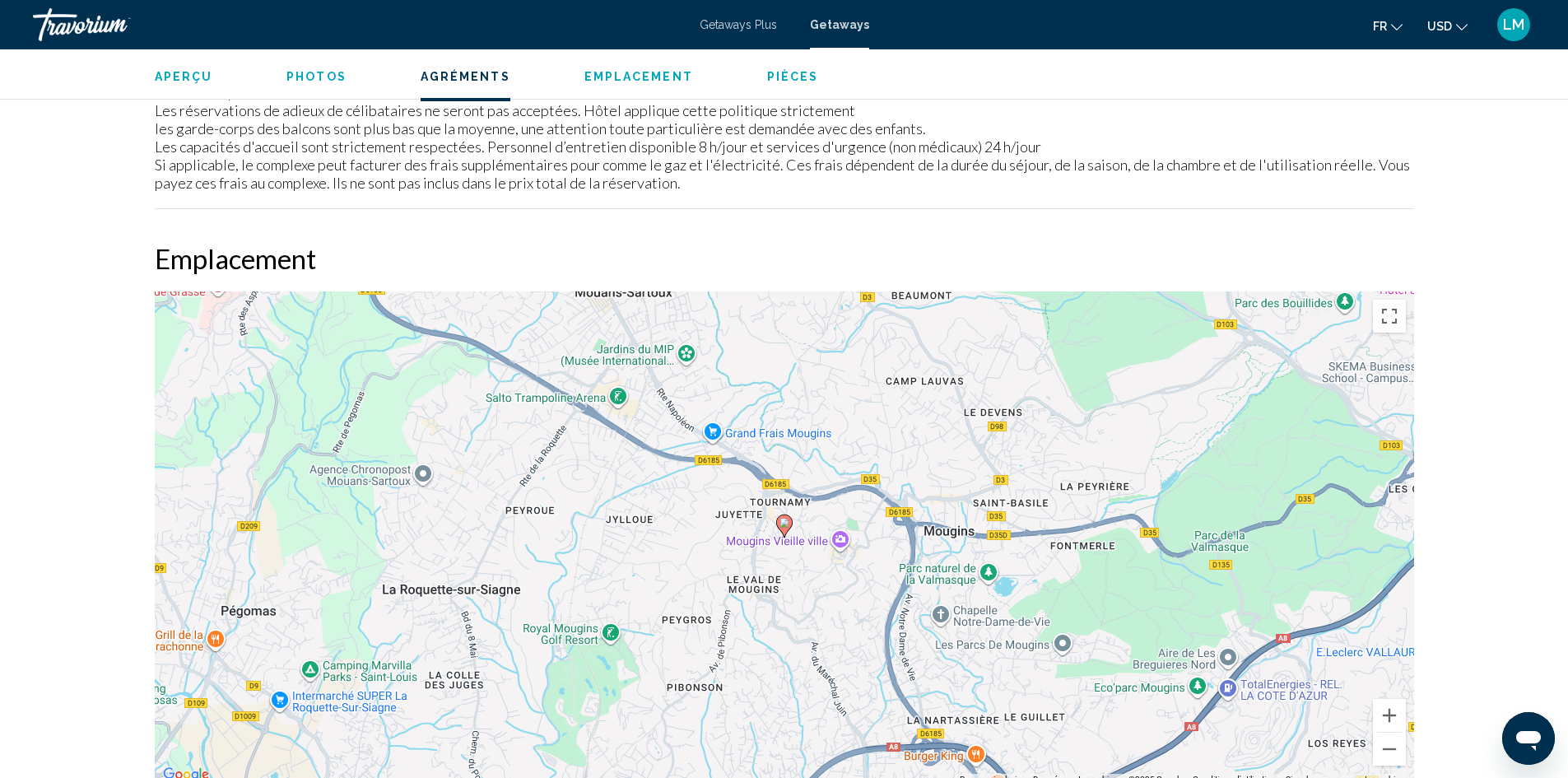
scroll to position [2223, 0]
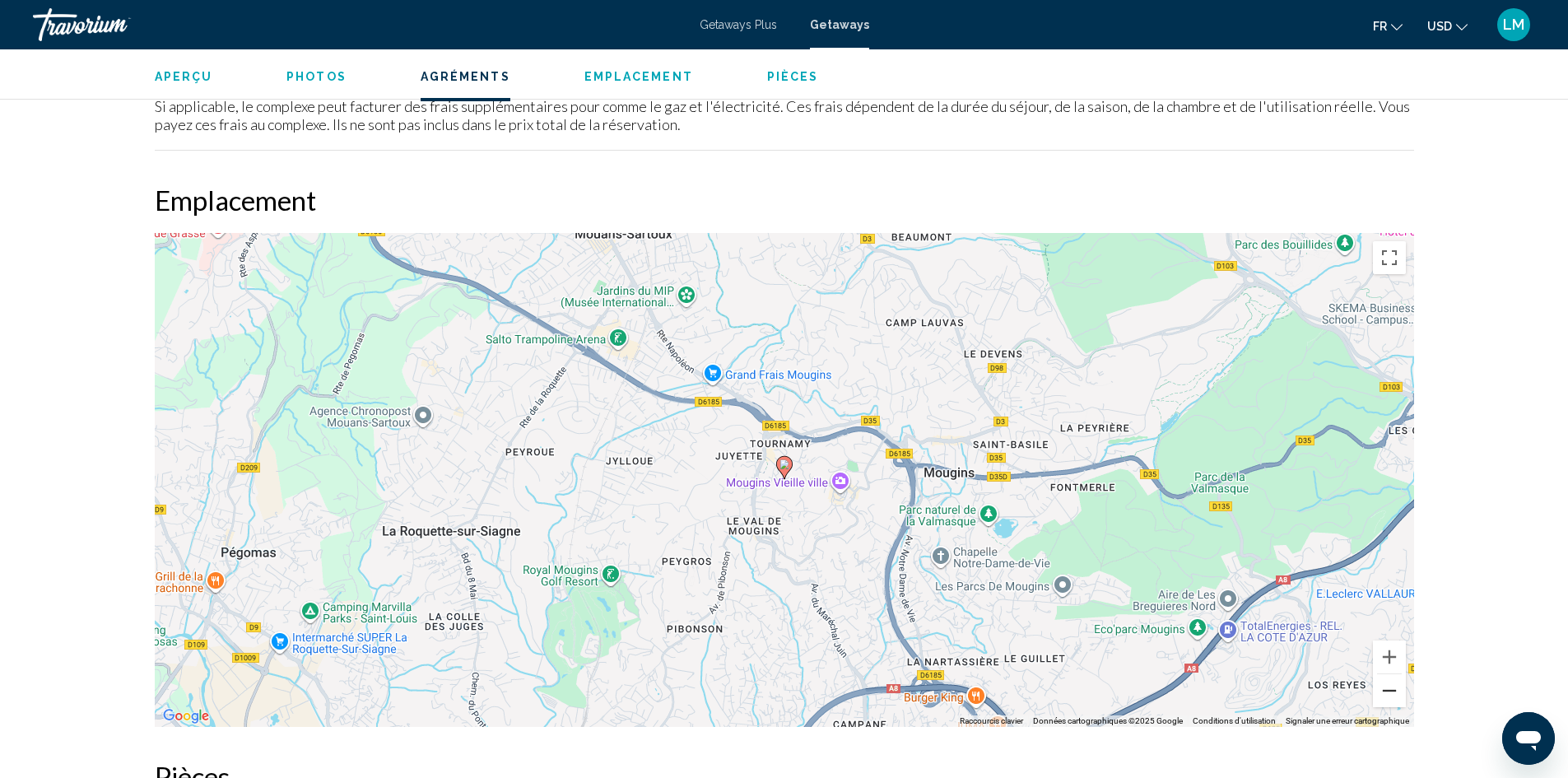
click at [1391, 675] on button "Zoom arrière" at bounding box center [1390, 691] width 33 height 33
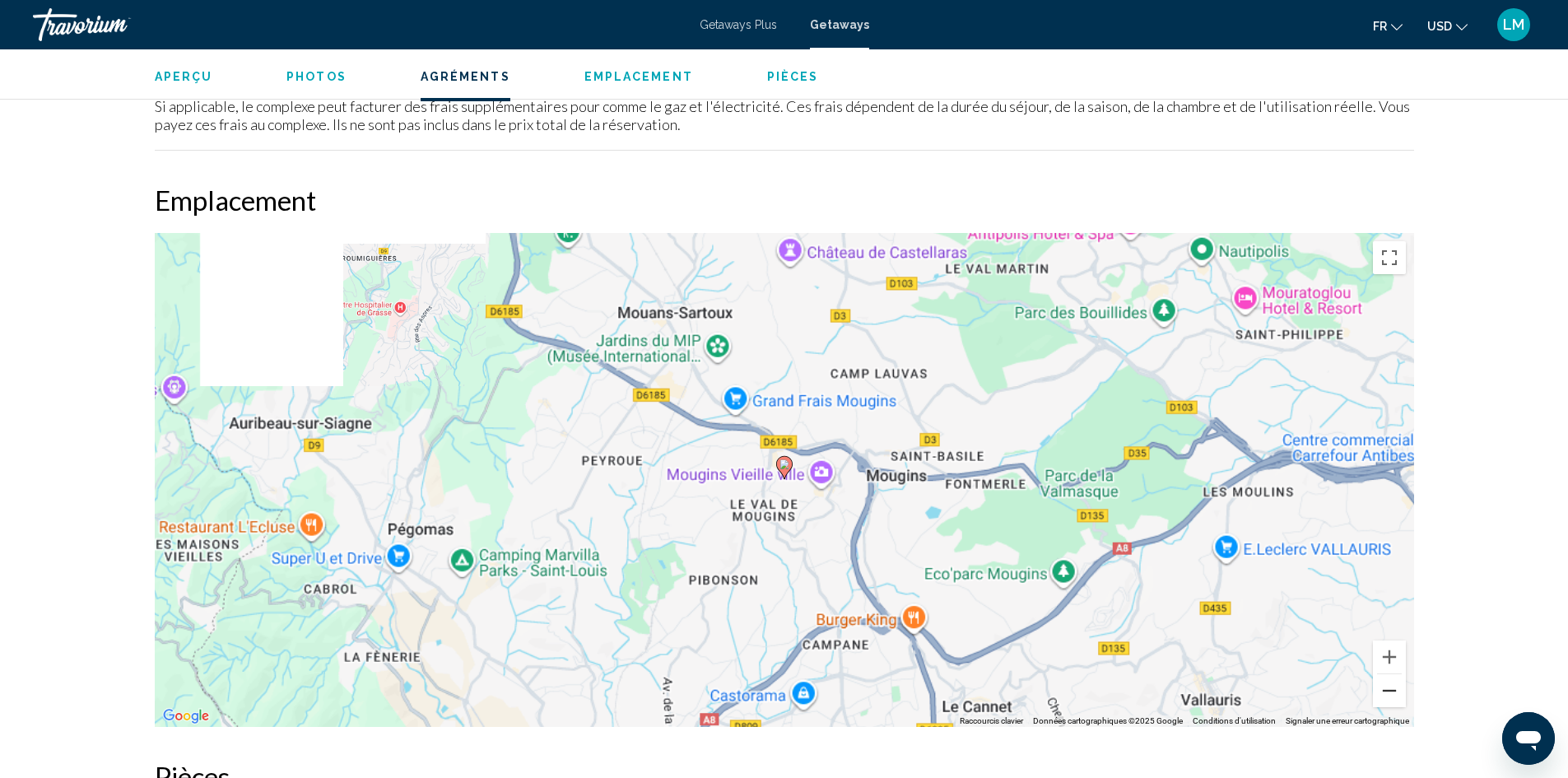
click at [1391, 675] on button "Zoom arrière" at bounding box center [1390, 691] width 33 height 33
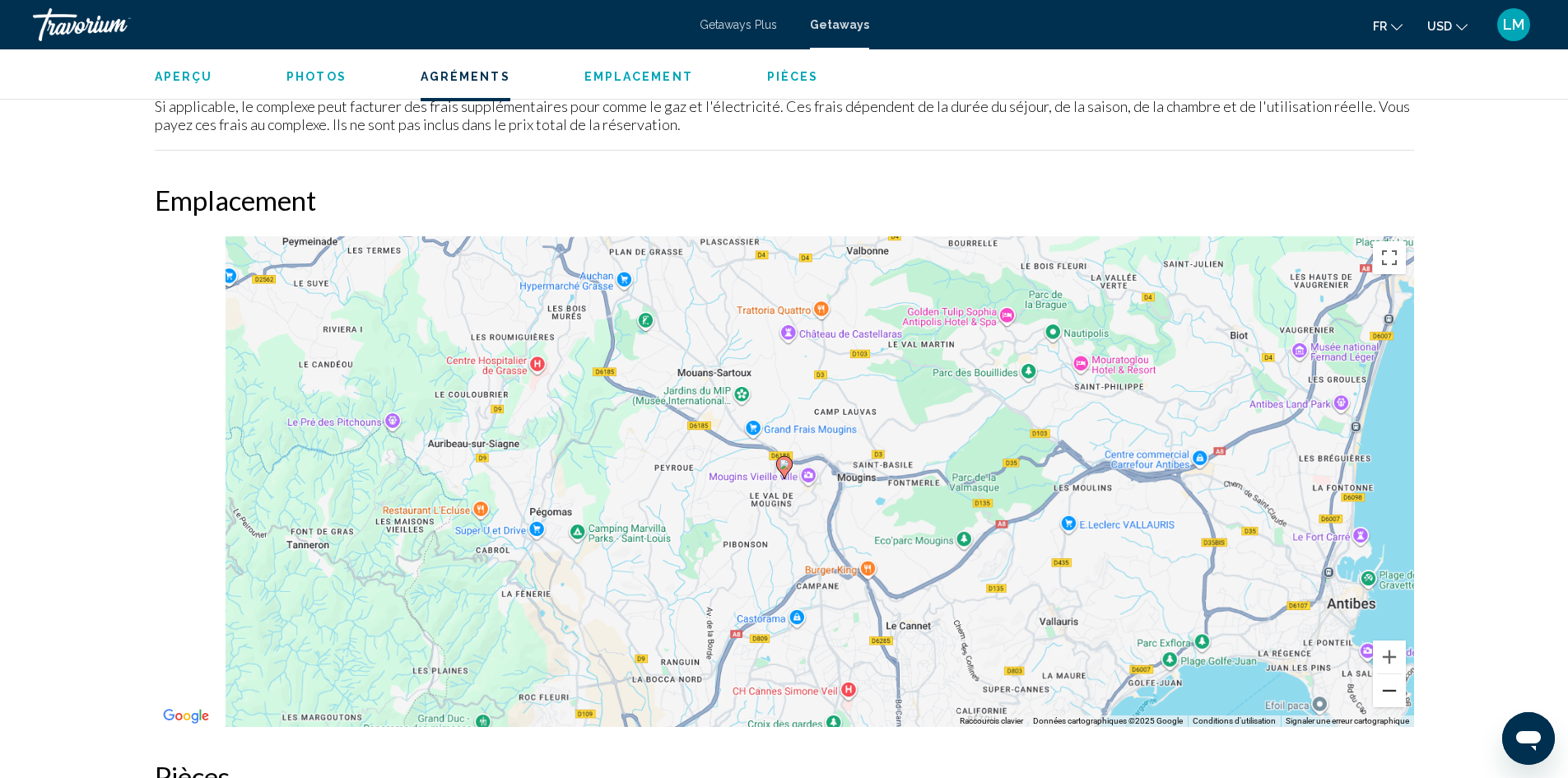
click at [1391, 675] on button "Zoom arrière" at bounding box center [1390, 691] width 33 height 33
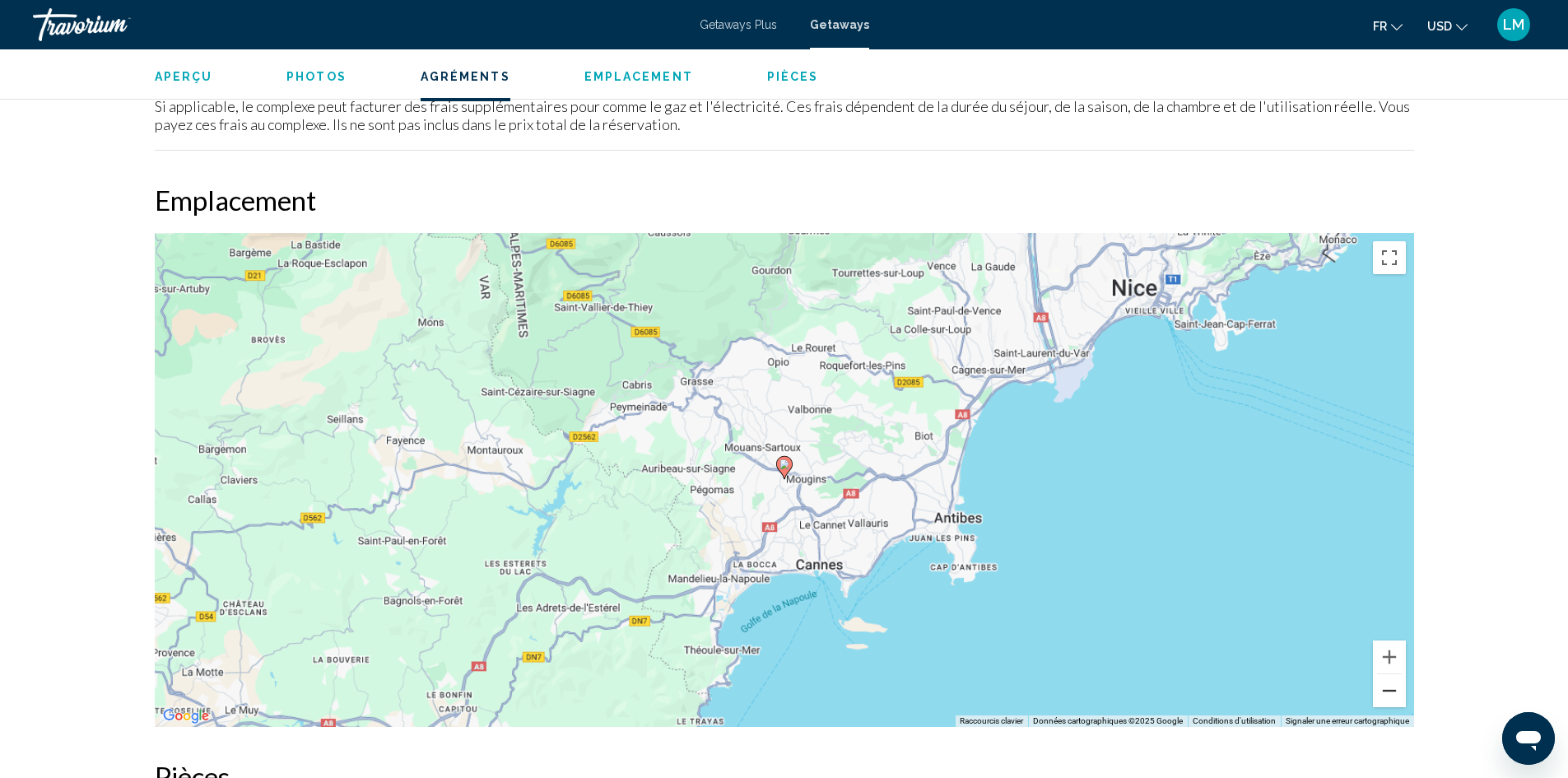
click at [1391, 675] on button "Zoom arrière" at bounding box center [1390, 691] width 33 height 33
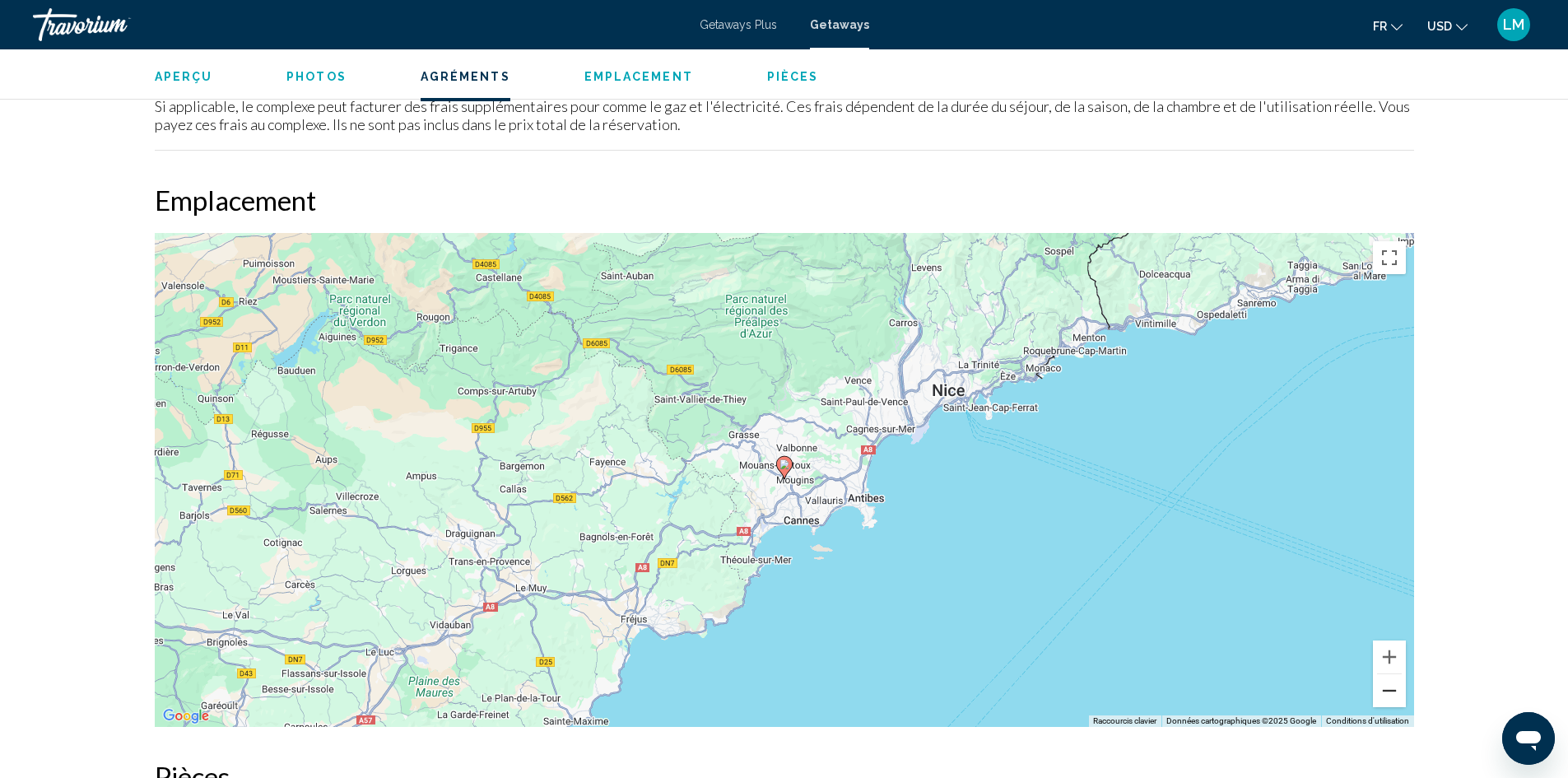
click at [1391, 675] on button "Zoom arrière" at bounding box center [1390, 691] width 33 height 33
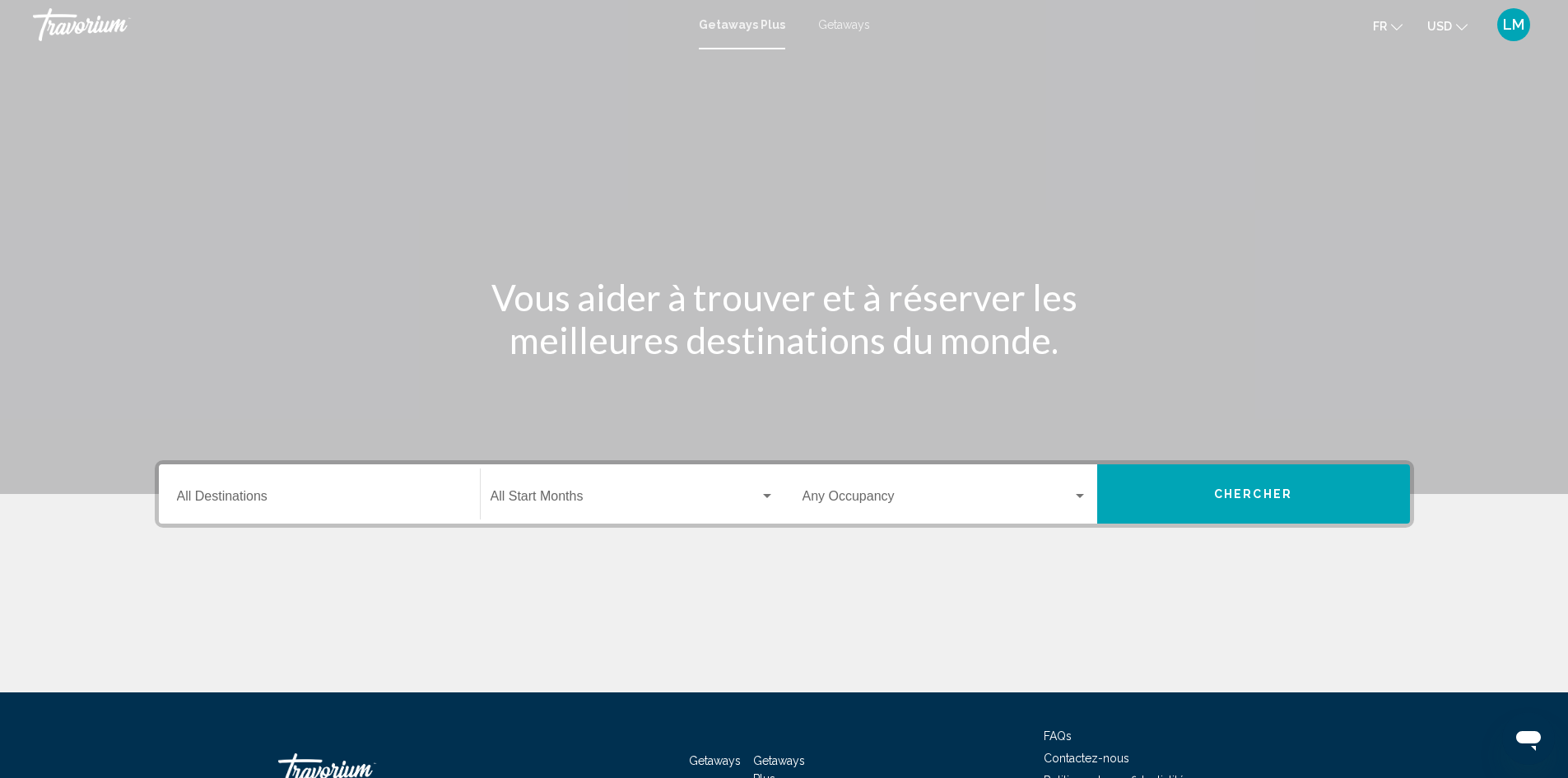
click at [220, 498] on input "Destination All Destinations" at bounding box center [319, 499] width 285 height 15
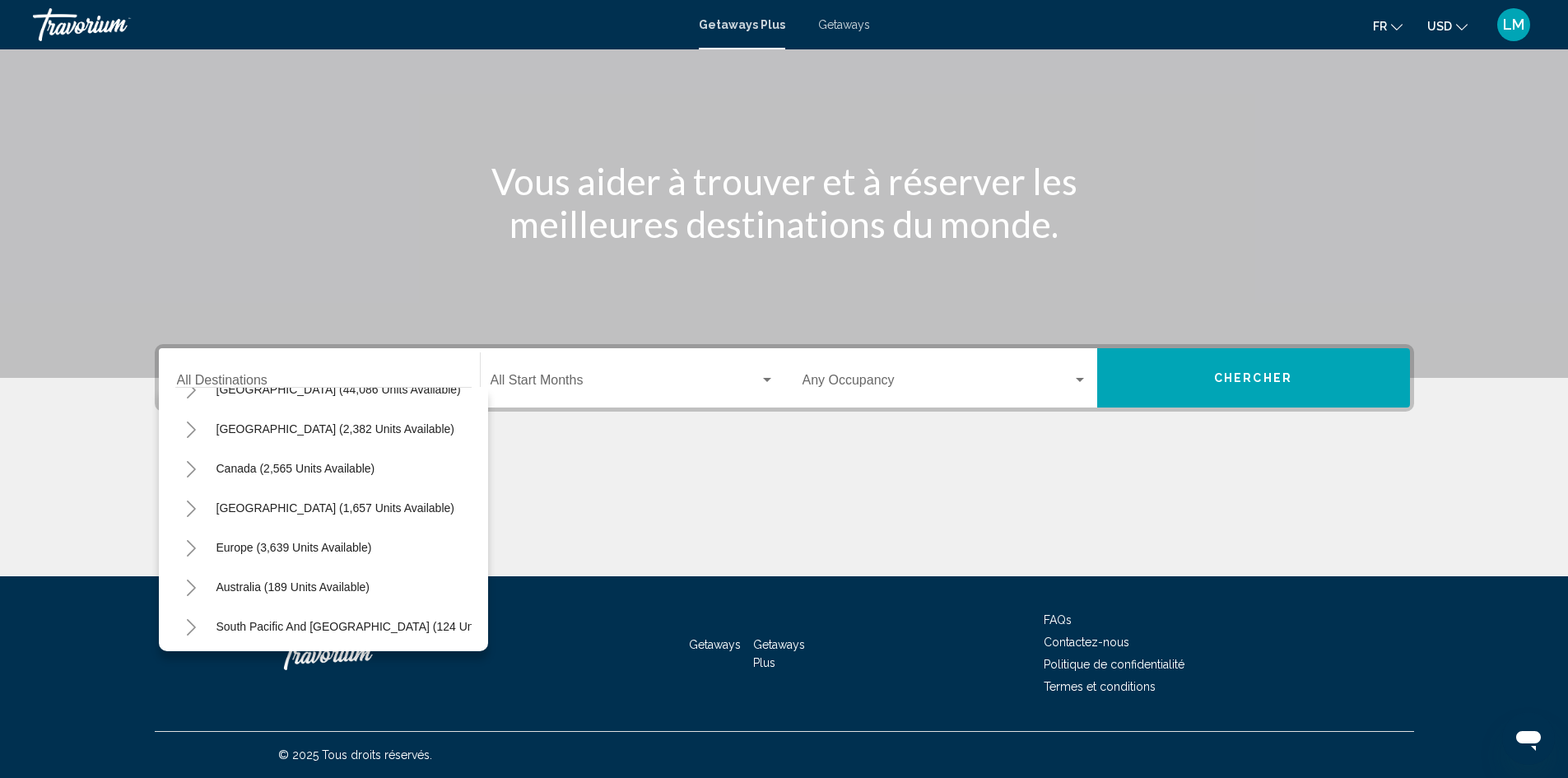
scroll to position [99, 0]
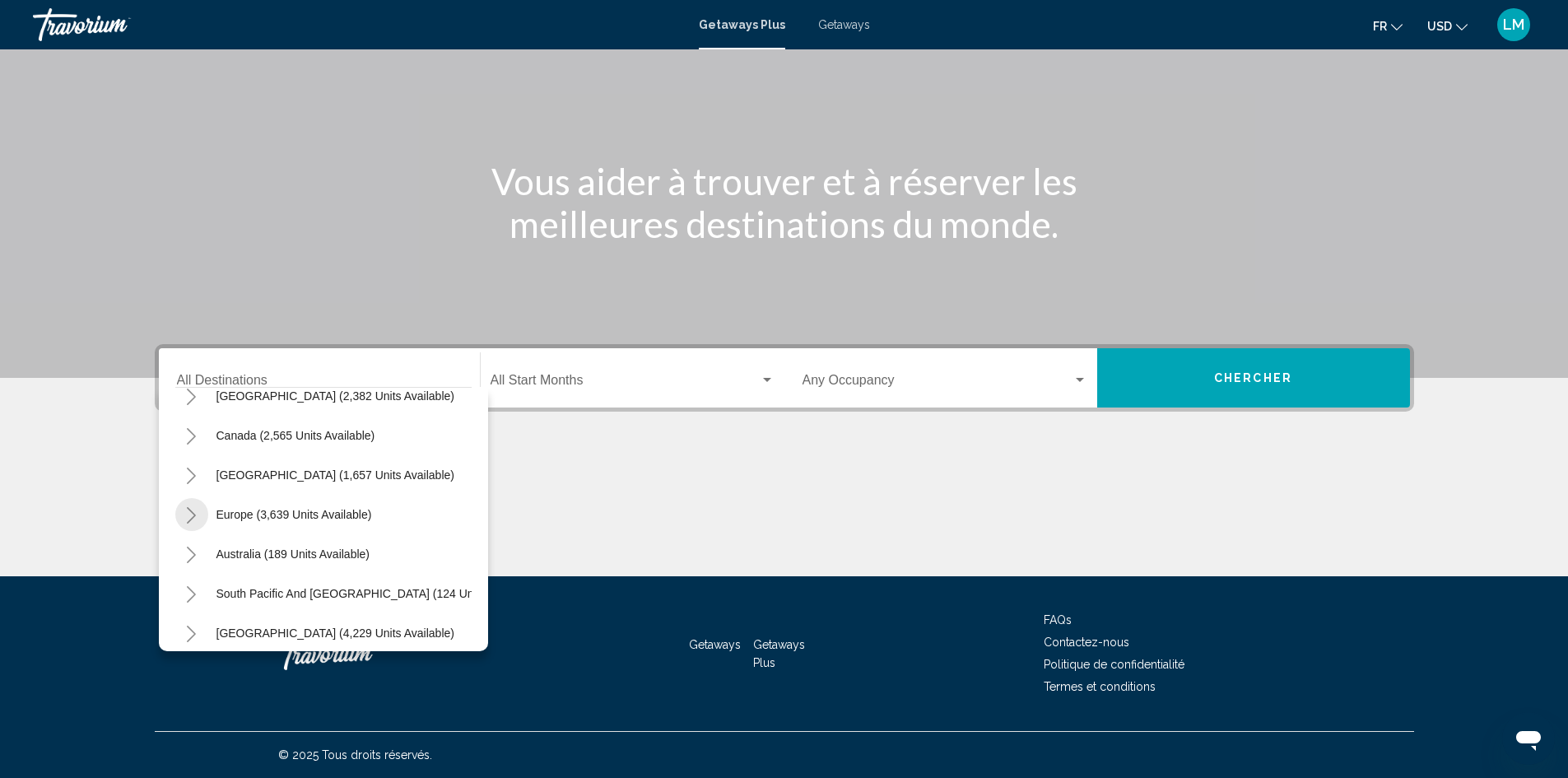
click at [187, 511] on icon "Toggle Europe (3,639 units available)" at bounding box center [191, 514] width 13 height 17
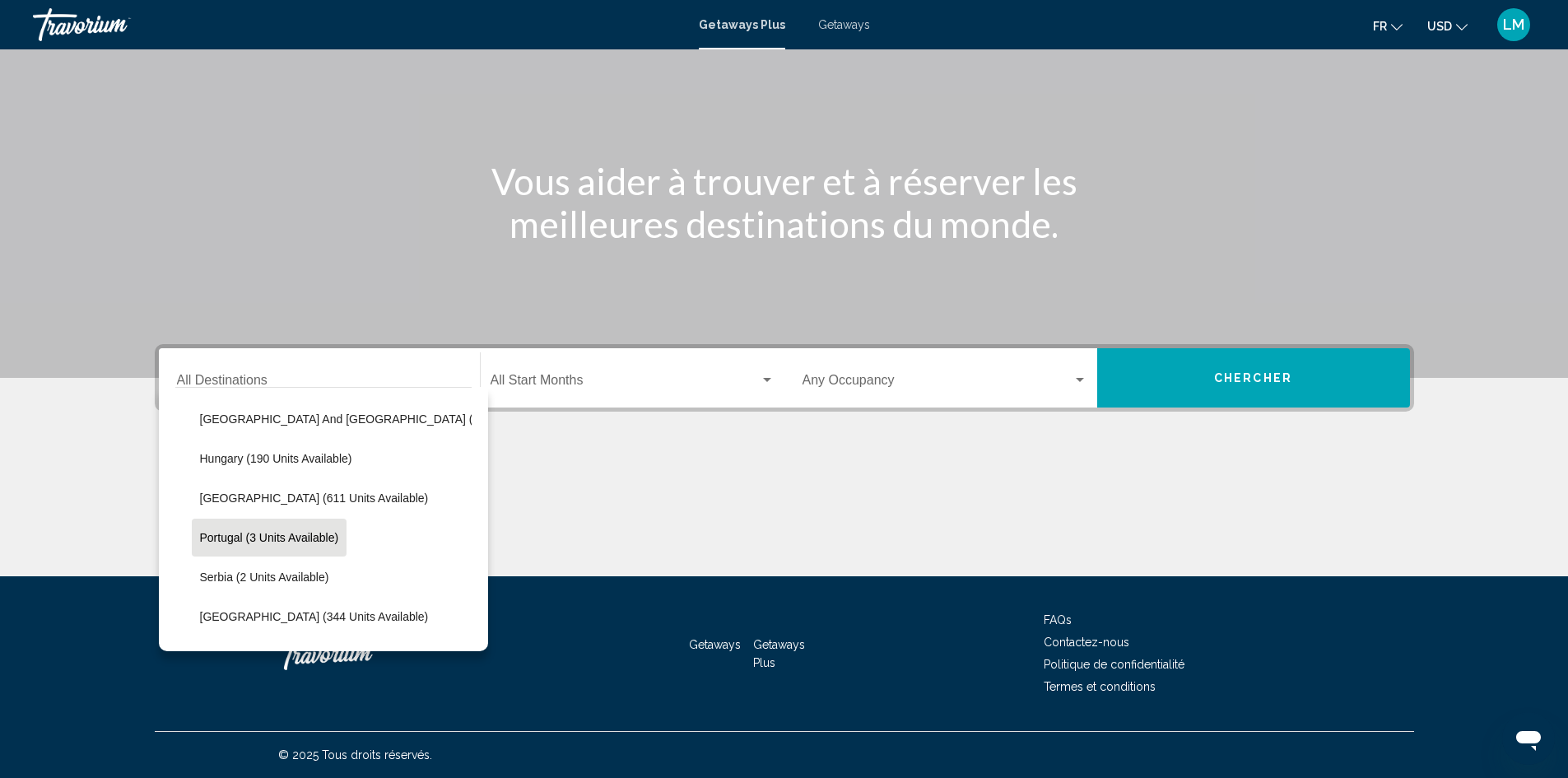
scroll to position [593, 0]
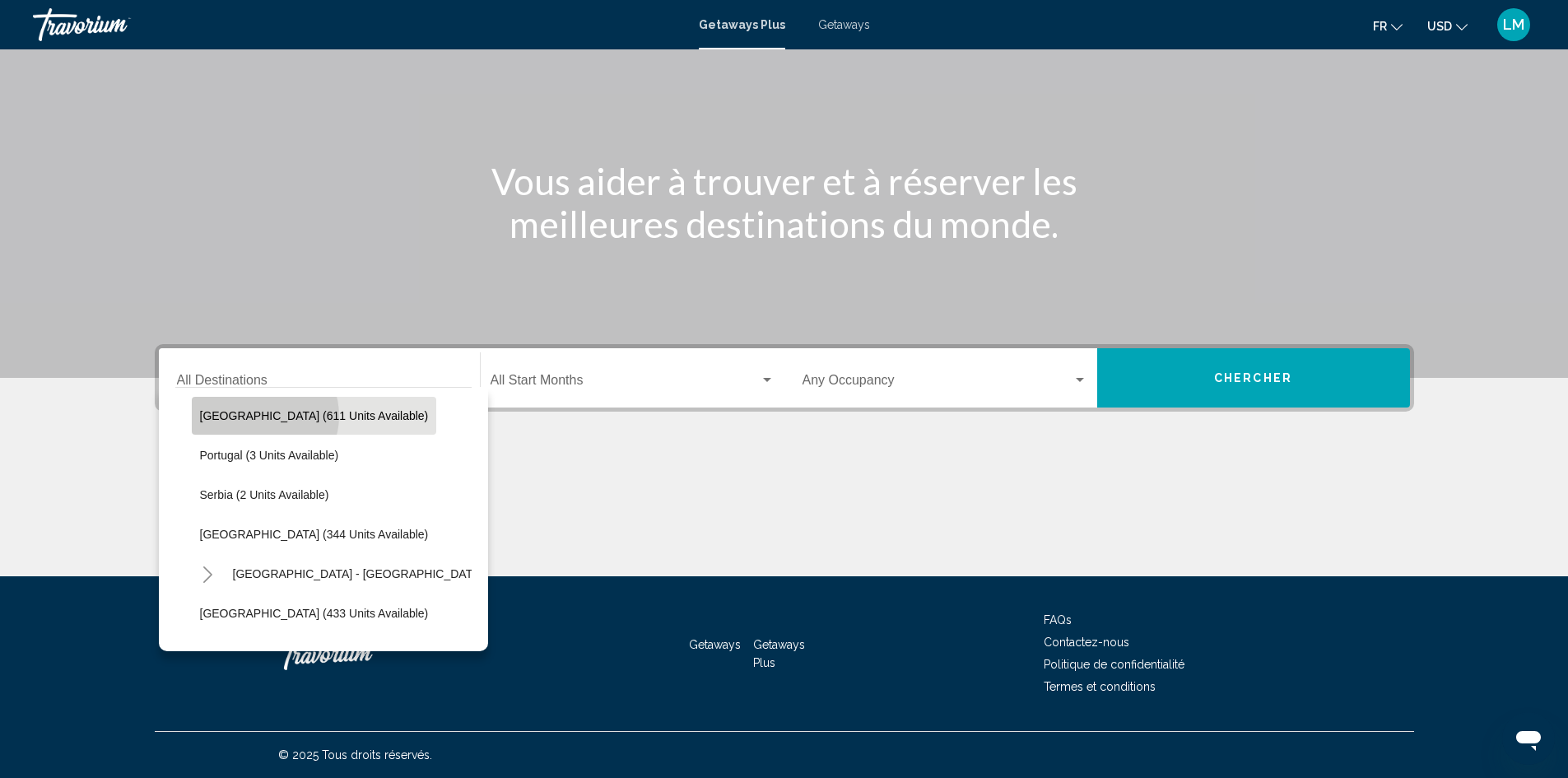
click at [260, 416] on span "Italy (611 units available)" at bounding box center [314, 415] width 228 height 13
type input "**********"
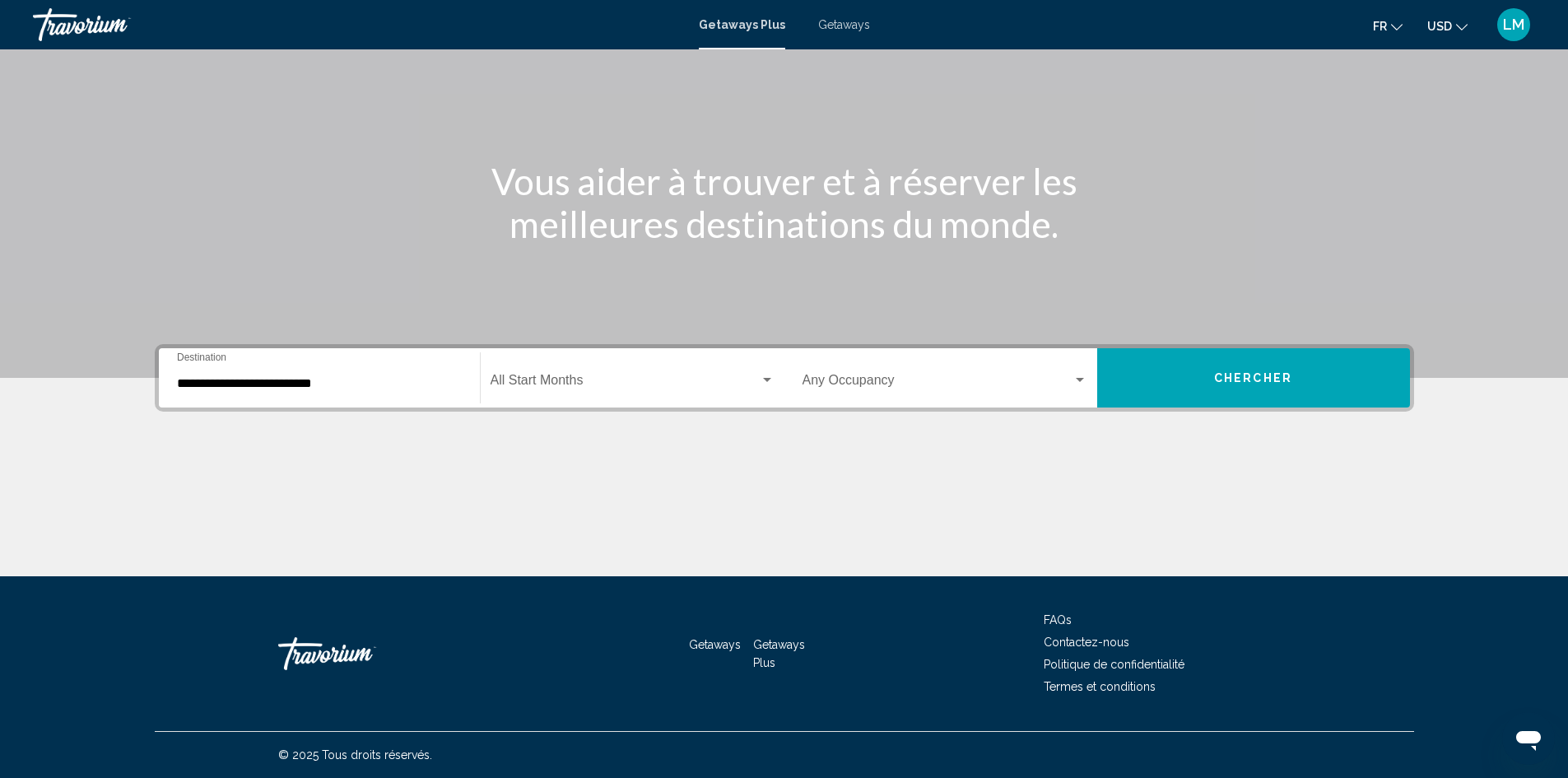
click at [848, 23] on span "Getaways" at bounding box center [844, 24] width 52 height 13
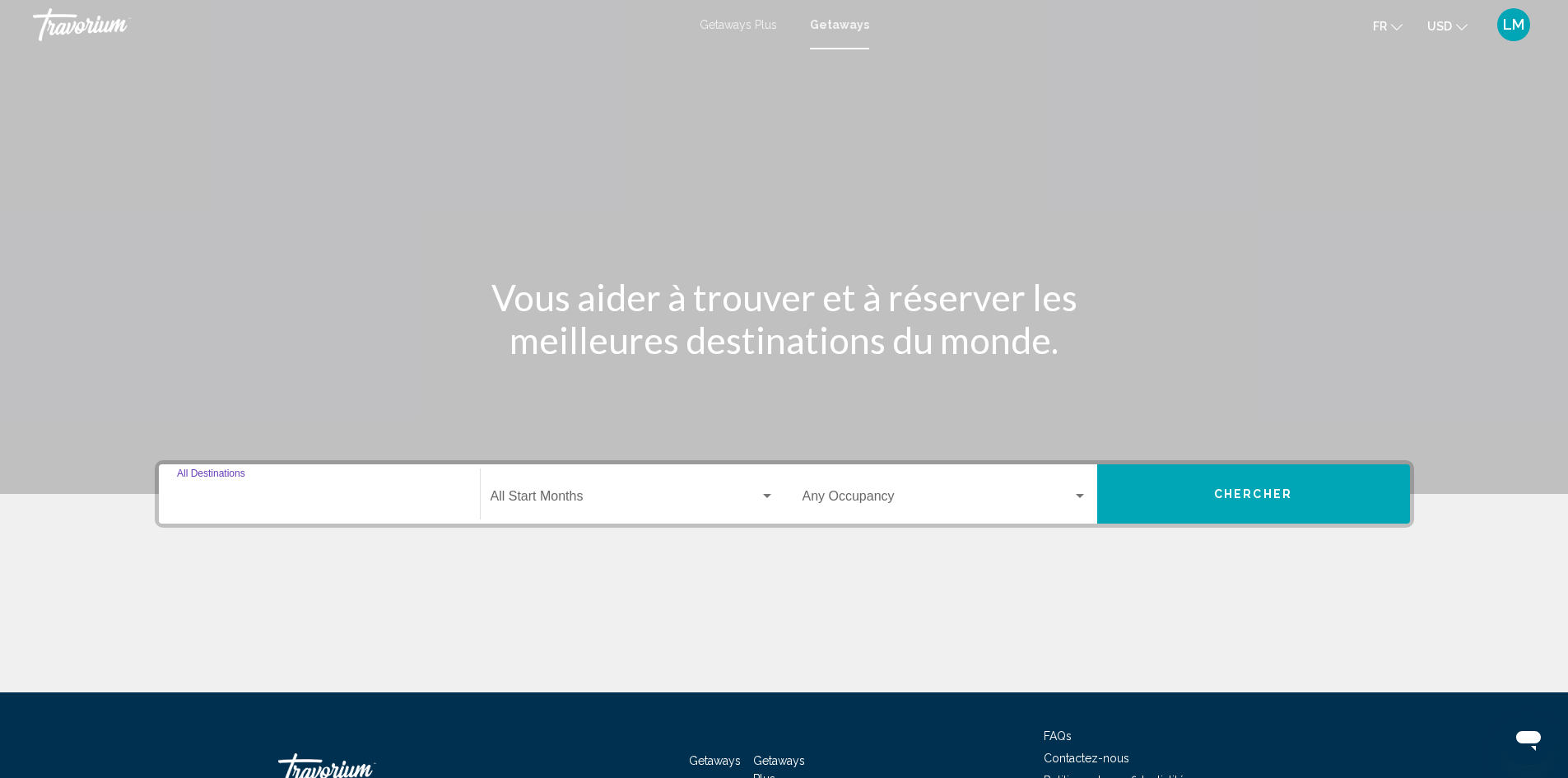
click at [268, 497] on input "Destination All Destinations" at bounding box center [319, 499] width 285 height 15
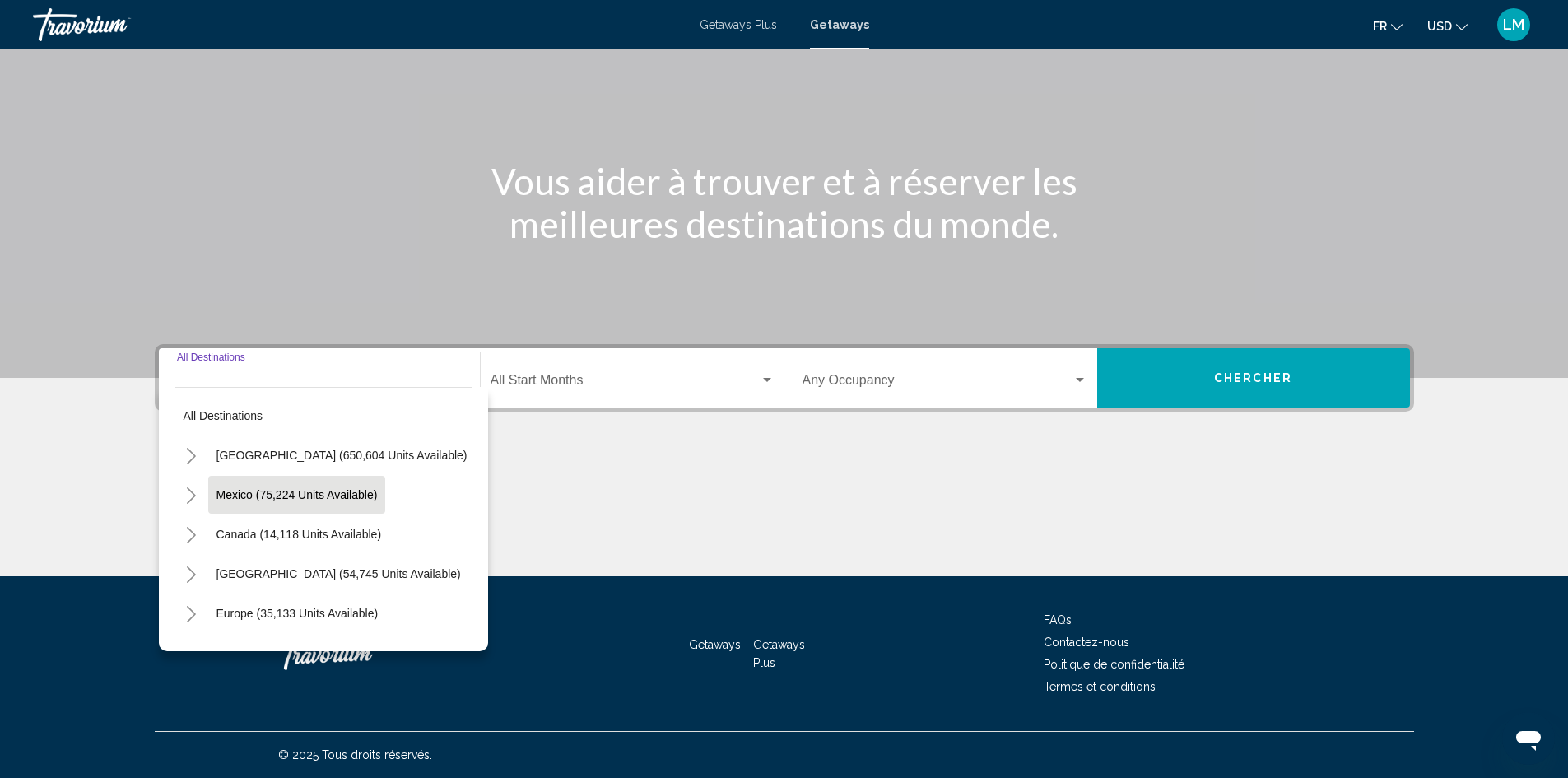
scroll to position [82, 0]
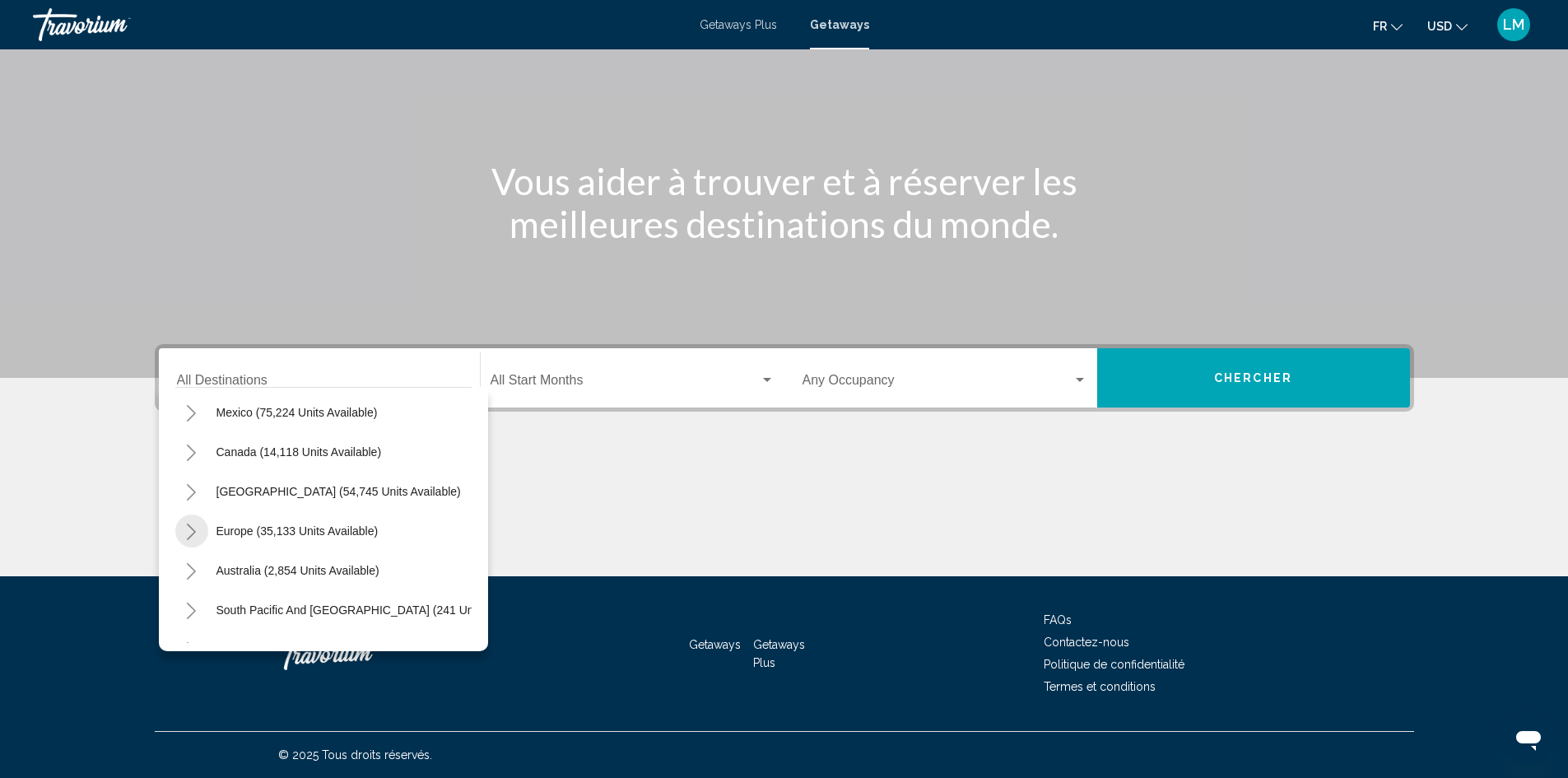
click at [190, 525] on icon "Toggle Europe (35,133 units available)" at bounding box center [191, 531] width 13 height 17
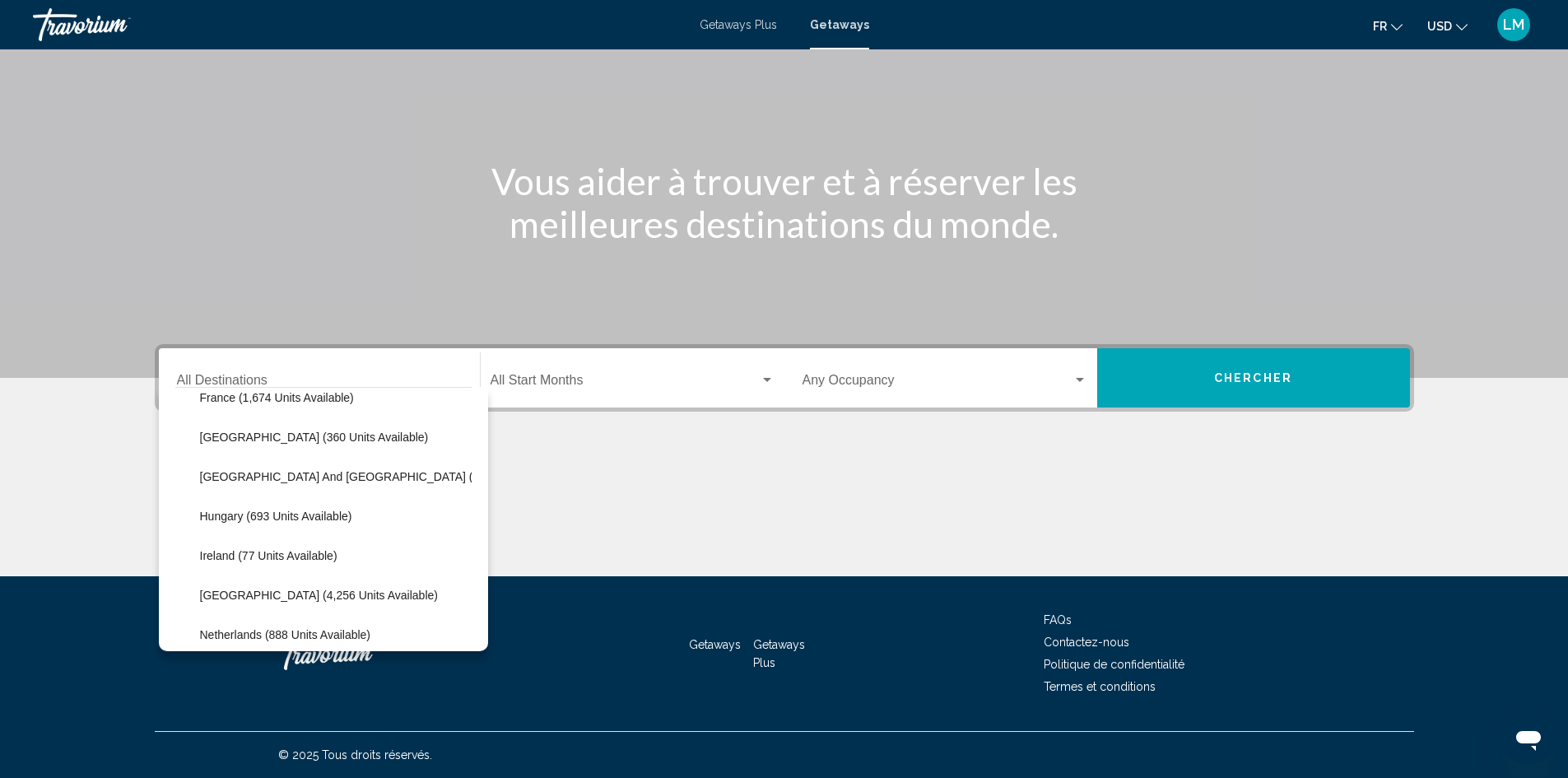
scroll to position [494, 0]
click at [238, 596] on span "[GEOGRAPHIC_DATA] (4,256 units available)" at bounding box center [319, 593] width 238 height 13
type input "**********"
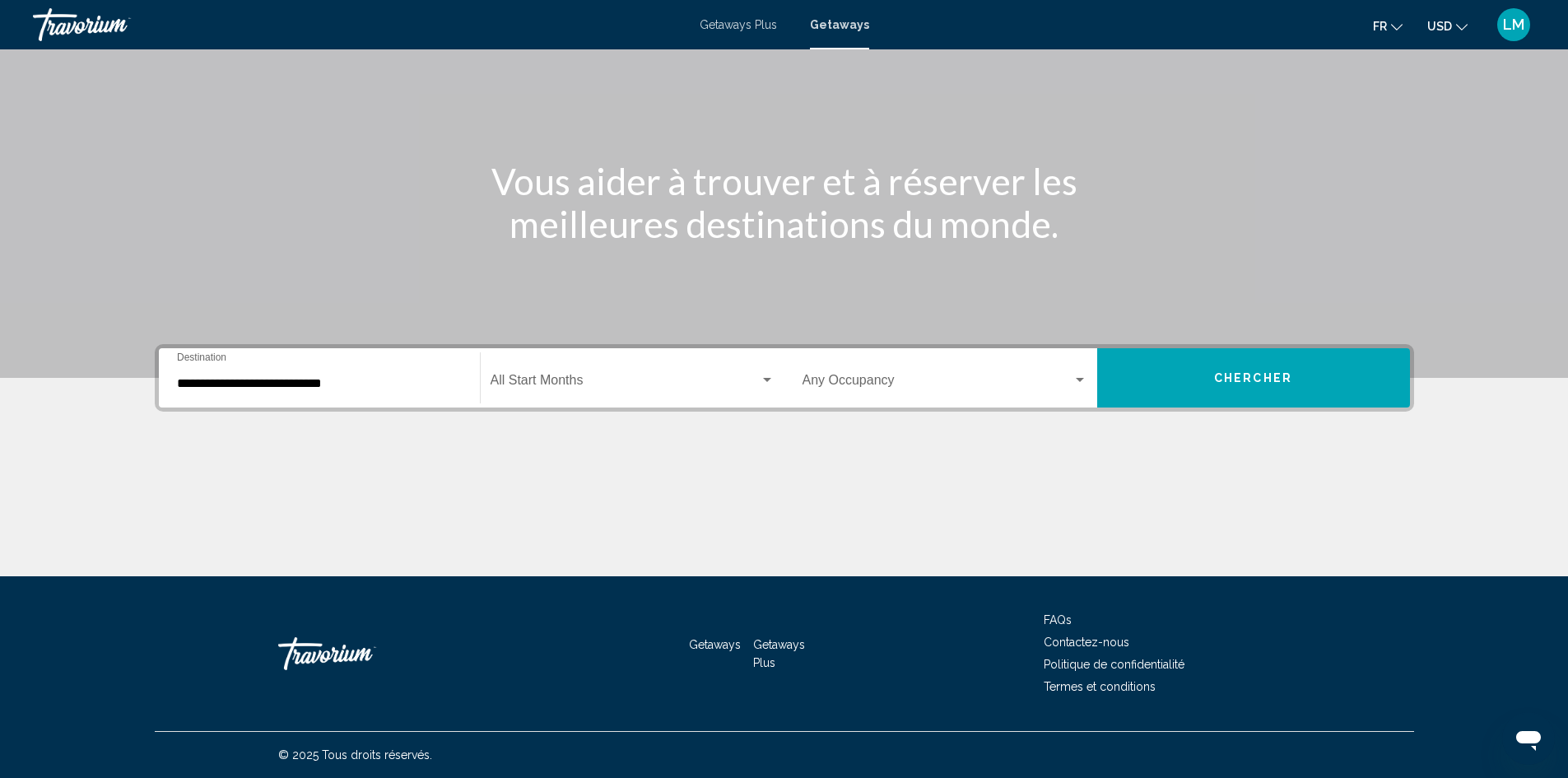
click at [547, 373] on div "Start Month All Start Months" at bounding box center [633, 378] width 284 height 52
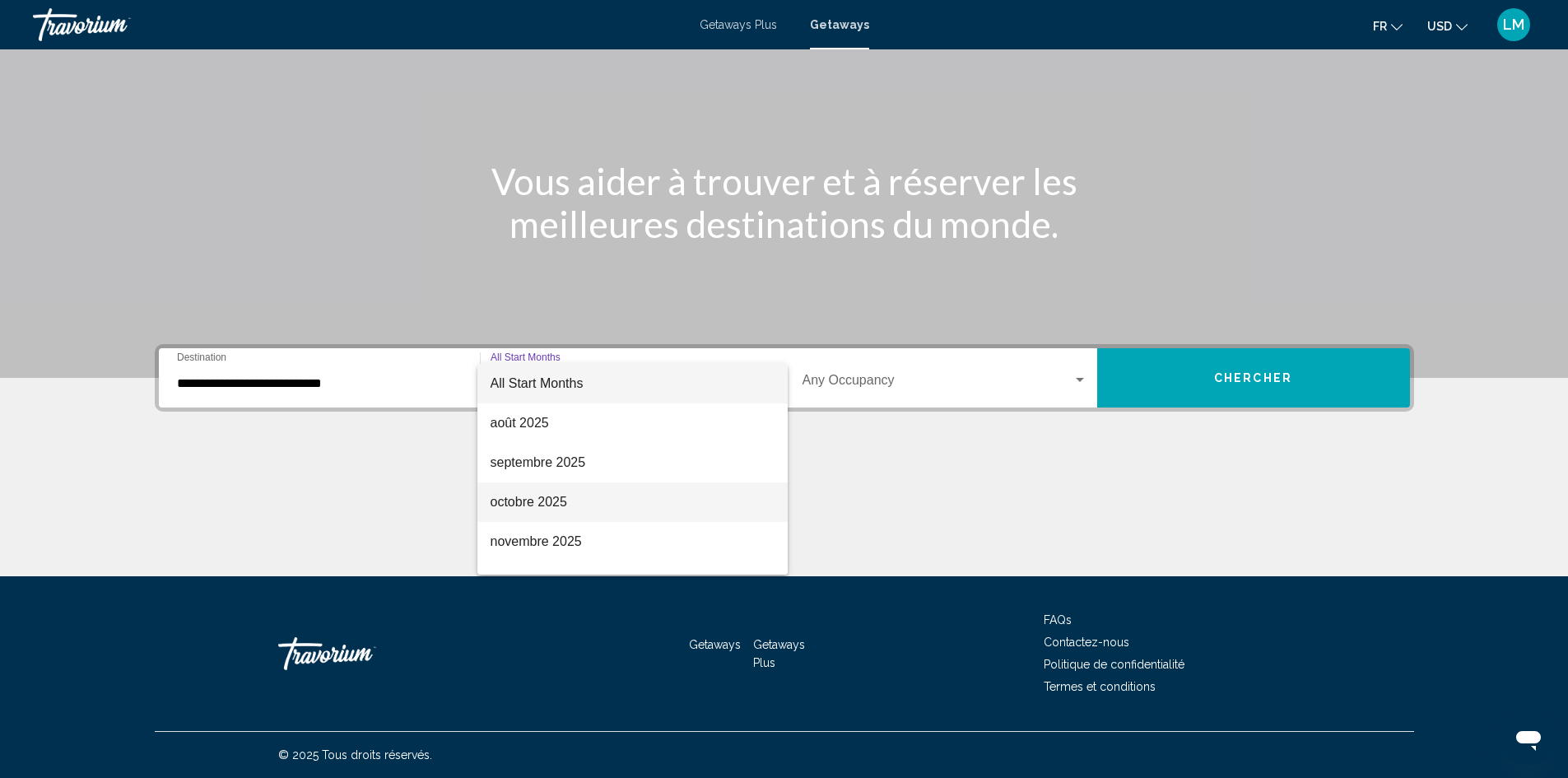
click at [562, 493] on span "octobre 2025" at bounding box center [633, 502] width 284 height 39
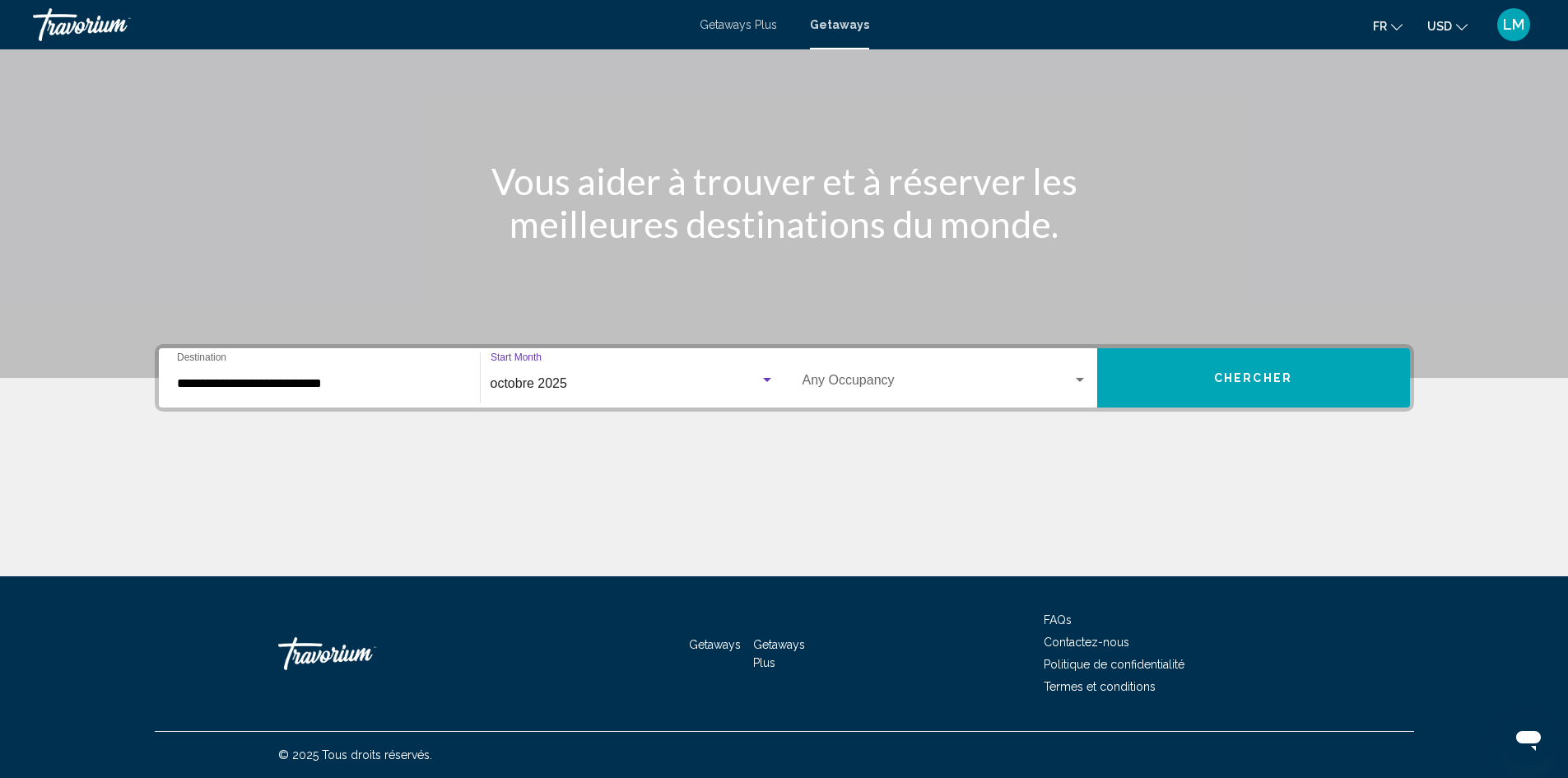
click at [974, 369] on div "Occupancy Any Occupancy" at bounding box center [945, 378] width 285 height 52
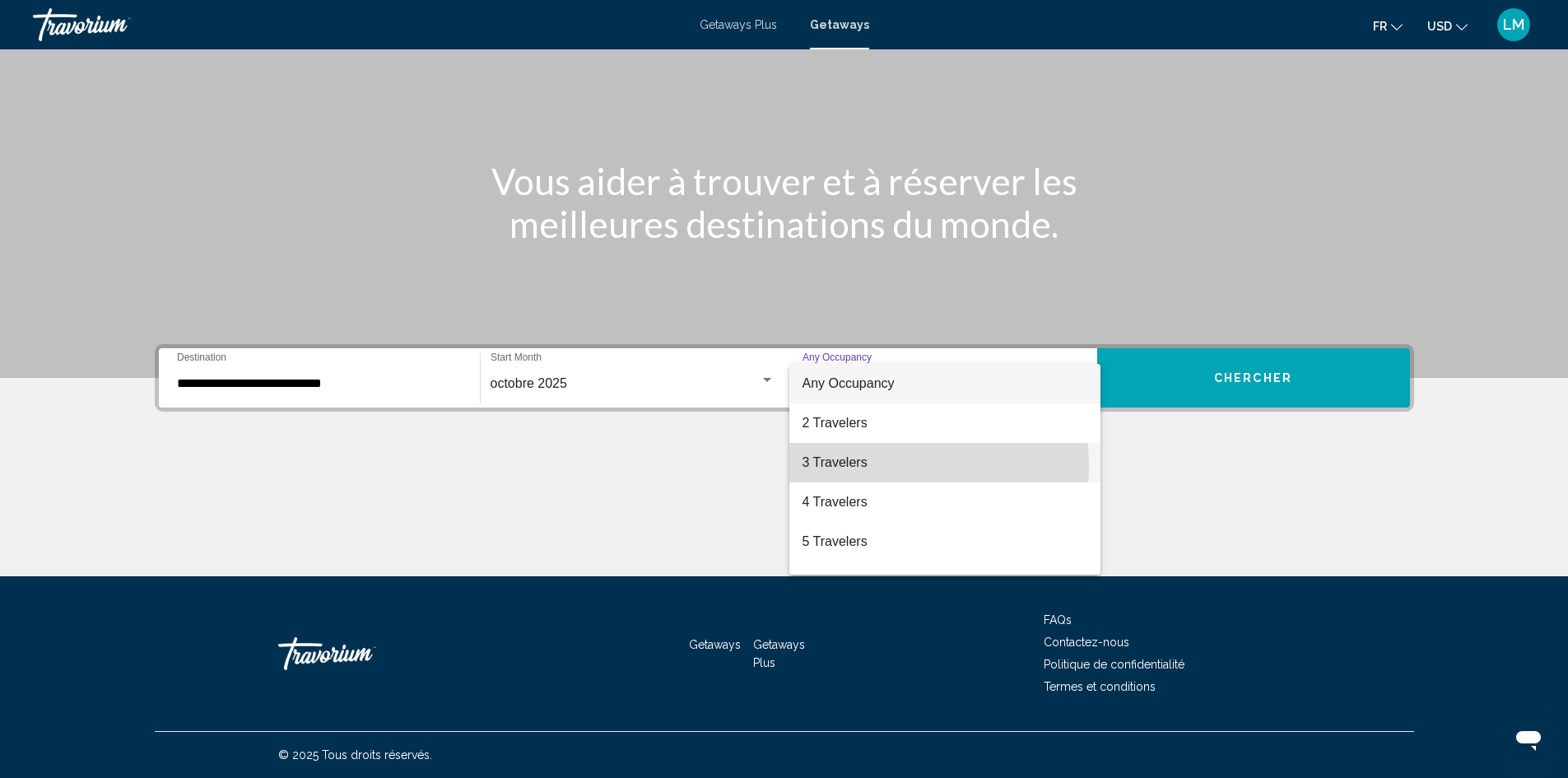
click at [864, 466] on span "3 Travelers" at bounding box center [945, 463] width 285 height 39
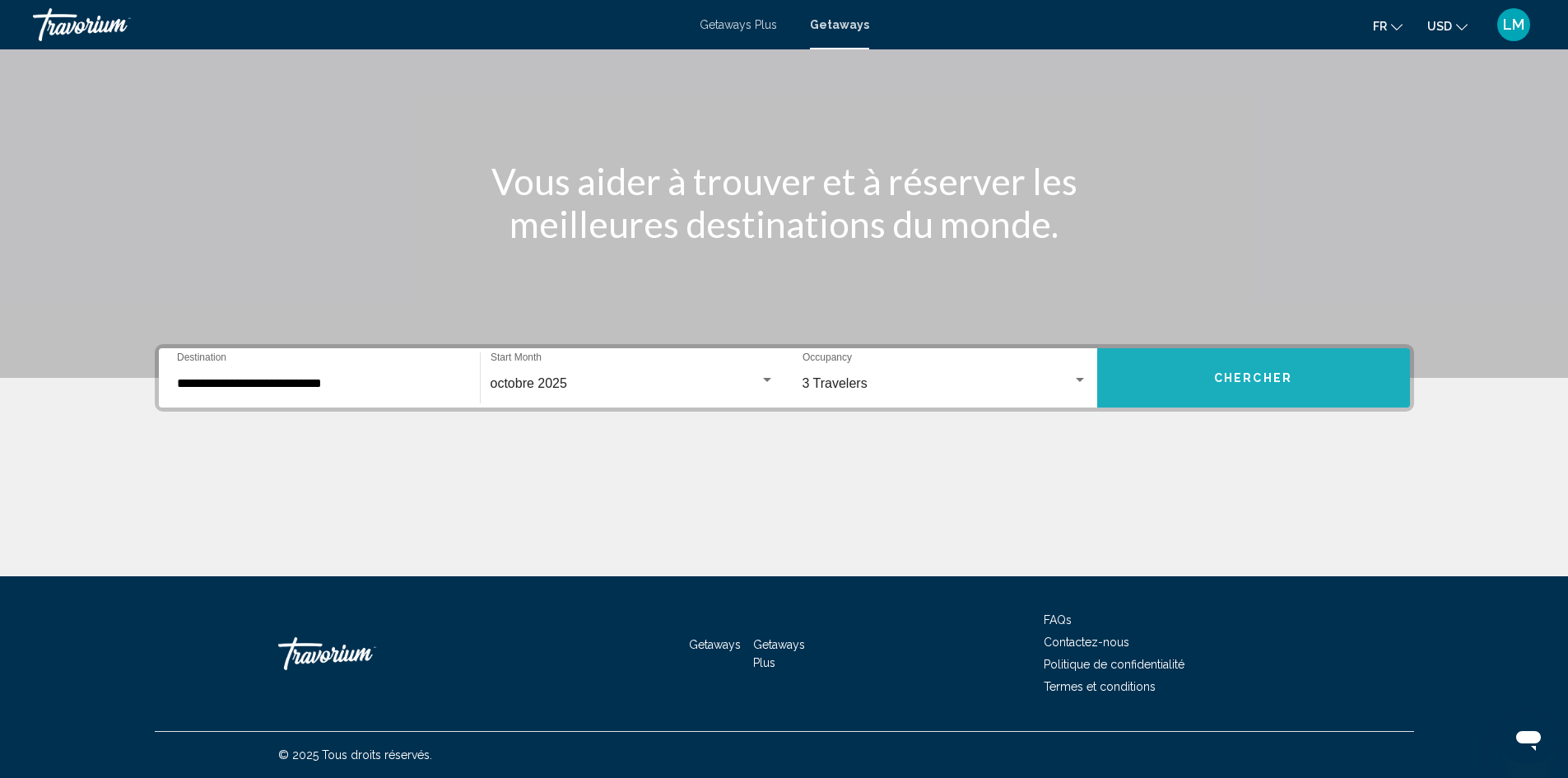
click at [1226, 364] on button "Chercher" at bounding box center [1254, 378] width 312 height 60
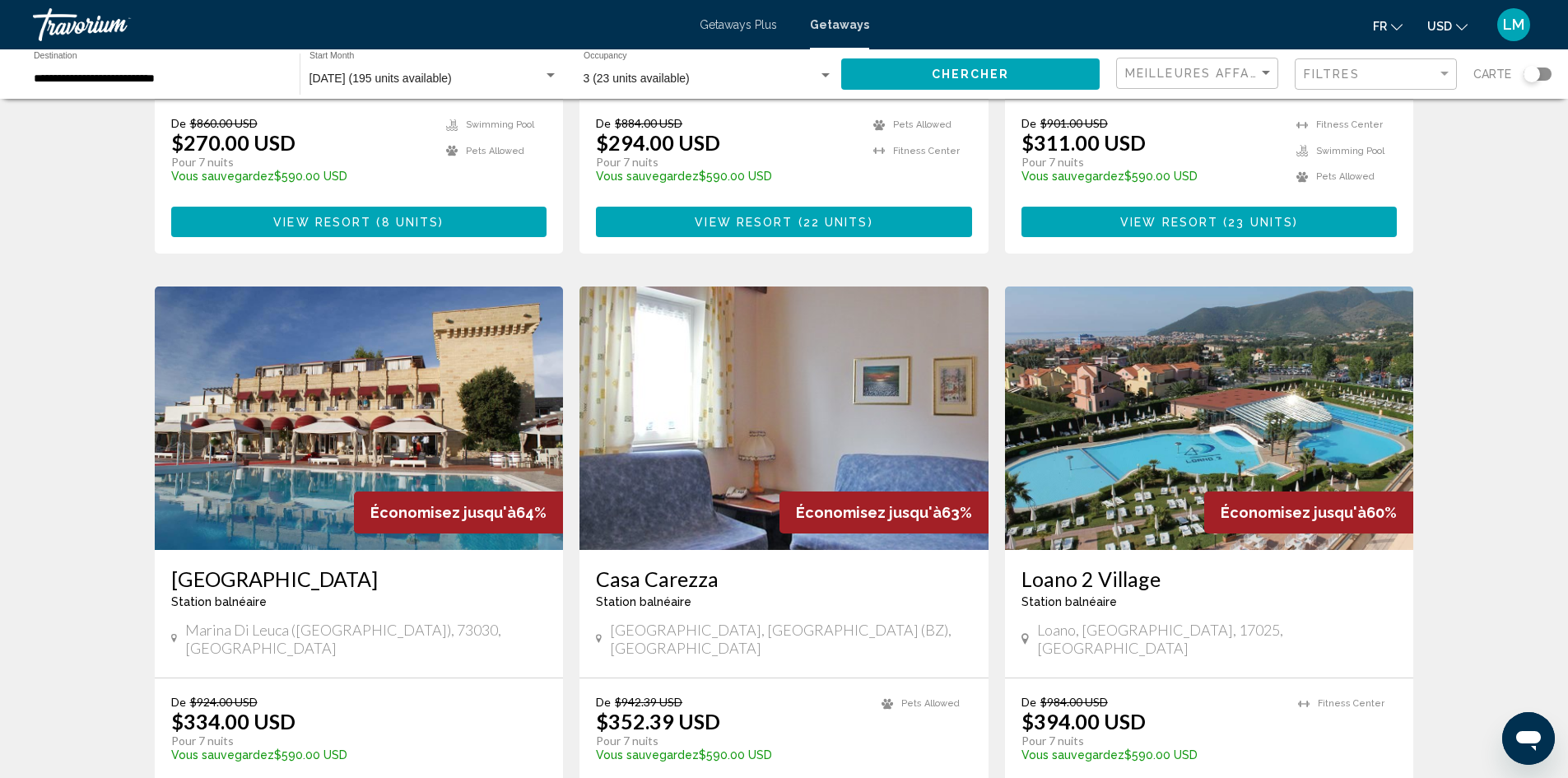
scroll to position [1576, 0]
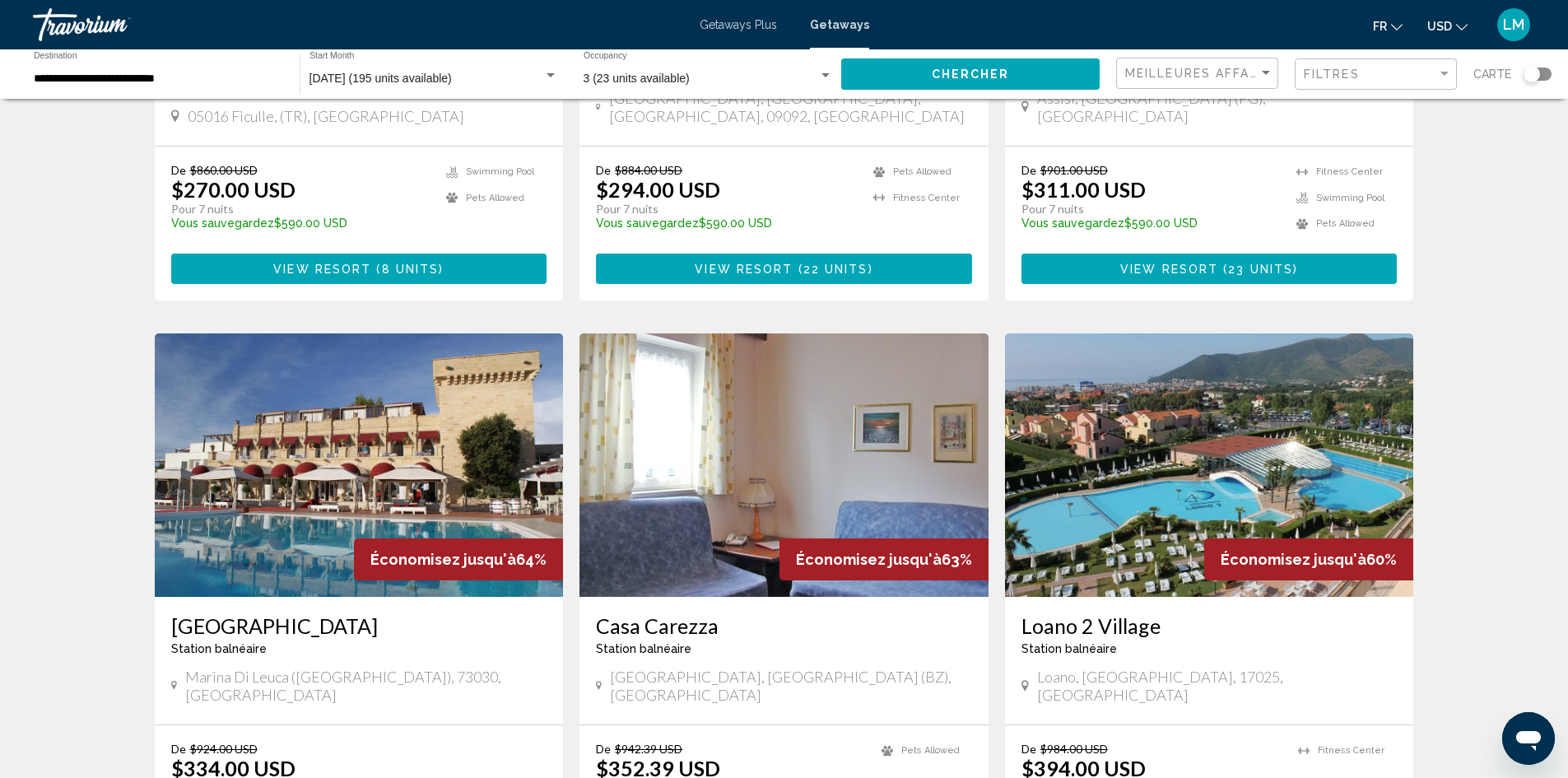
click at [1235, 455] on img "Main content" at bounding box center [1210, 466] width 409 height 264
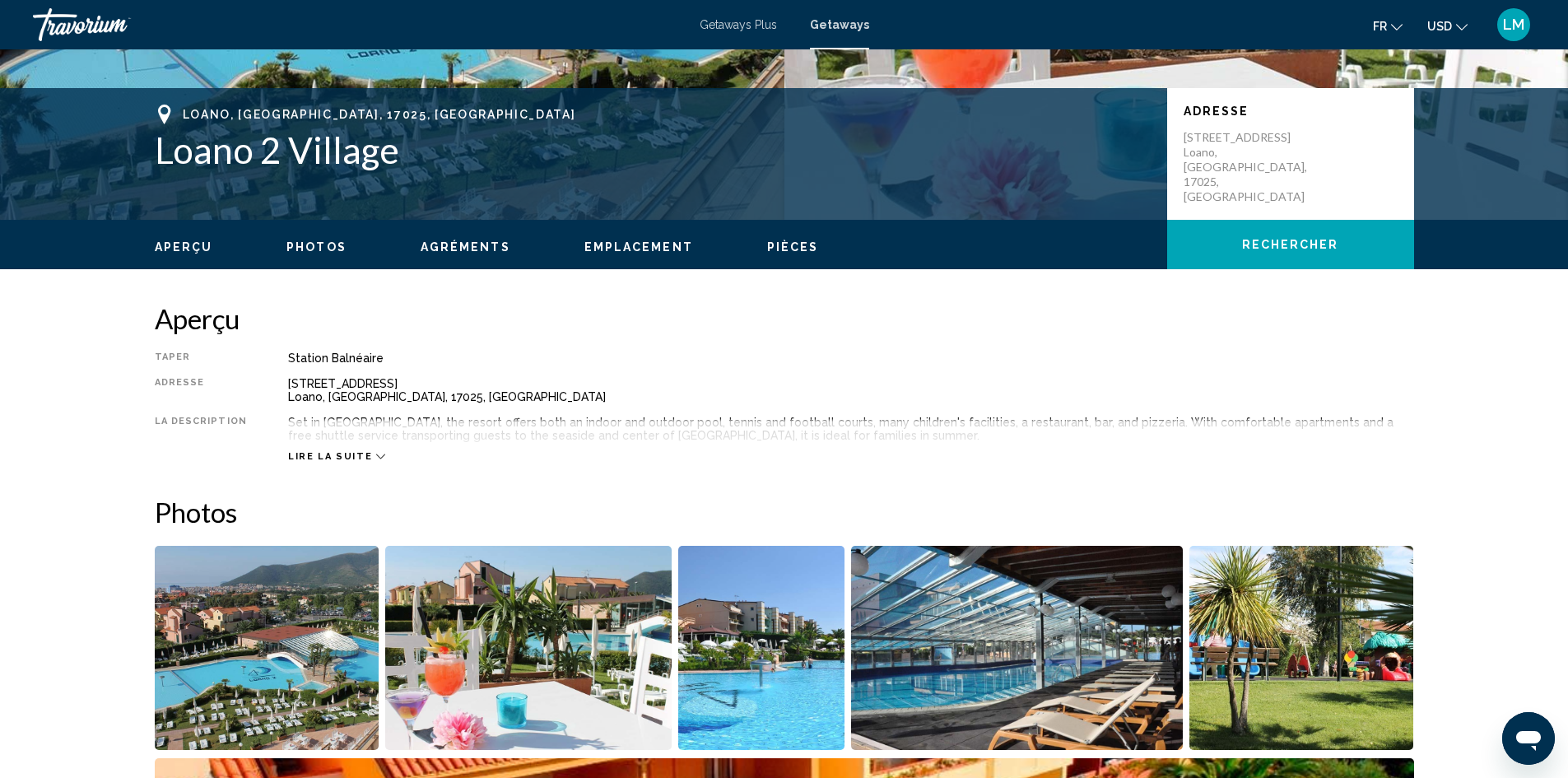
scroll to position [329, 0]
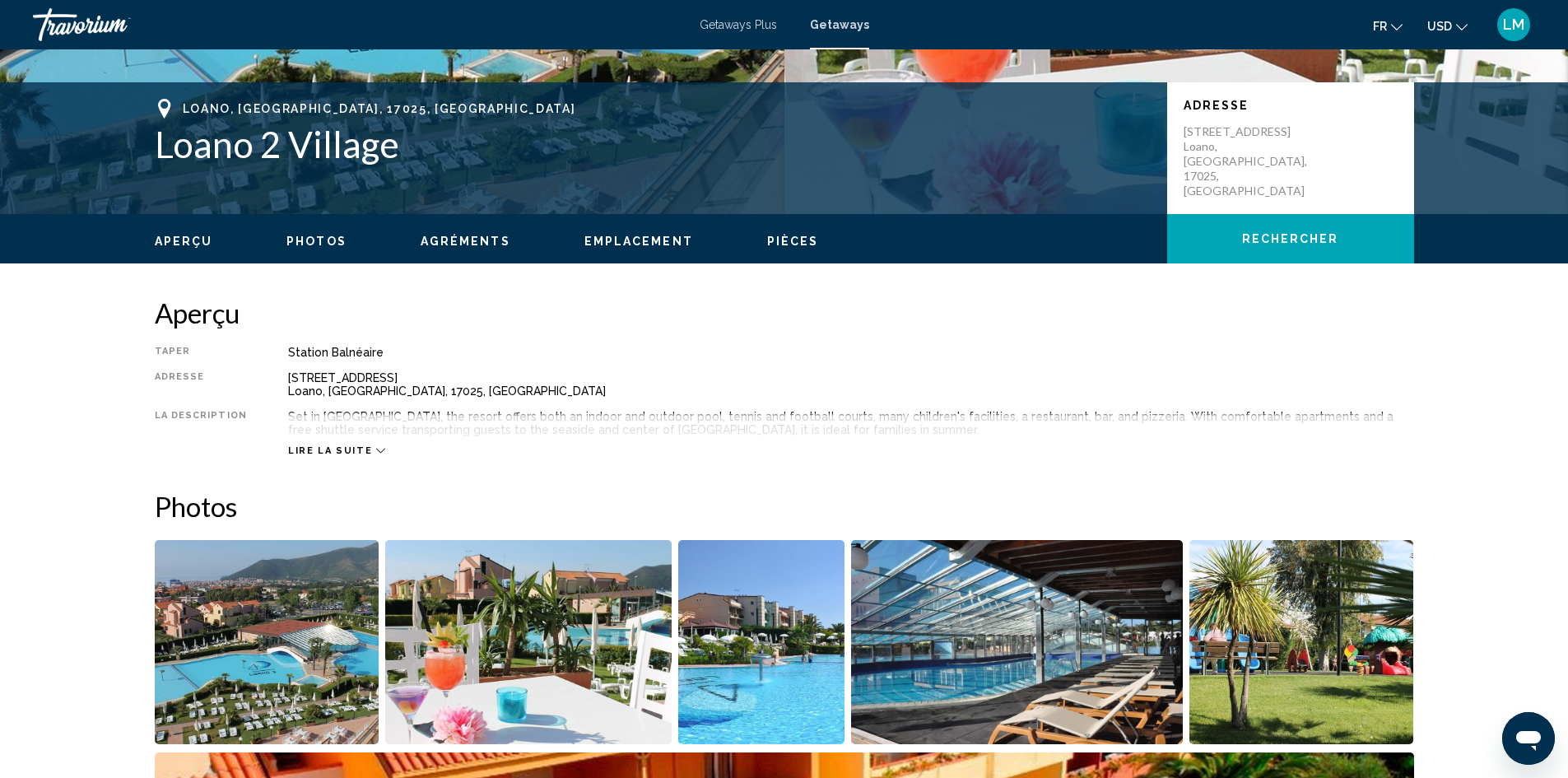
click at [1011, 667] on img "Open full-screen image slider" at bounding box center [1017, 641] width 332 height 204
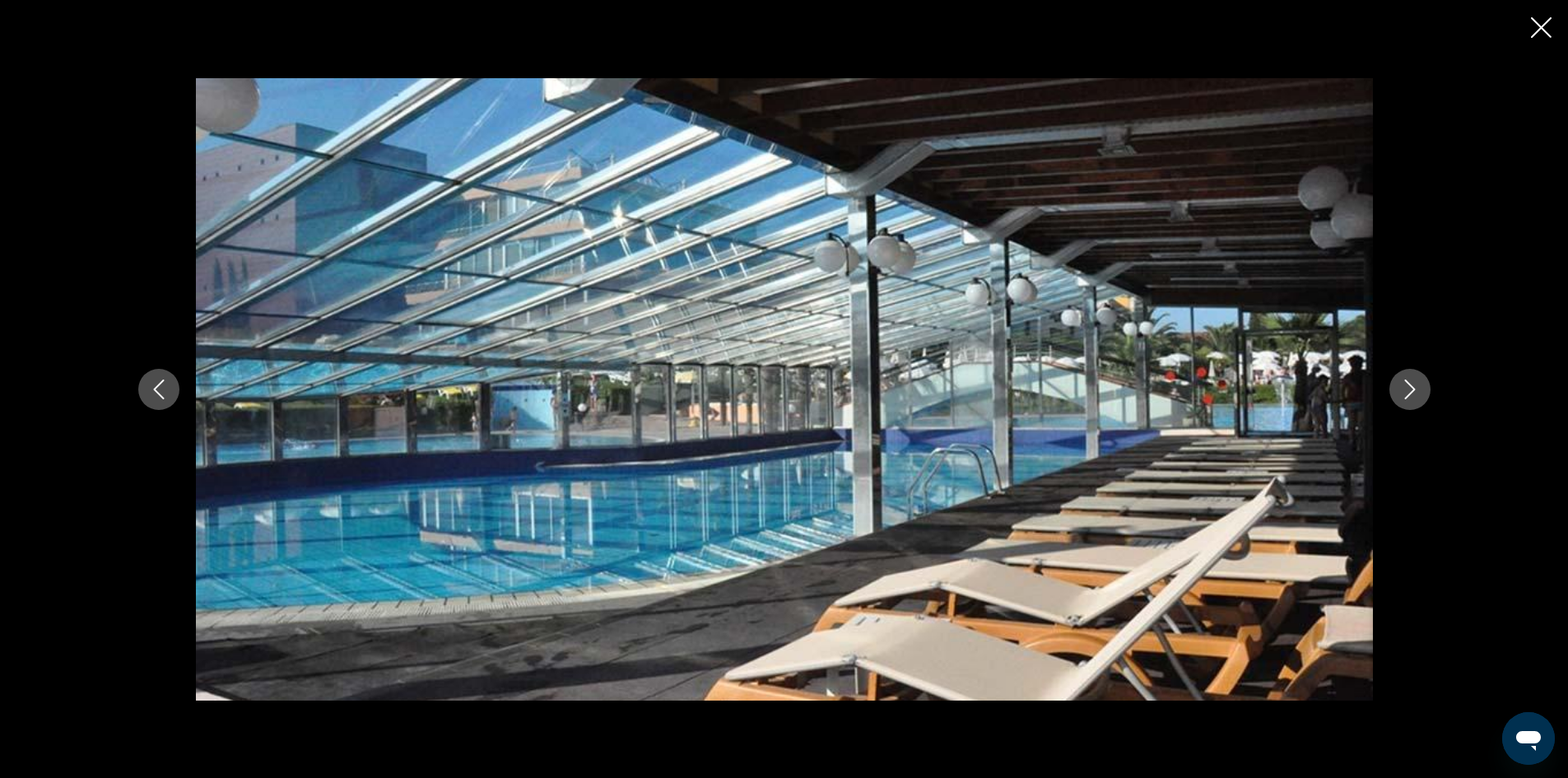
click at [1534, 19] on icon "Close slideshow" at bounding box center [1542, 27] width 21 height 20
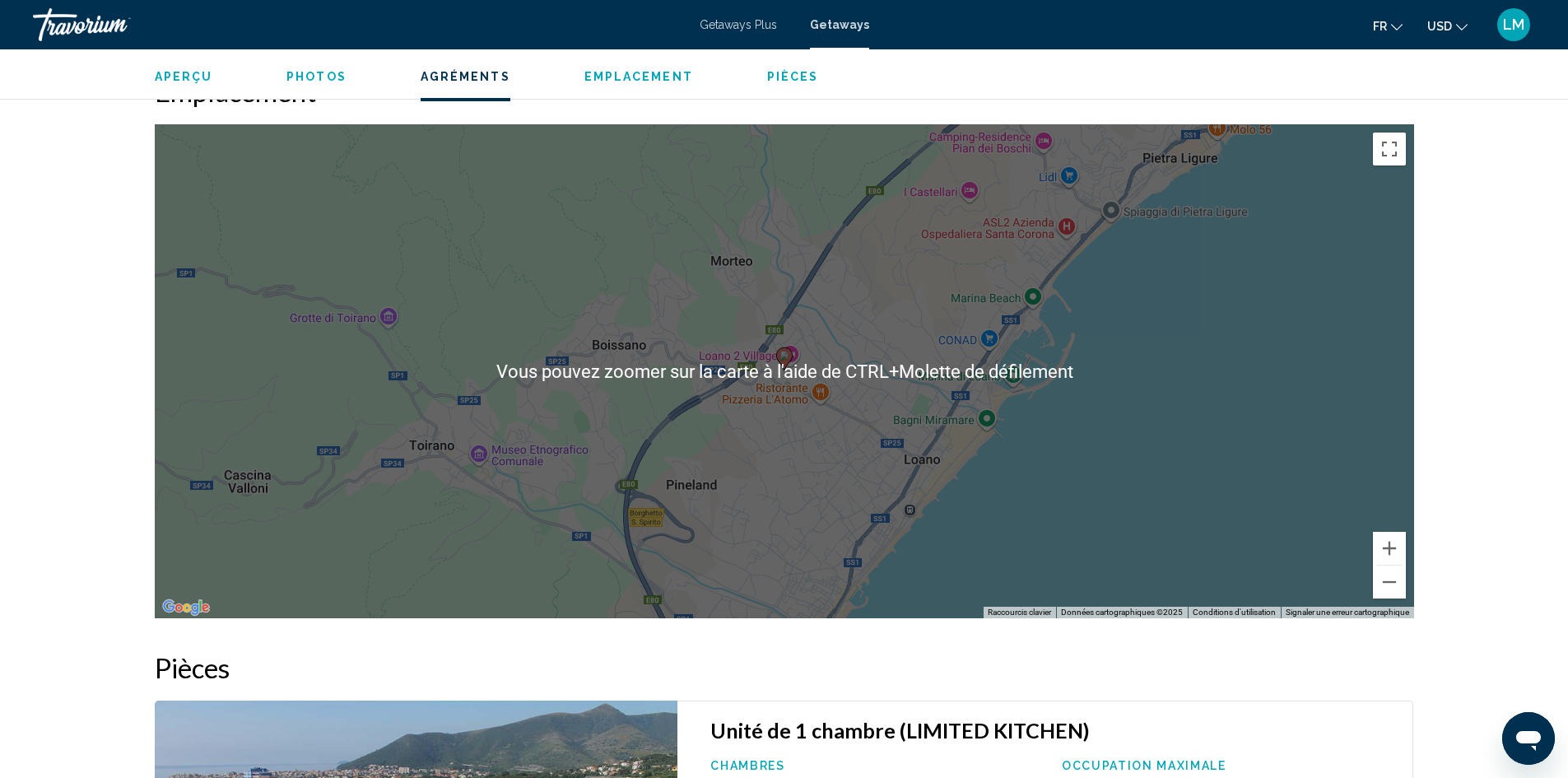
scroll to position [2141, 0]
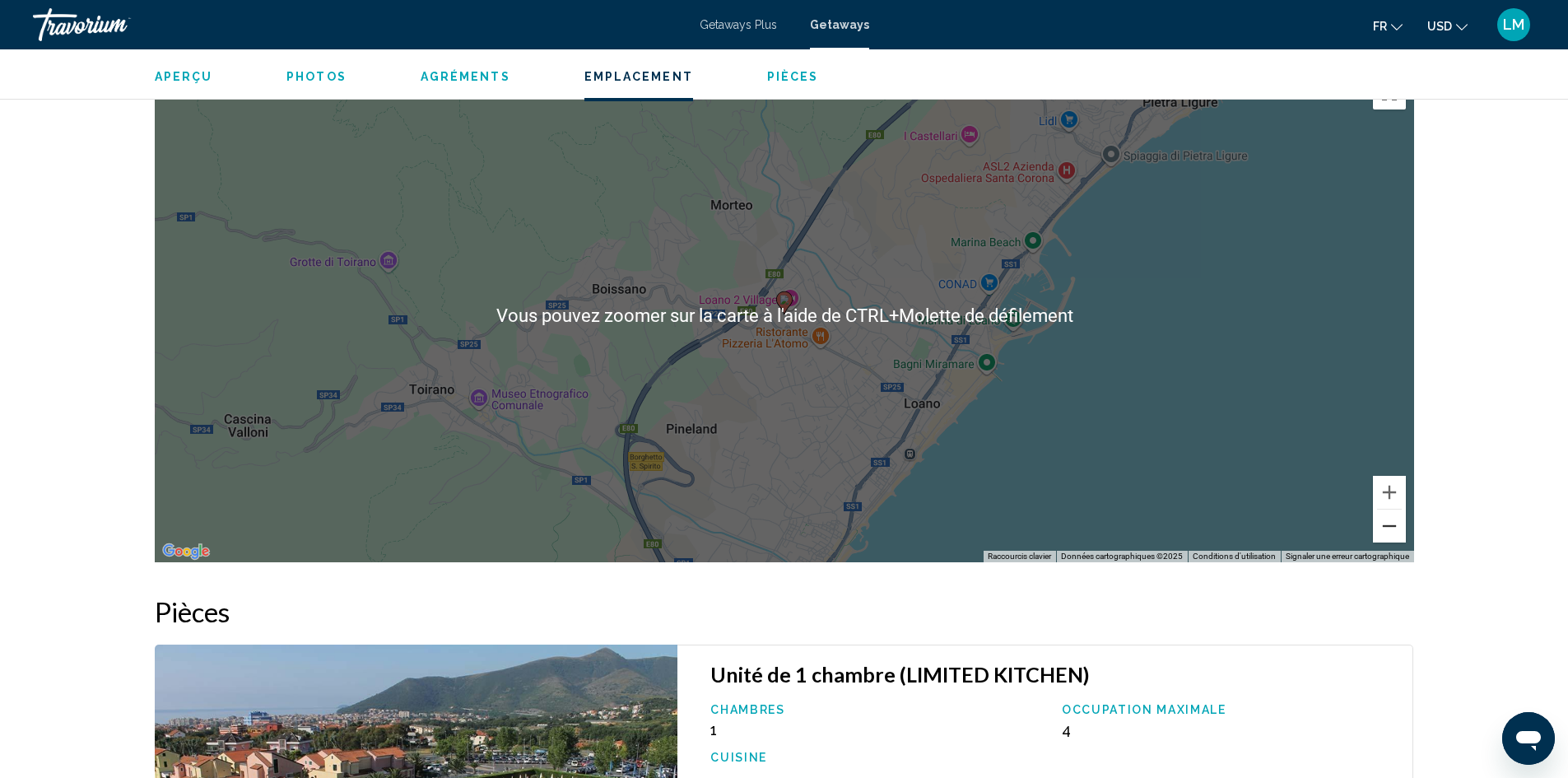
click at [1393, 527] on button "Zoom arrière" at bounding box center [1390, 526] width 33 height 33
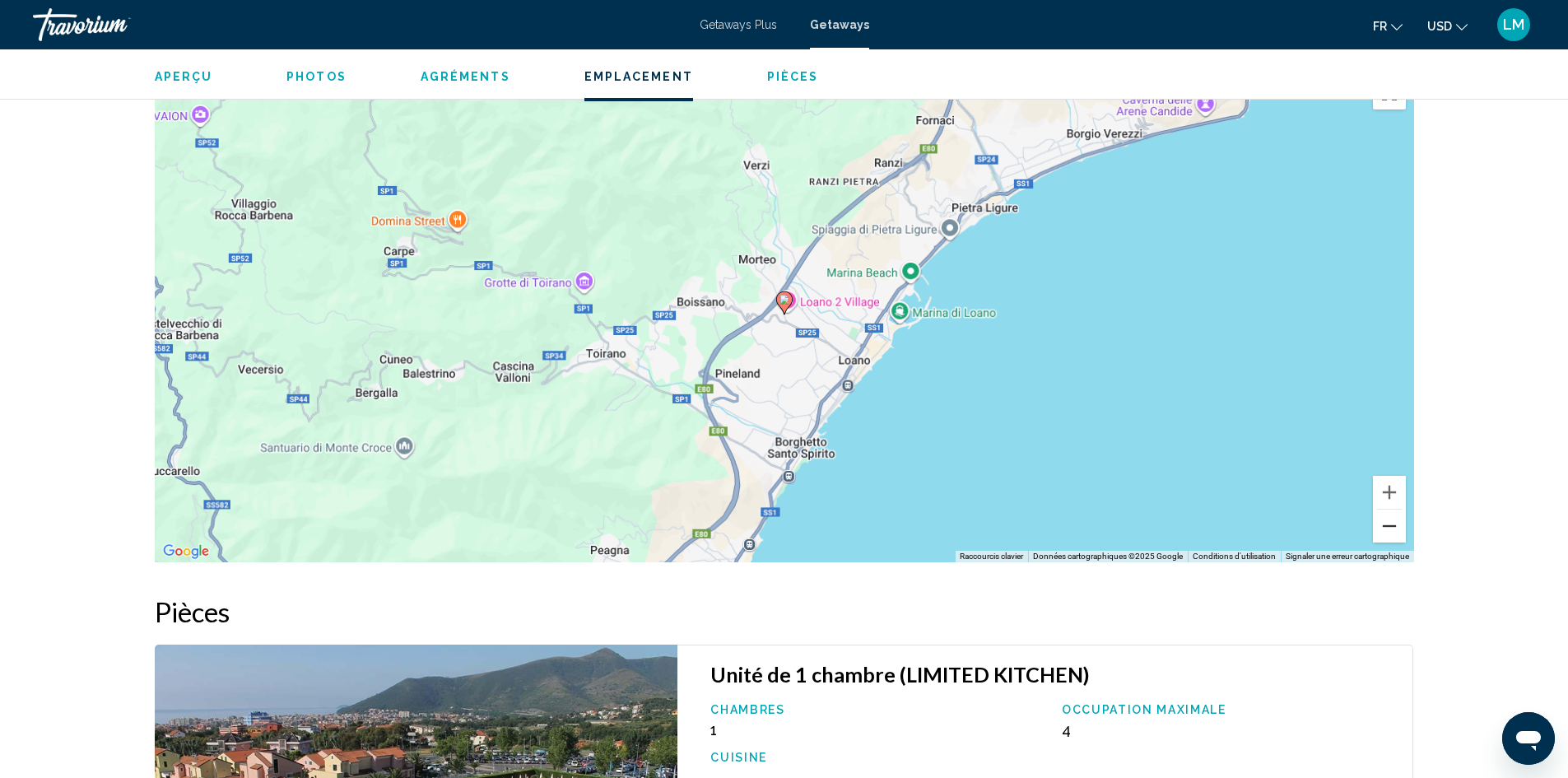
click at [1393, 527] on button "Zoom arrière" at bounding box center [1390, 526] width 33 height 33
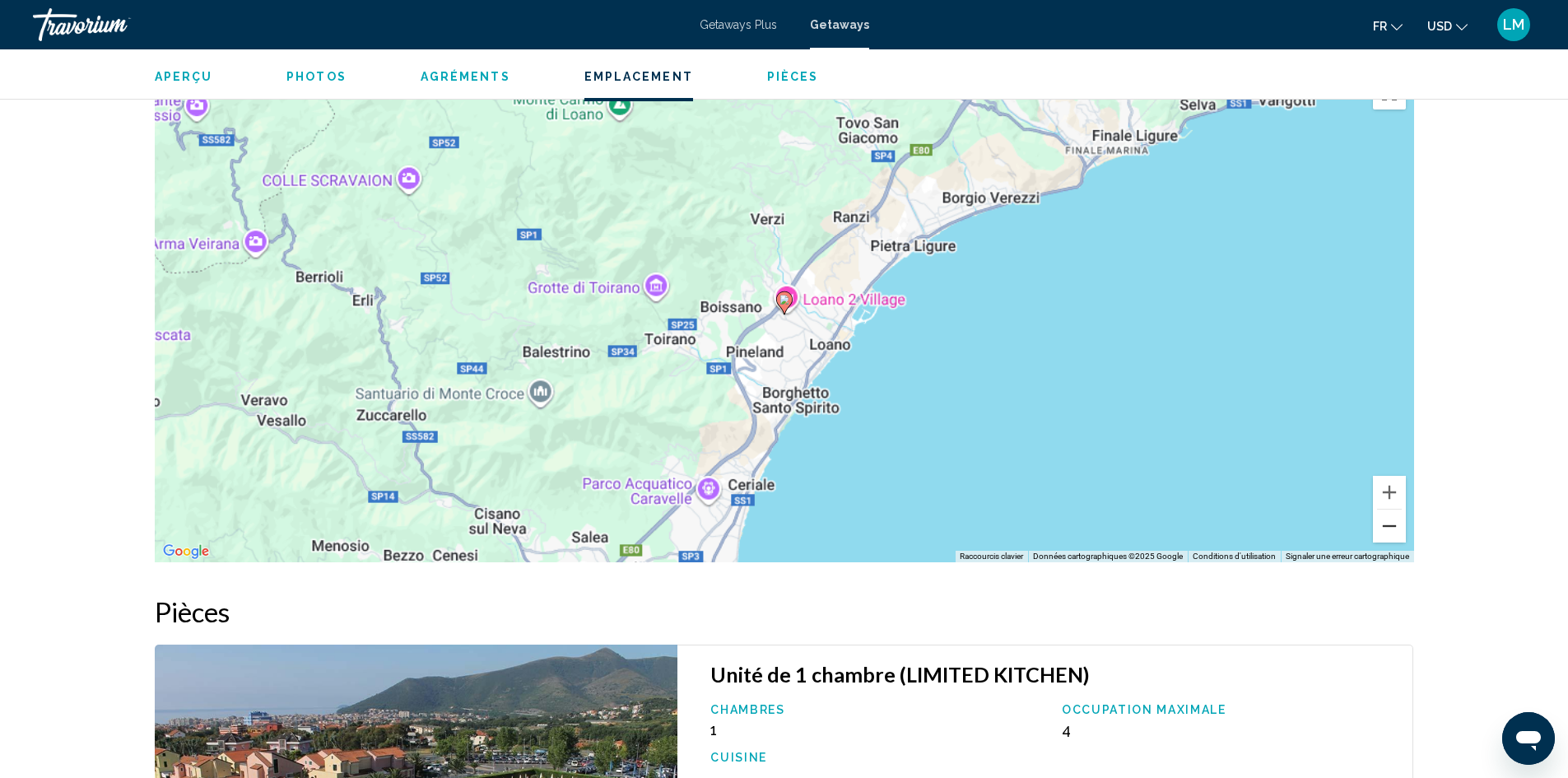
click at [1393, 527] on button "Zoom arrière" at bounding box center [1390, 526] width 33 height 33
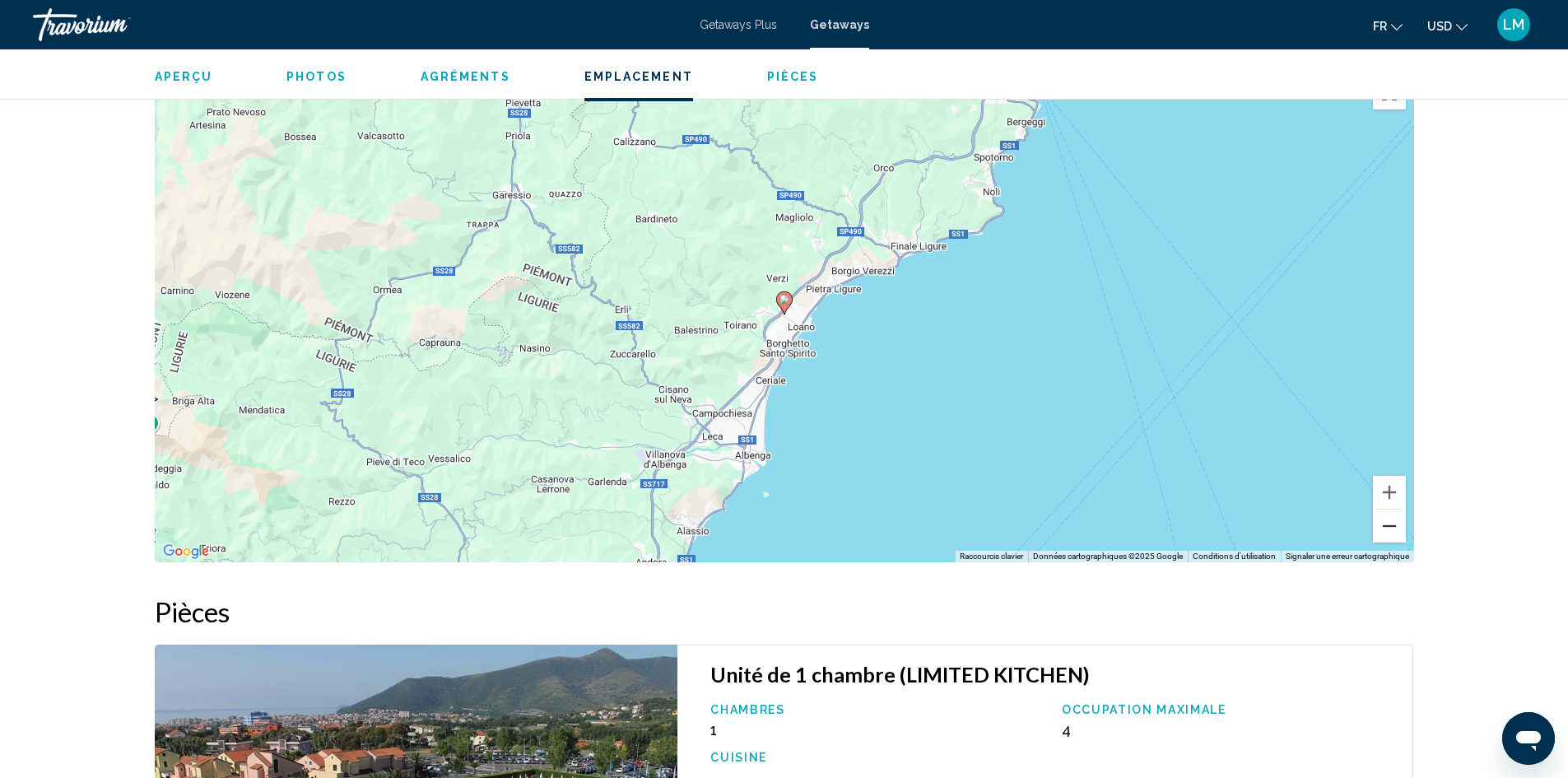
click at [1393, 527] on button "Zoom arrière" at bounding box center [1390, 526] width 33 height 33
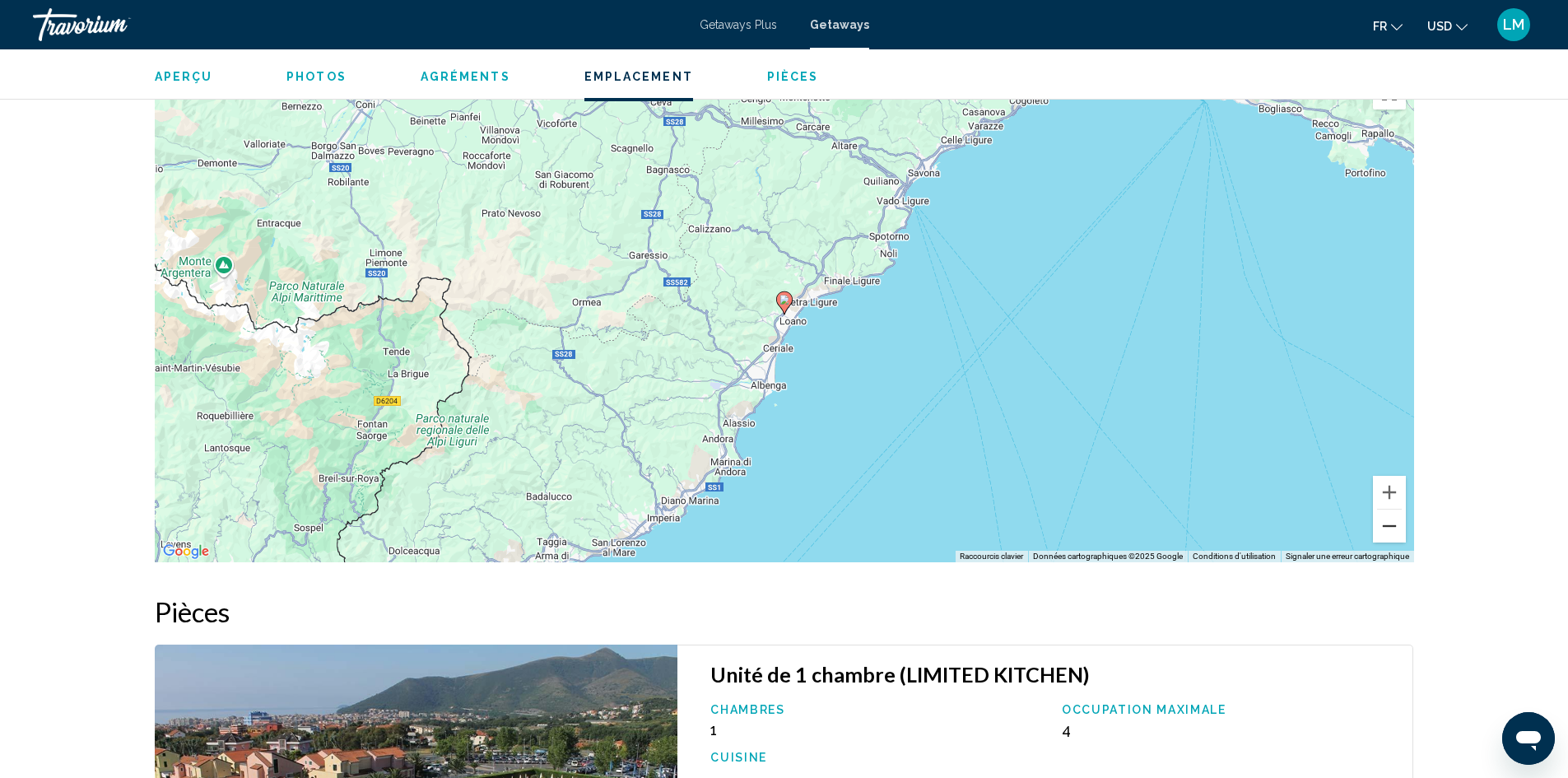
click at [1389, 528] on button "Zoom arrière" at bounding box center [1390, 526] width 33 height 33
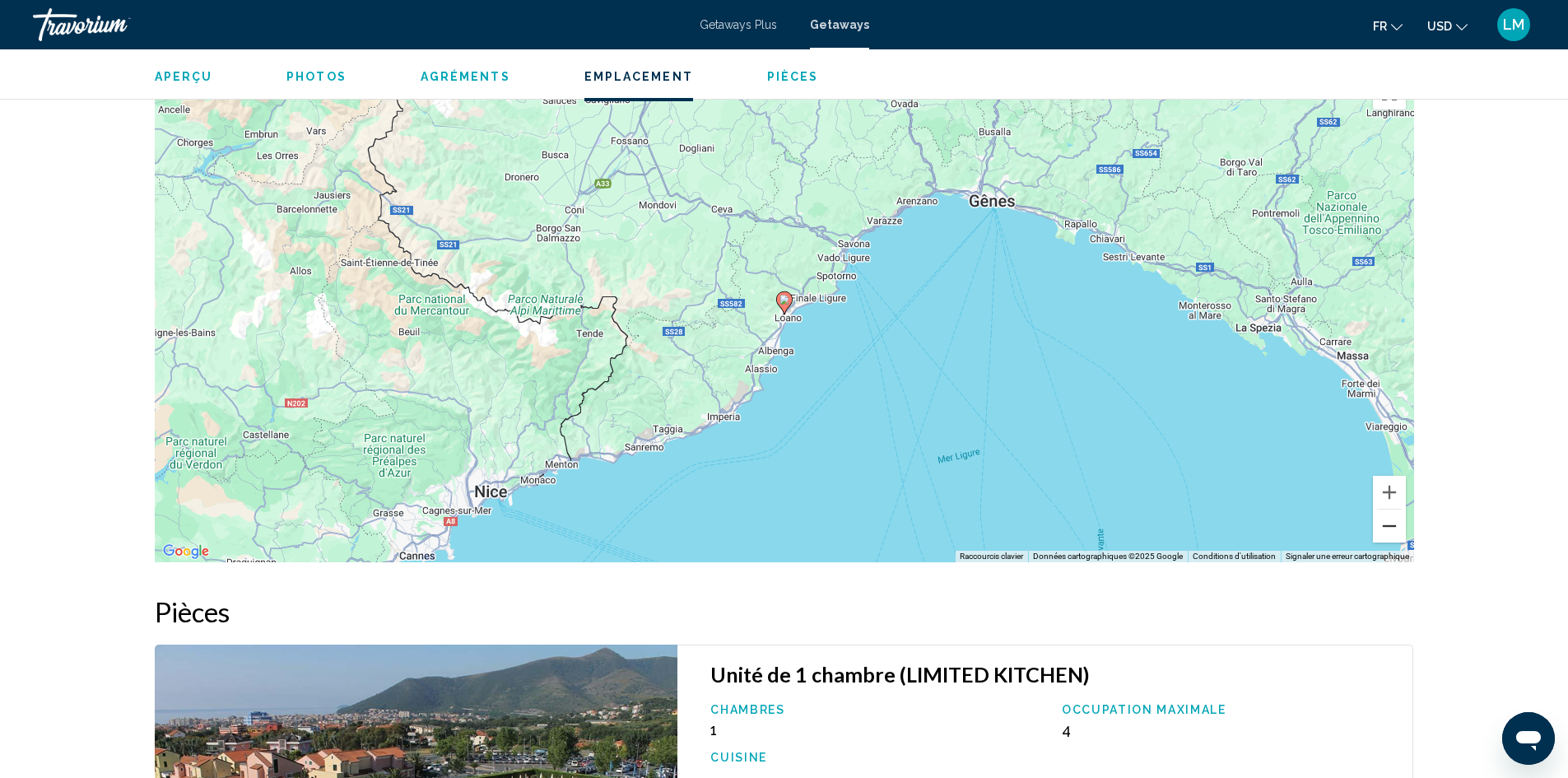
click at [1385, 525] on button "Zoom arrière" at bounding box center [1390, 526] width 33 height 33
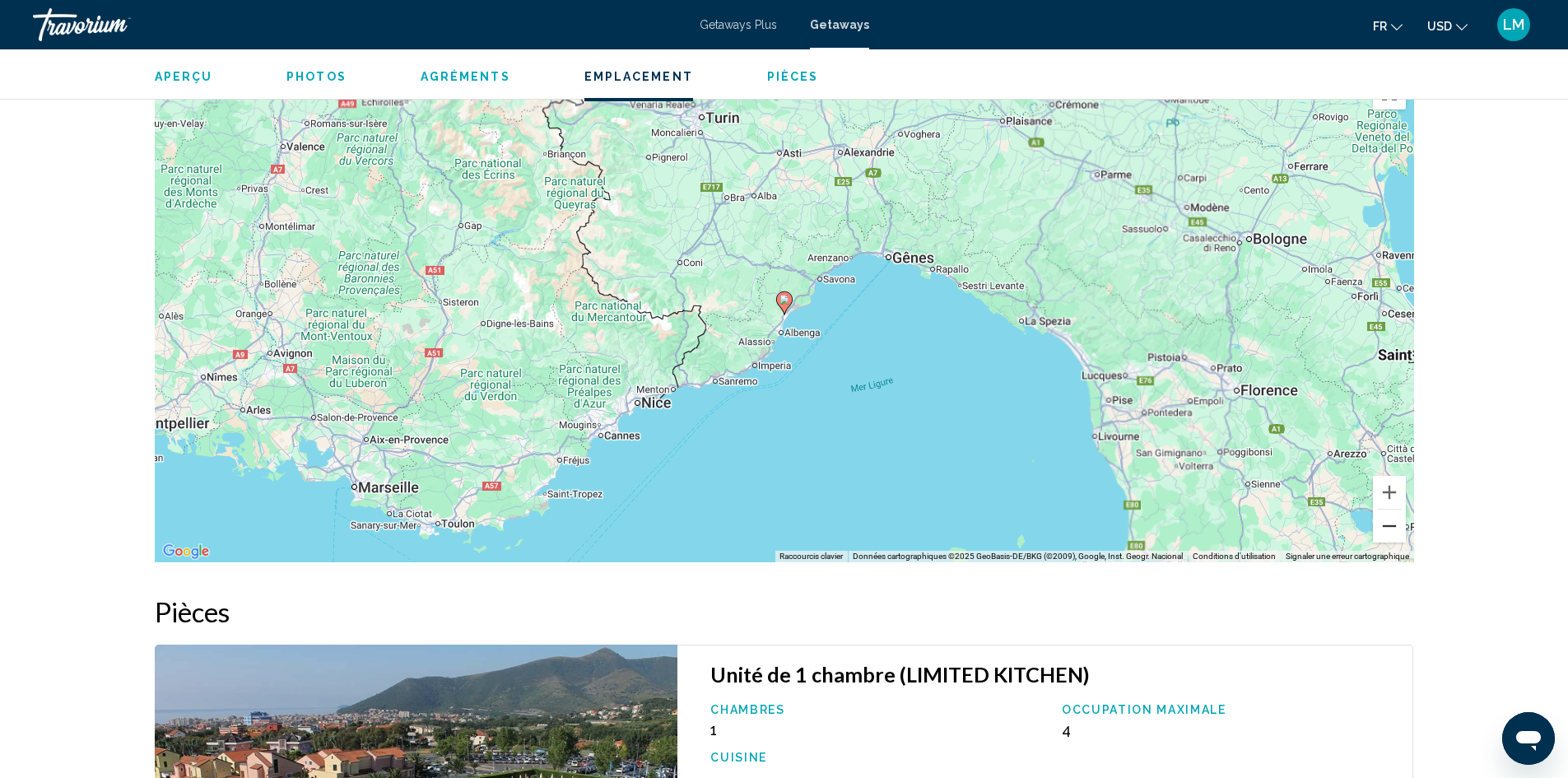
click at [1385, 526] on button "Zoom arrière" at bounding box center [1390, 526] width 33 height 33
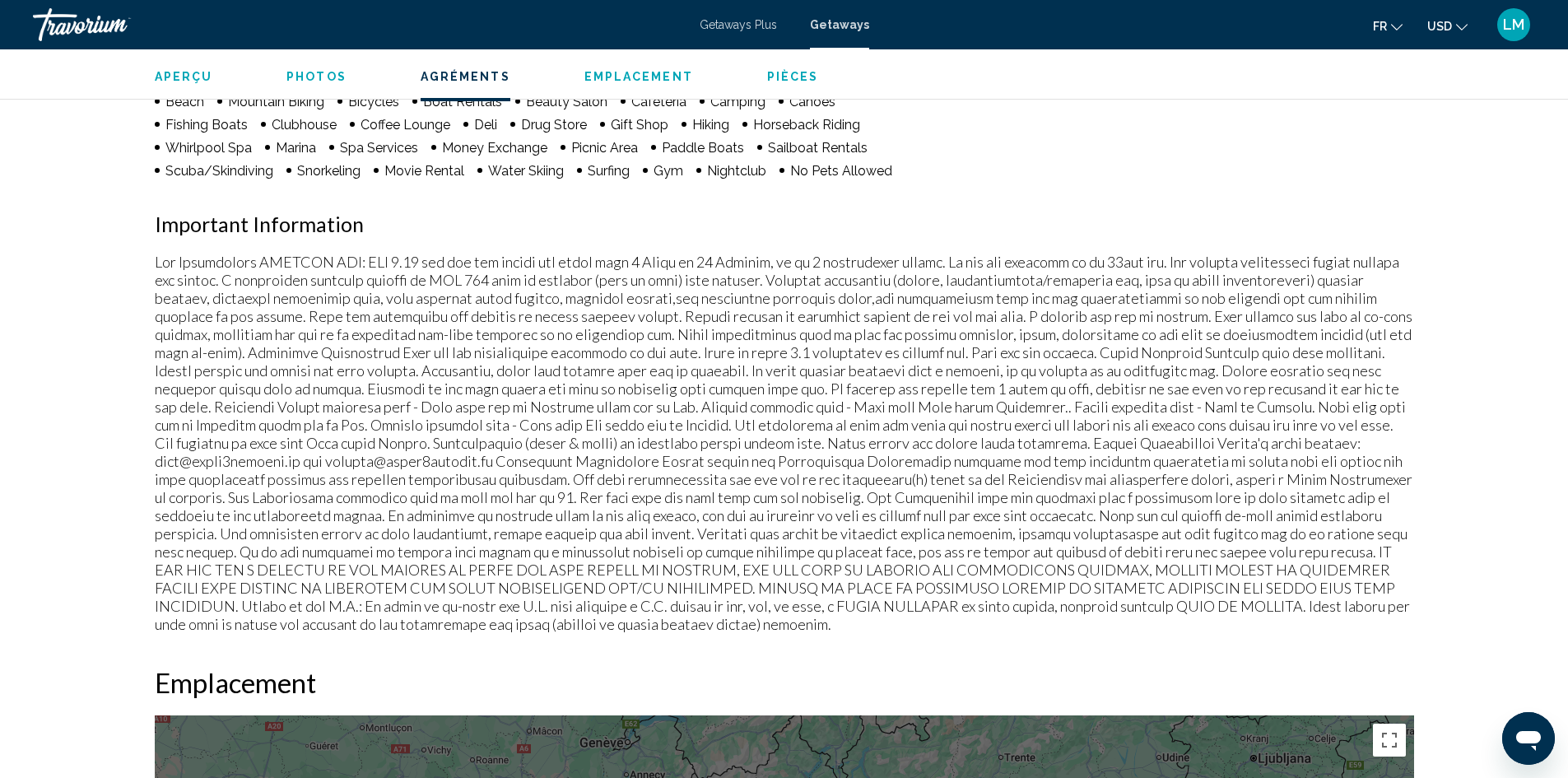
scroll to position [1482, 0]
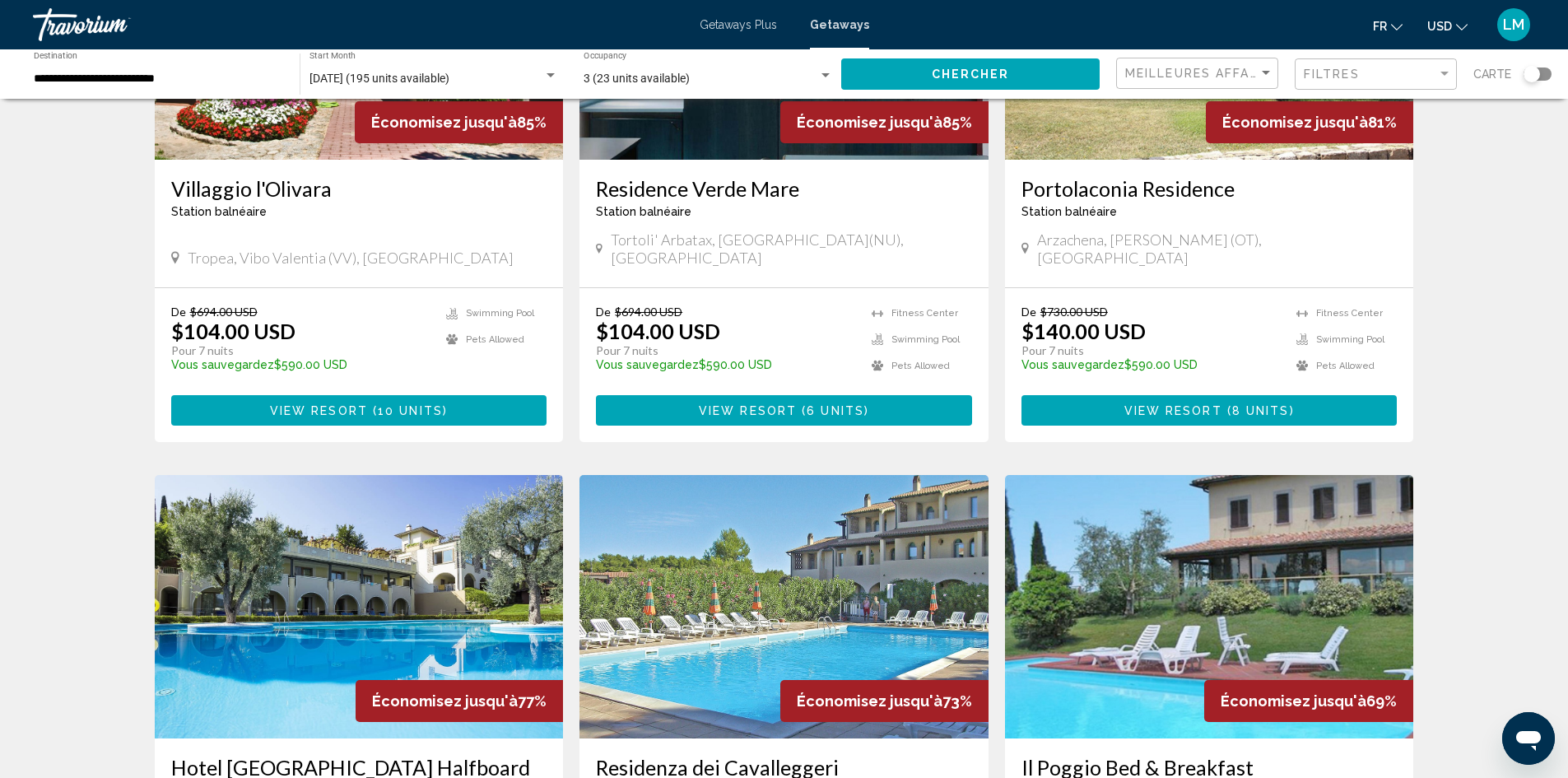
scroll to position [494, 0]
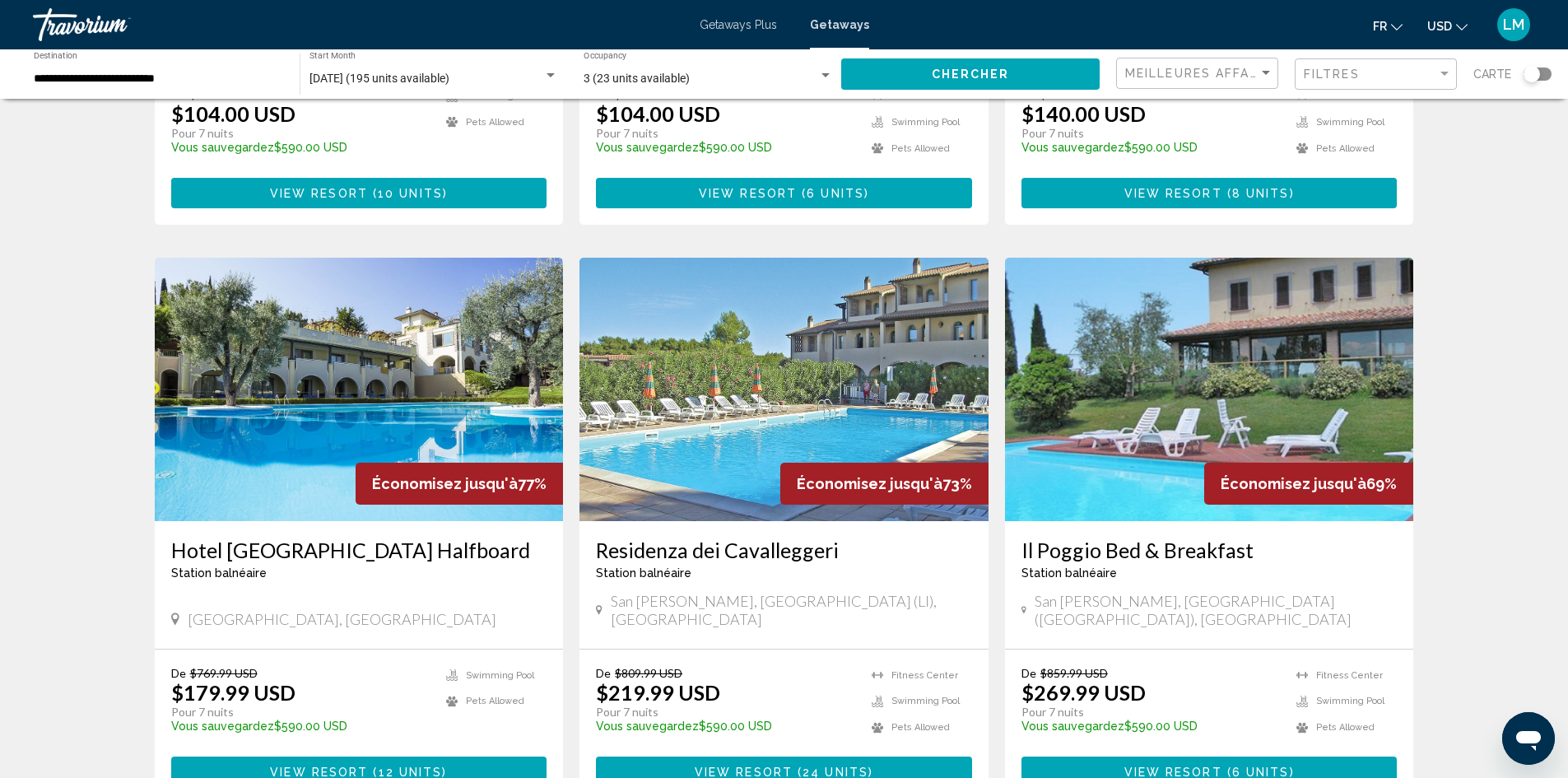
click at [394, 361] on img "Main content" at bounding box center [359, 389] width 409 height 264
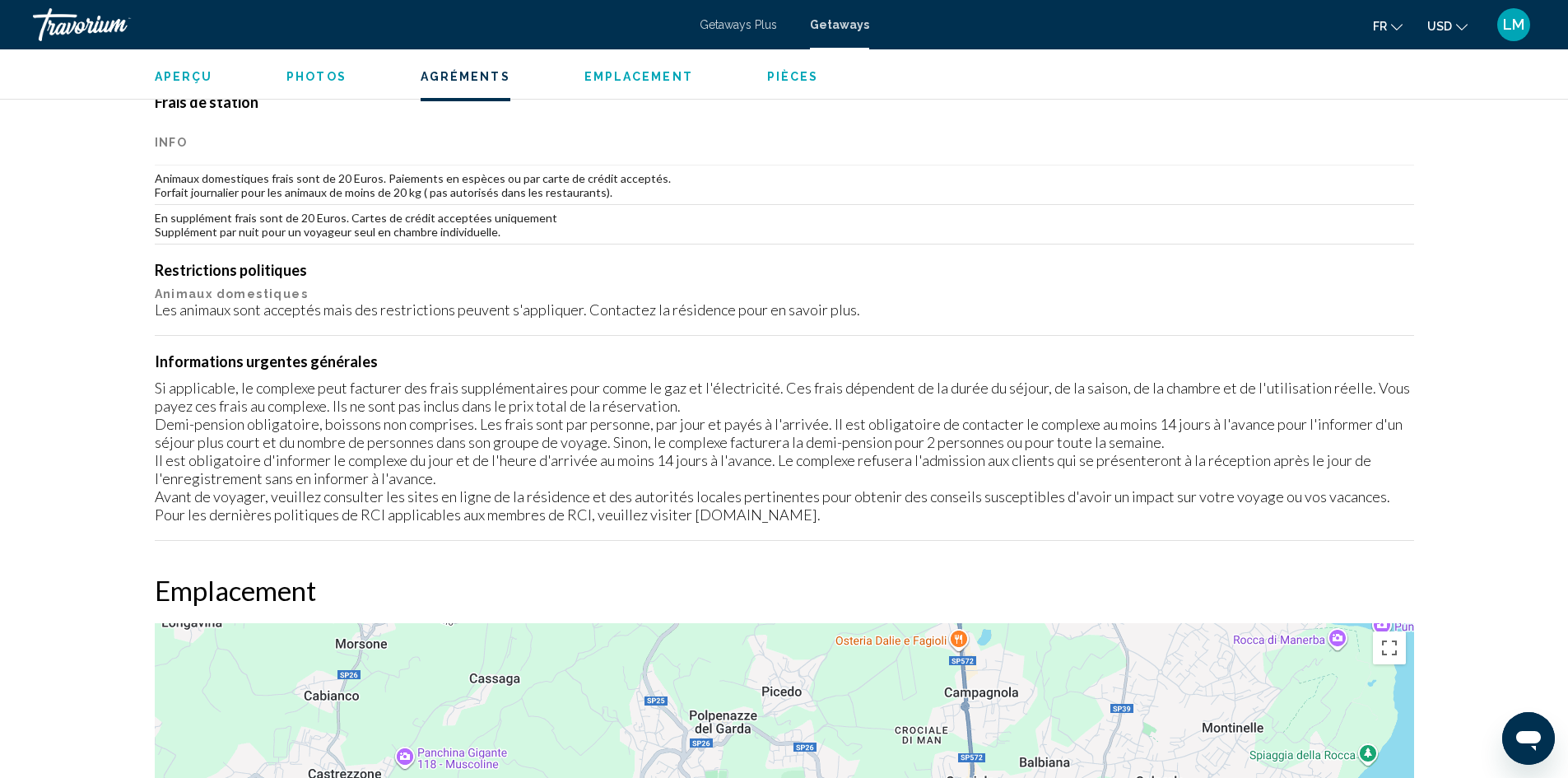
scroll to position [1976, 0]
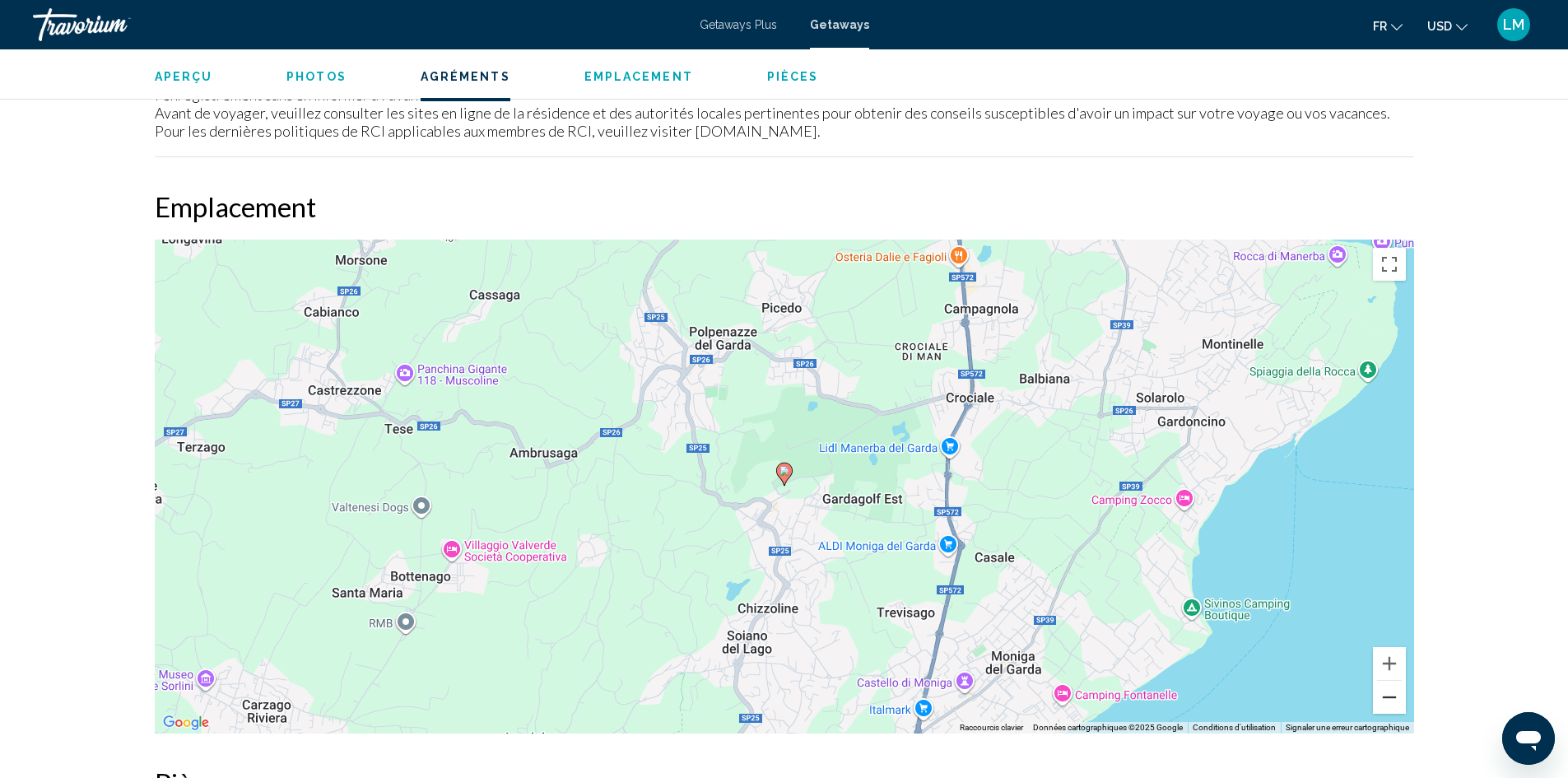
click at [1386, 700] on button "Zoom arrière" at bounding box center [1390, 697] width 33 height 33
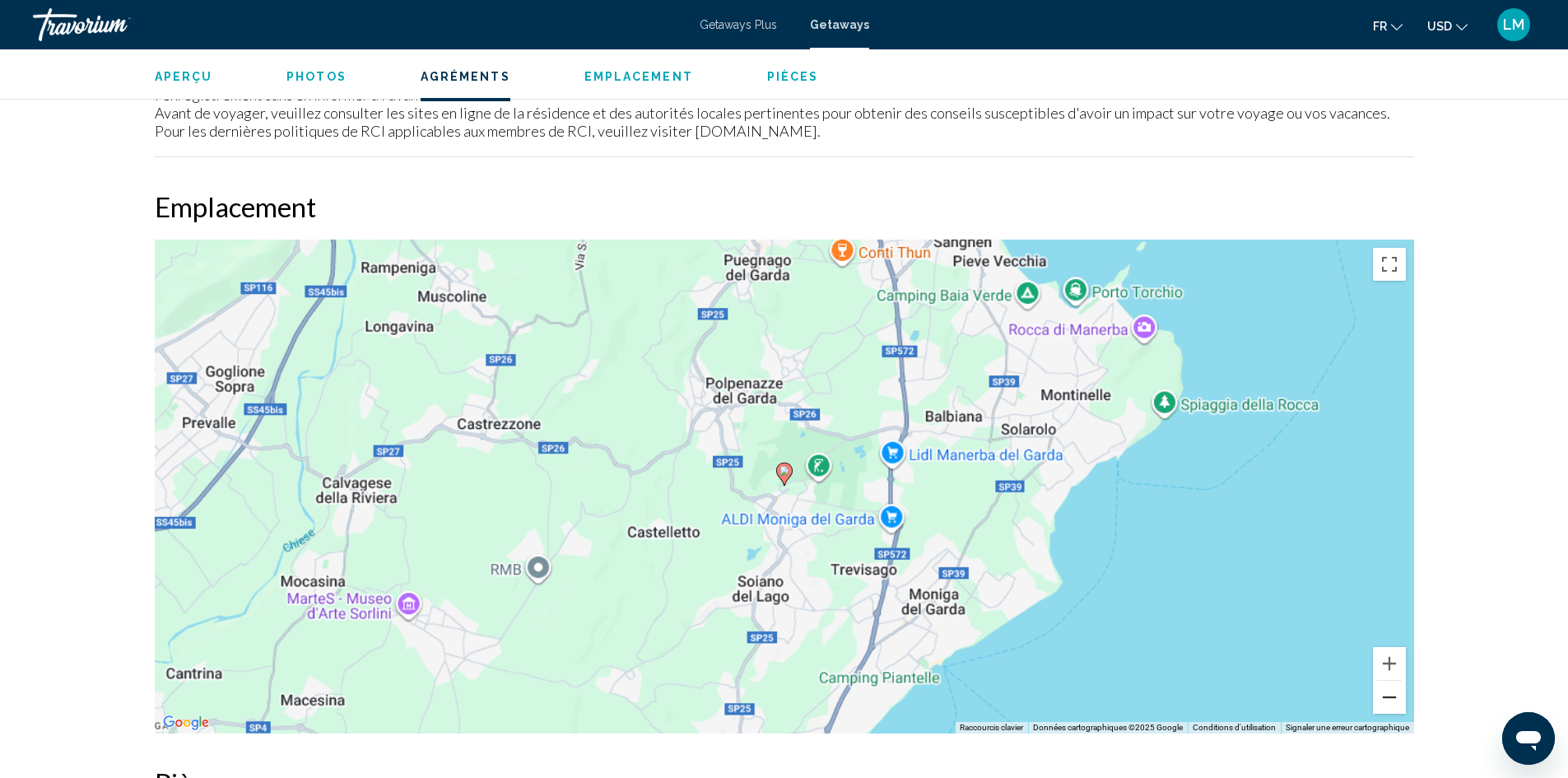
click at [1386, 700] on button "Zoom arrière" at bounding box center [1390, 697] width 33 height 33
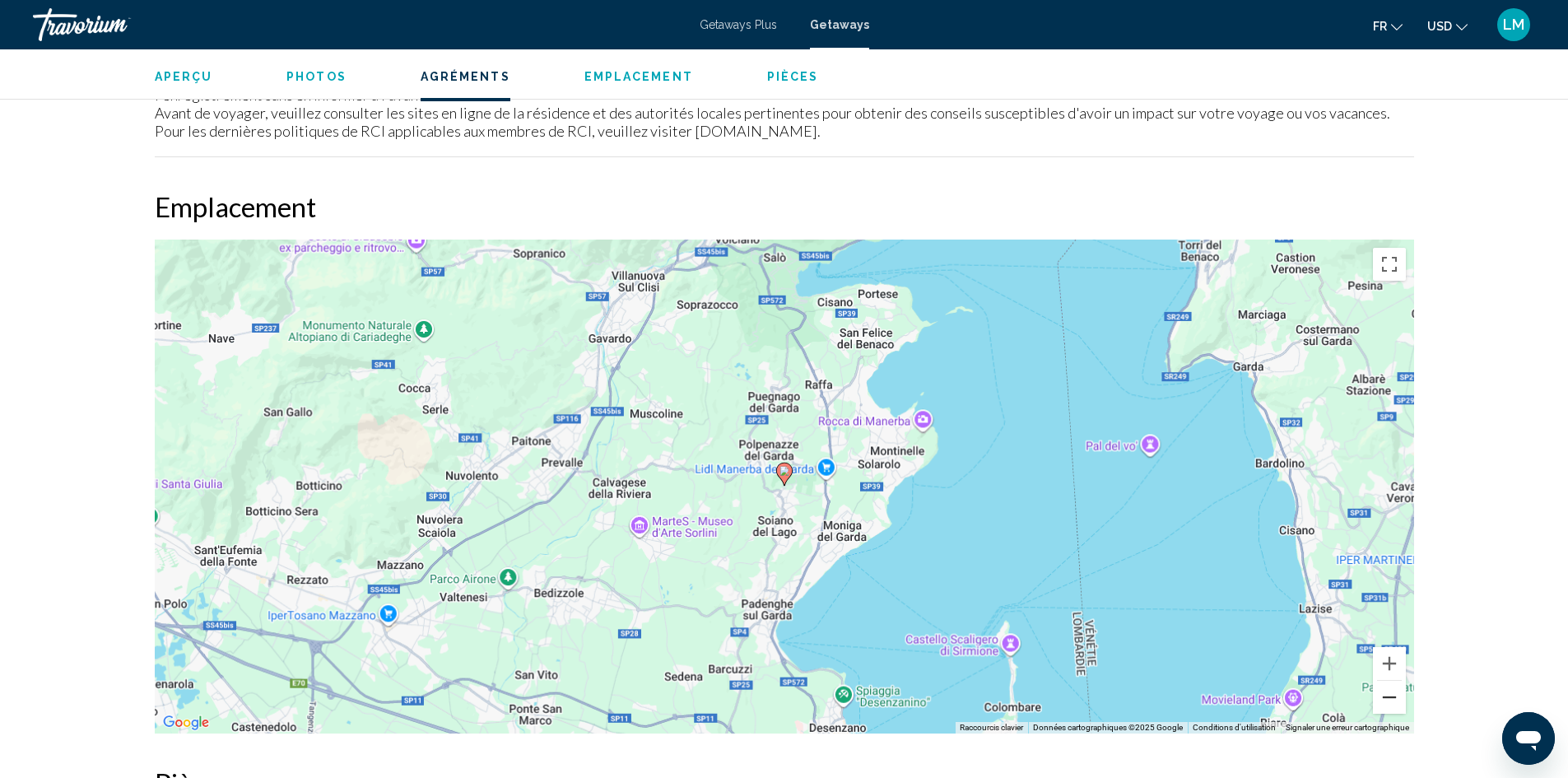
click at [1386, 700] on button "Zoom arrière" at bounding box center [1390, 697] width 33 height 33
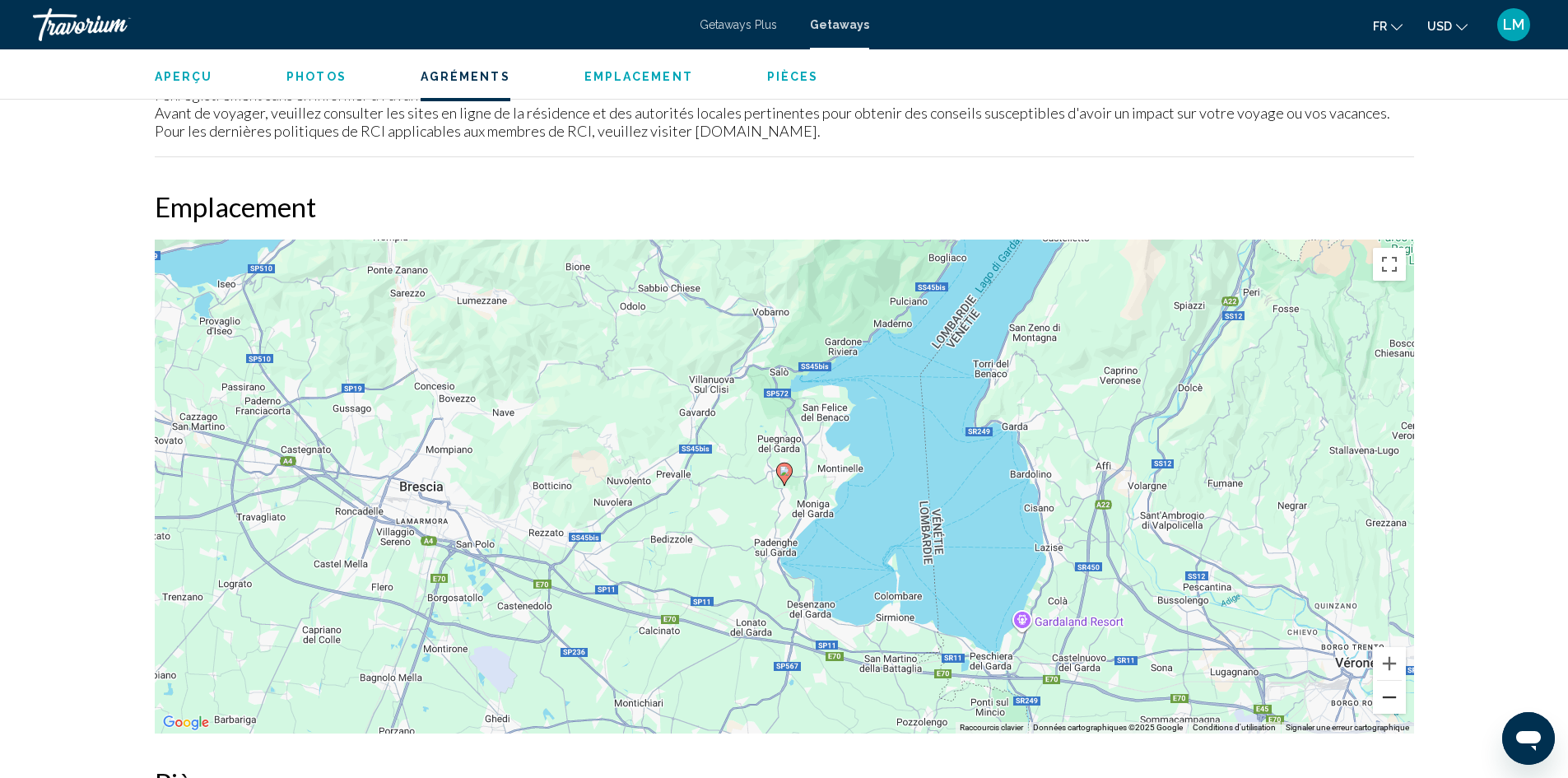
click at [1384, 701] on button "Zoom arrière" at bounding box center [1390, 697] width 33 height 33
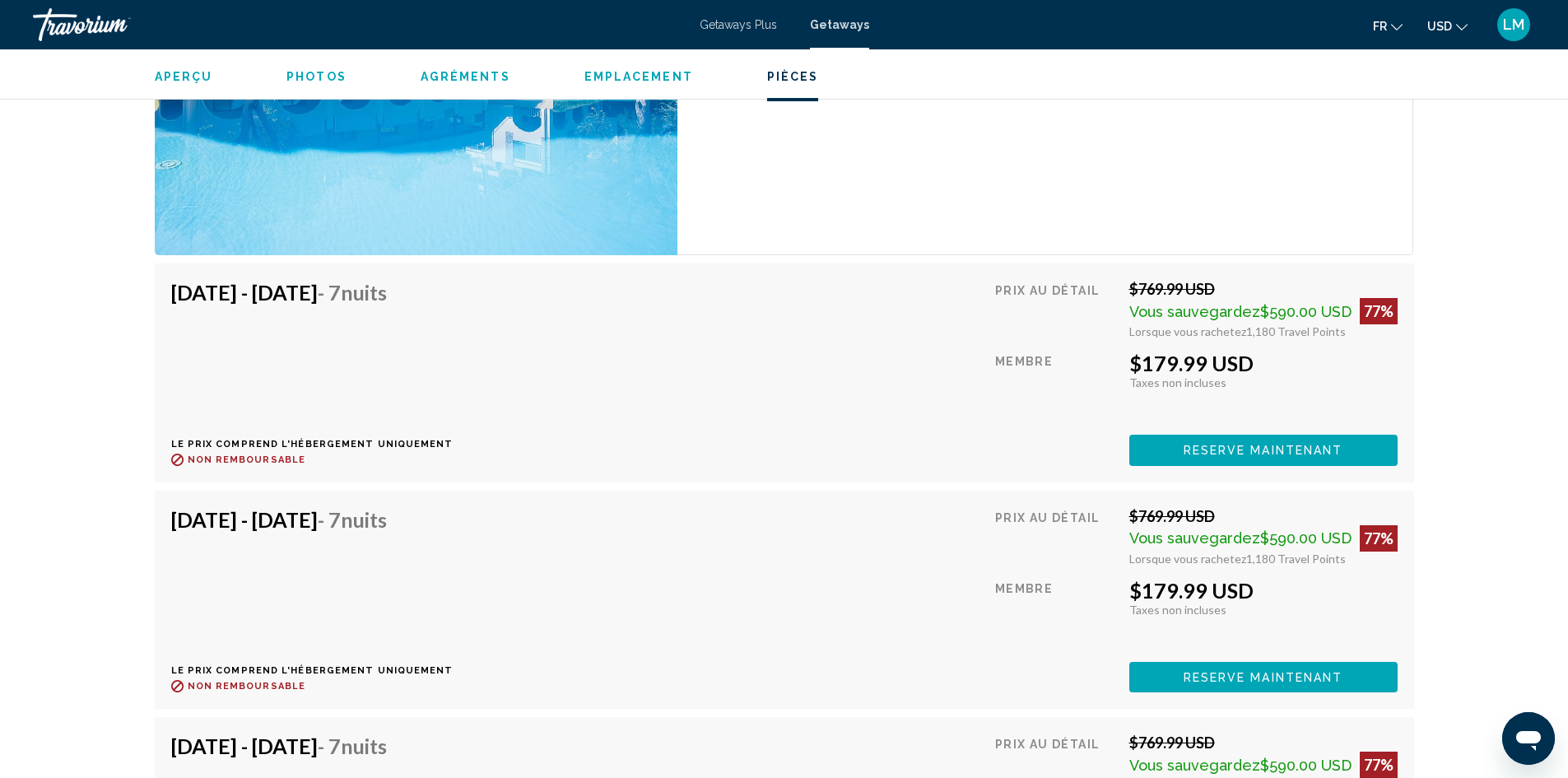
scroll to position [2964, 0]
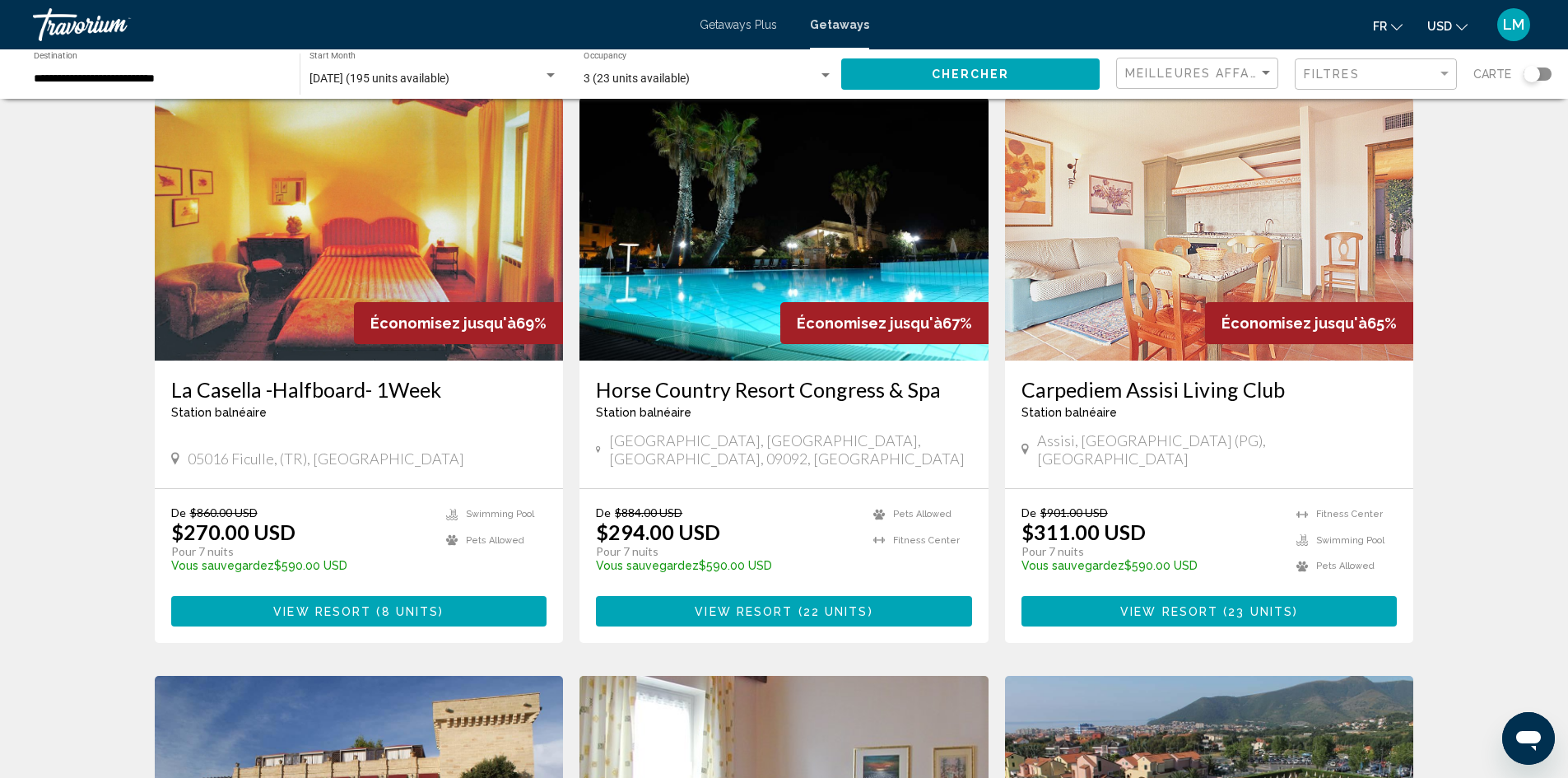
scroll to position [1235, 0]
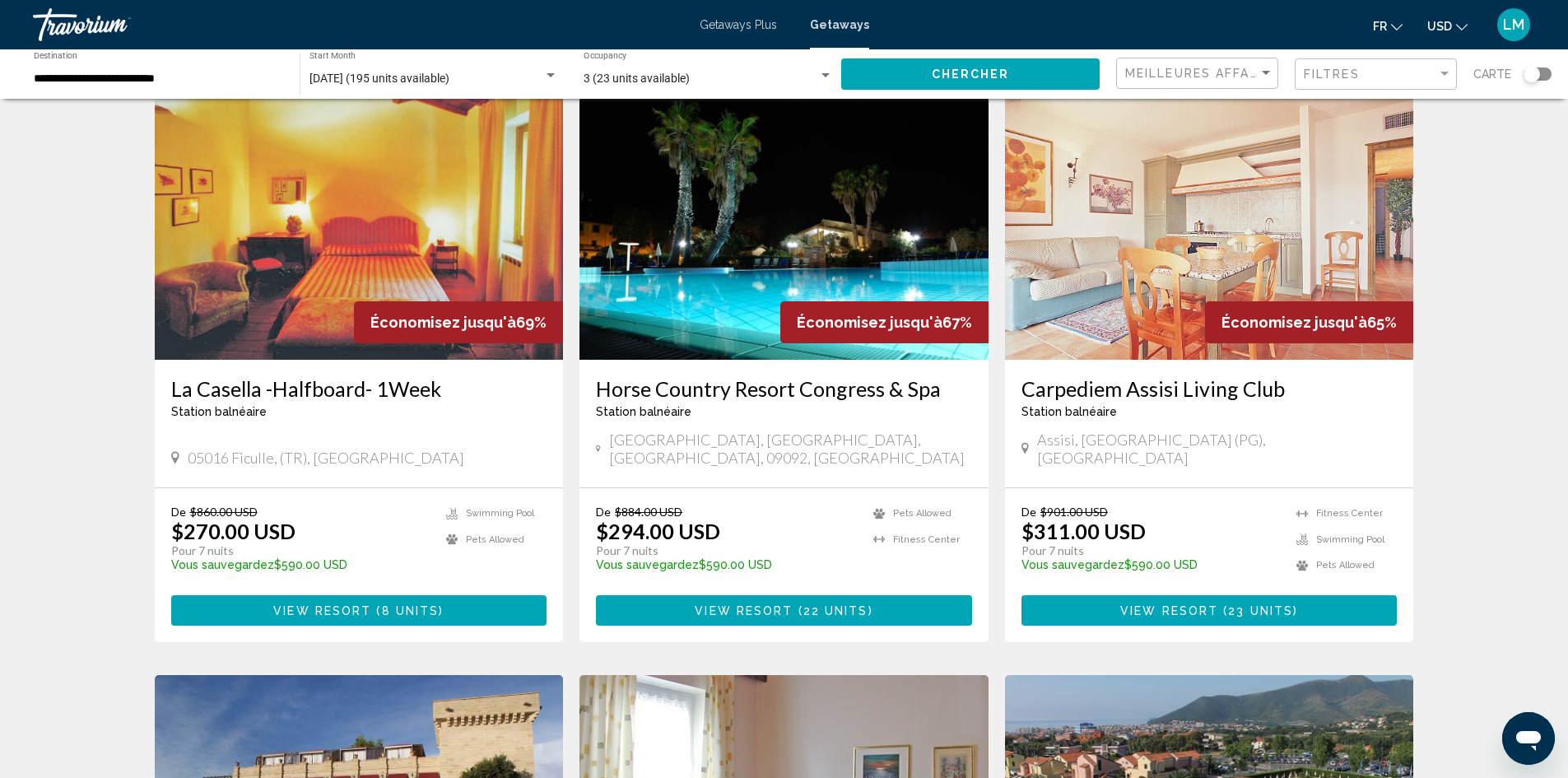
click at [702, 308] on img "Main content" at bounding box center [784, 228] width 409 height 264
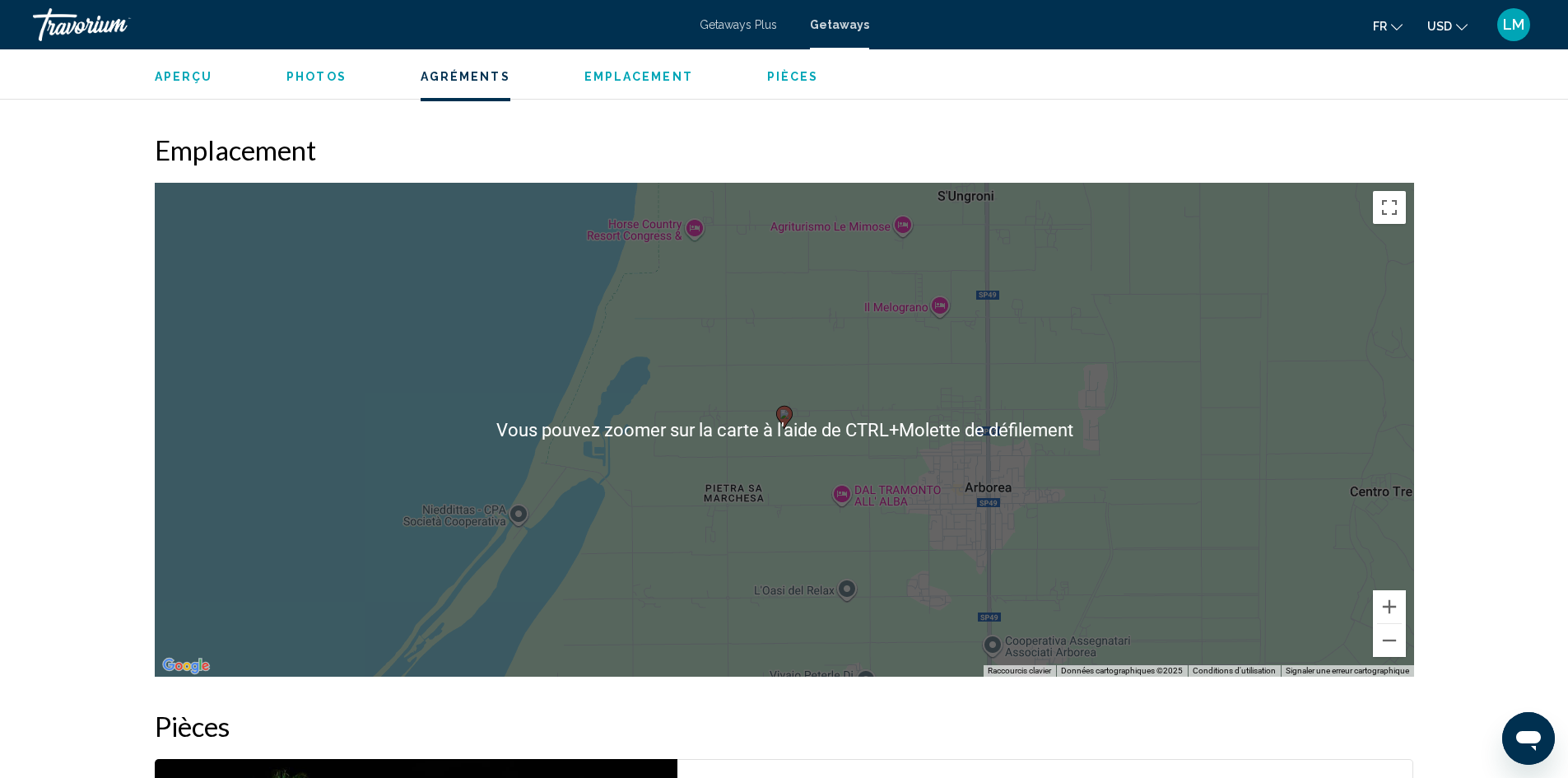
scroll to position [1894, 0]
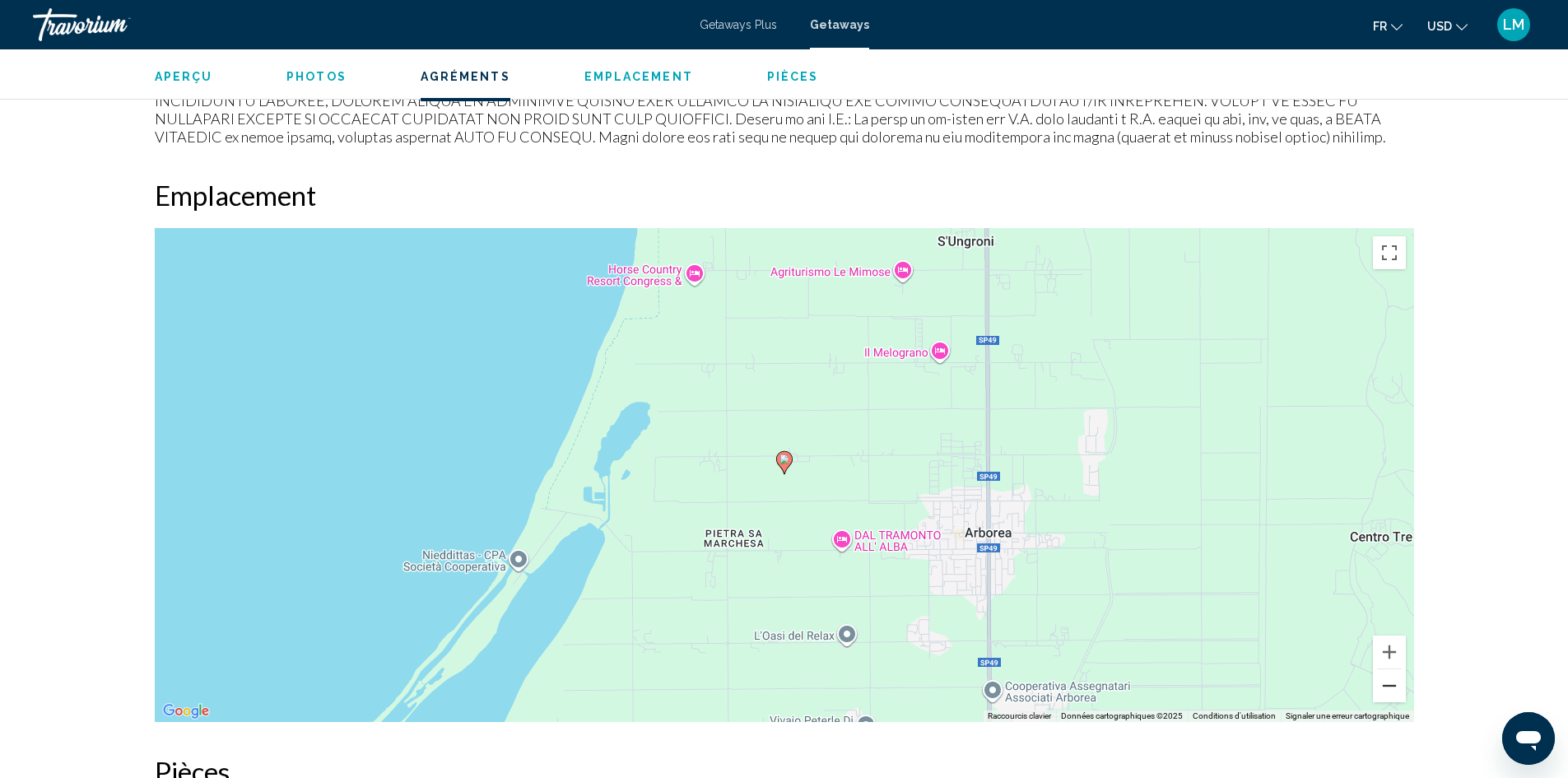
click at [1389, 689] on button "Zoom arrière" at bounding box center [1390, 686] width 33 height 33
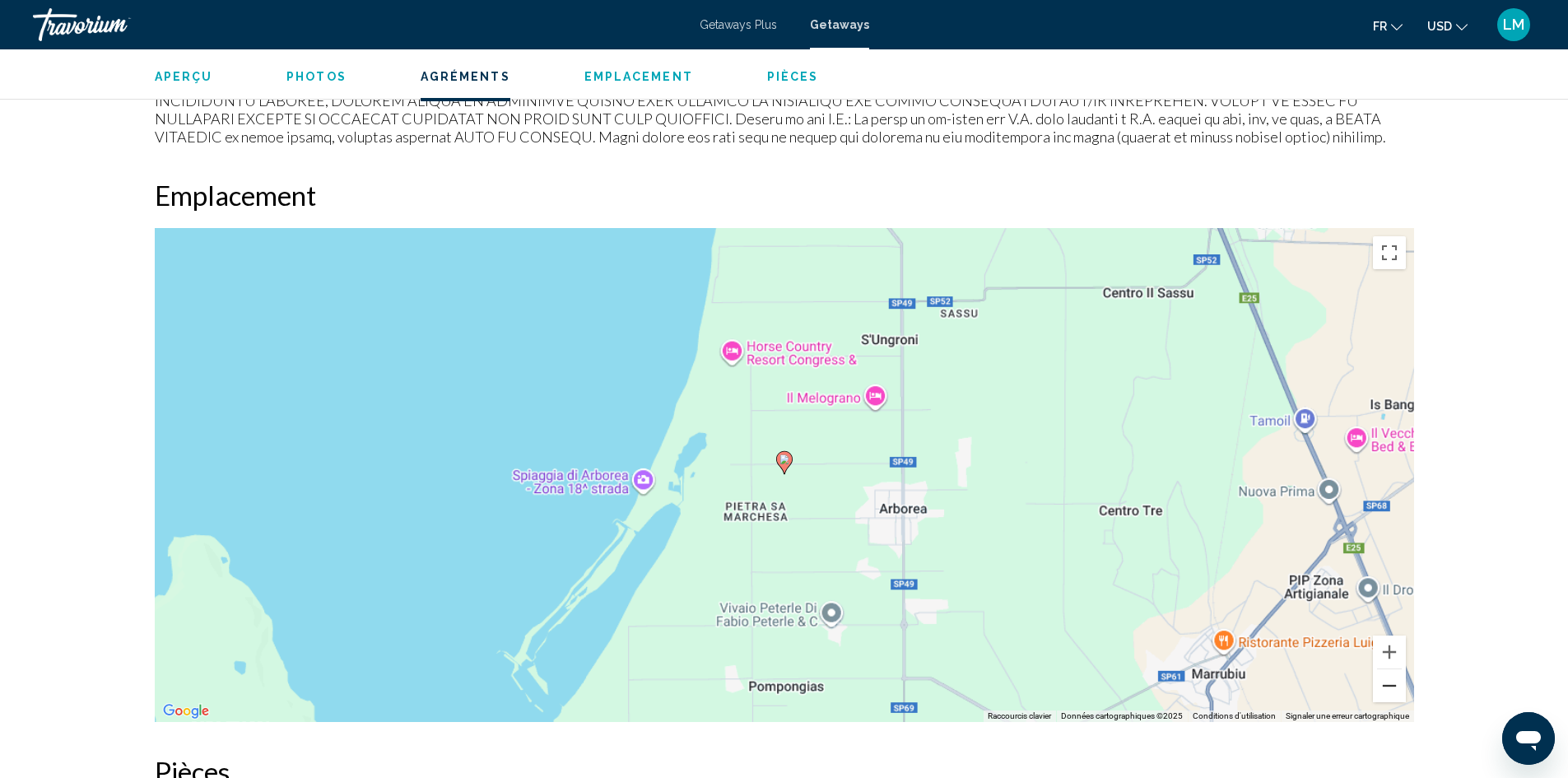
click at [1389, 688] on button "Zoom arrière" at bounding box center [1390, 686] width 33 height 33
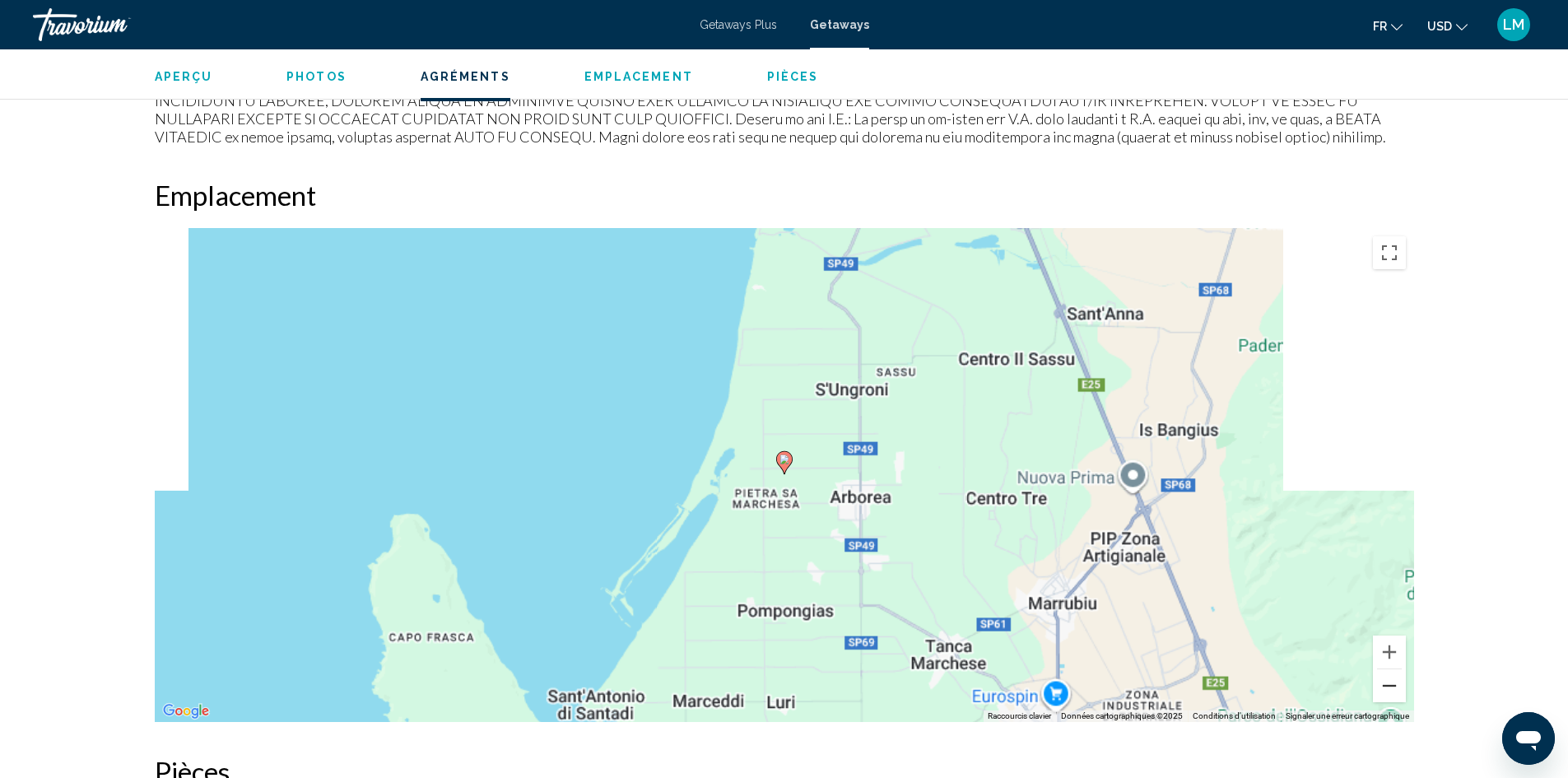
click at [1389, 688] on button "Zoom arrière" at bounding box center [1390, 686] width 33 height 33
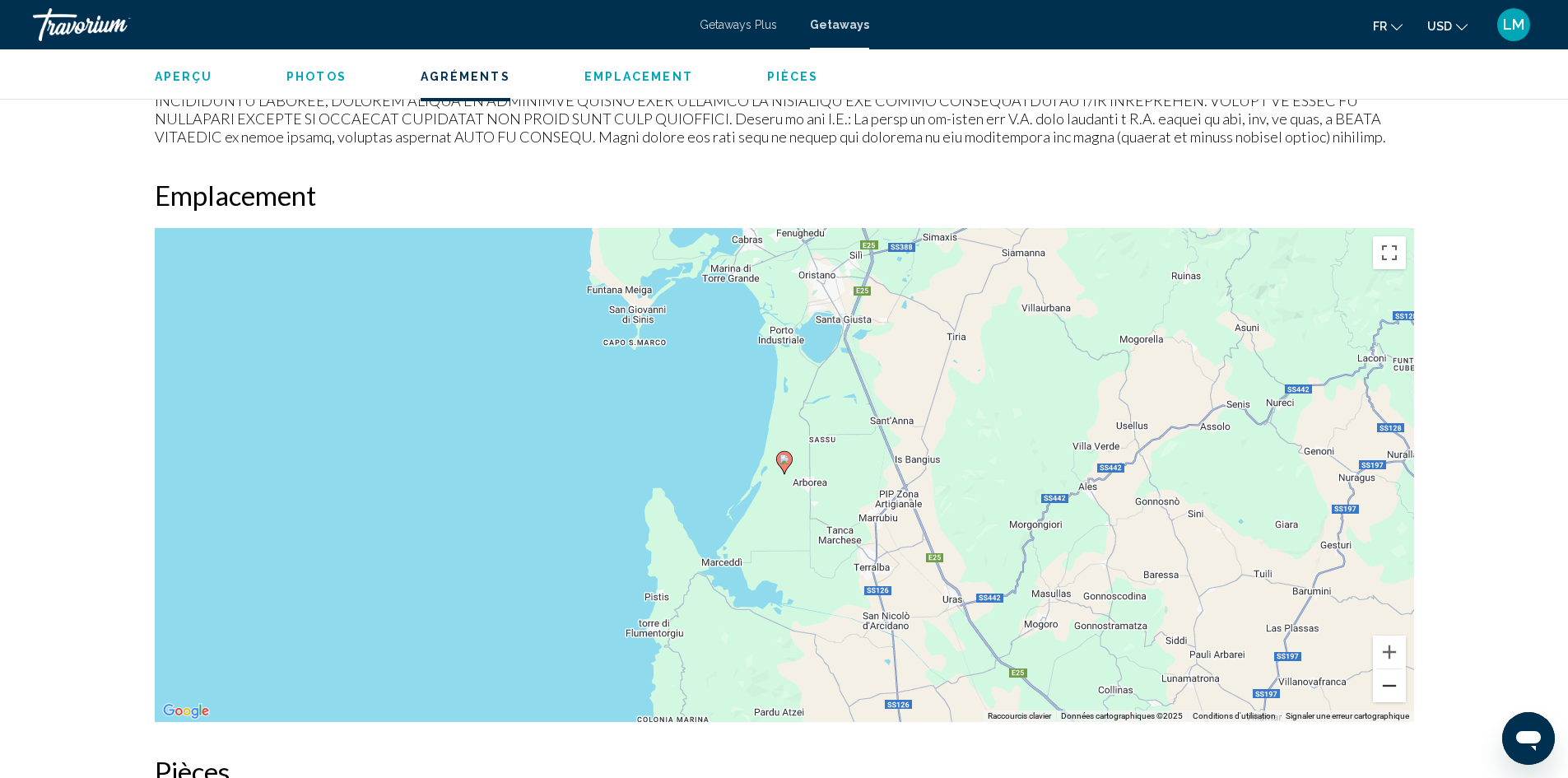
click at [1376, 681] on button "Zoom arrière" at bounding box center [1390, 686] width 33 height 33
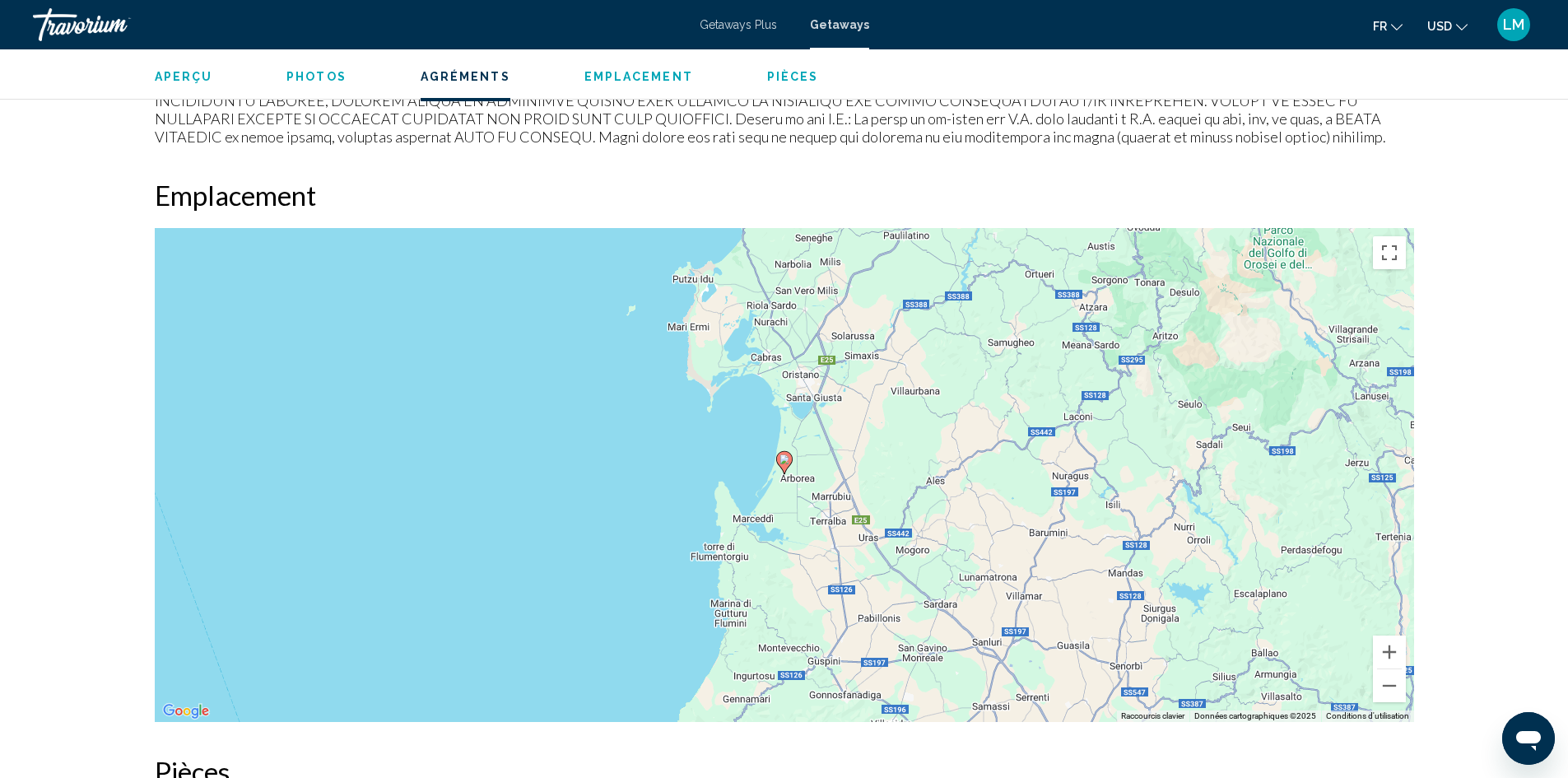
click at [1373, 680] on div "Pour activer le glissement avec le clavier, appuyez sur Alt+Entrée. Une fois ce…" at bounding box center [785, 475] width 1259 height 494
click at [1384, 685] on button "Zoom arrière" at bounding box center [1390, 686] width 33 height 33
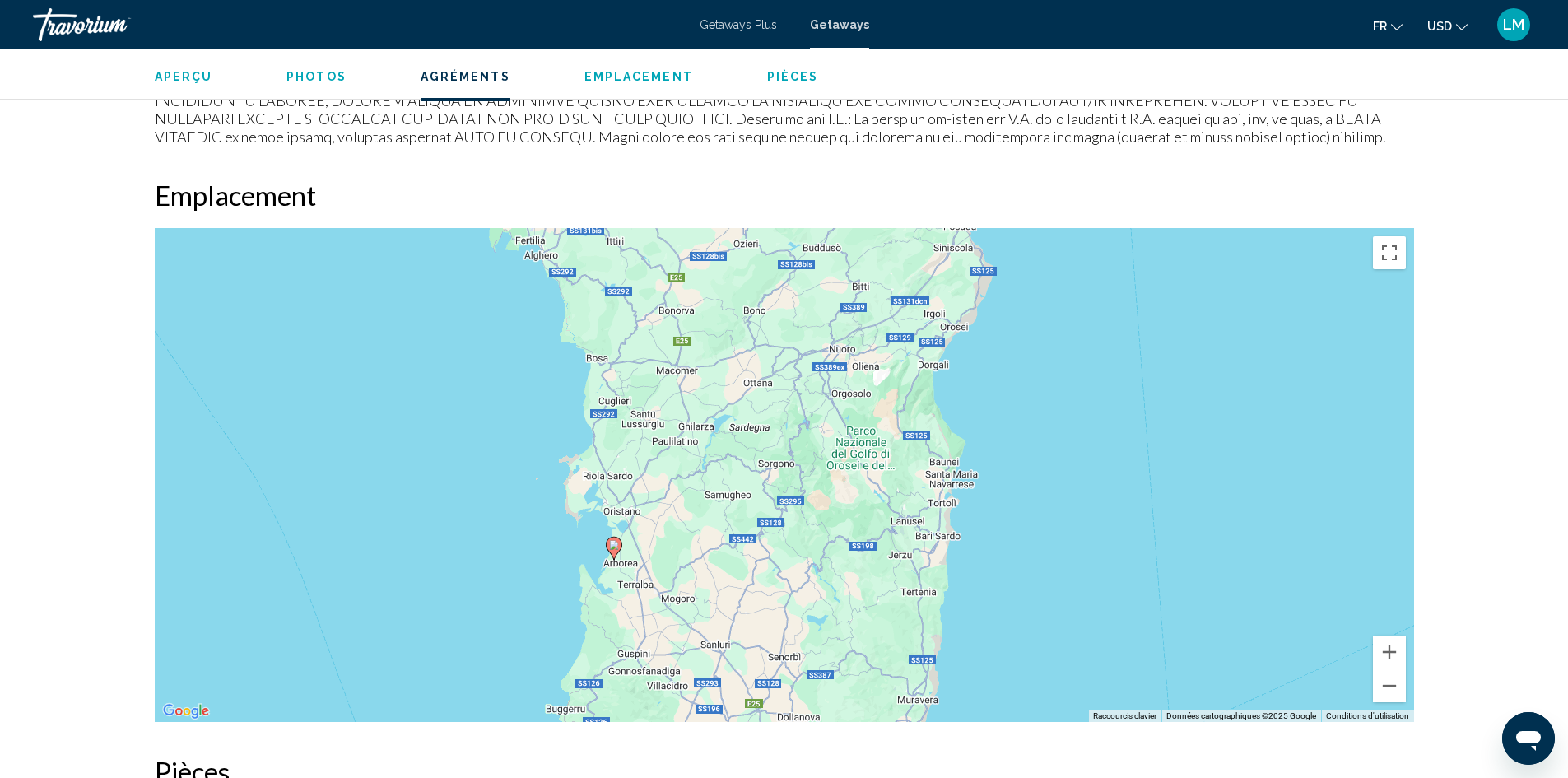
drag, startPoint x: 959, startPoint y: 533, endPoint x: 786, endPoint y: 619, distance: 193.2
click at [786, 619] on div "Pour activer le glissement avec le clavier, appuyez sur Alt+Entrée. Une fois ce…" at bounding box center [785, 475] width 1259 height 494
click at [1390, 695] on button "Zoom arrière" at bounding box center [1390, 686] width 33 height 33
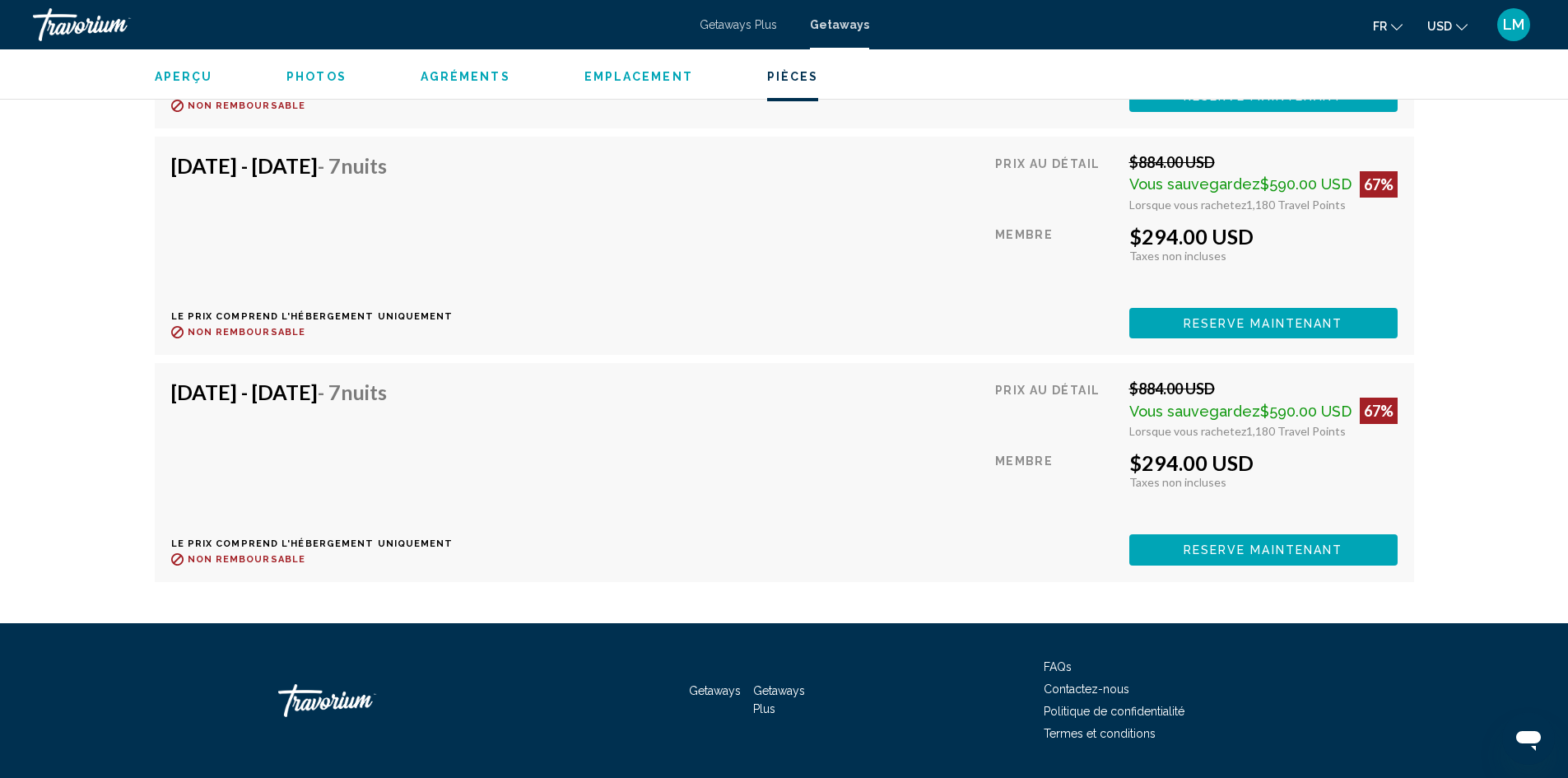
scroll to position [3376, 0]
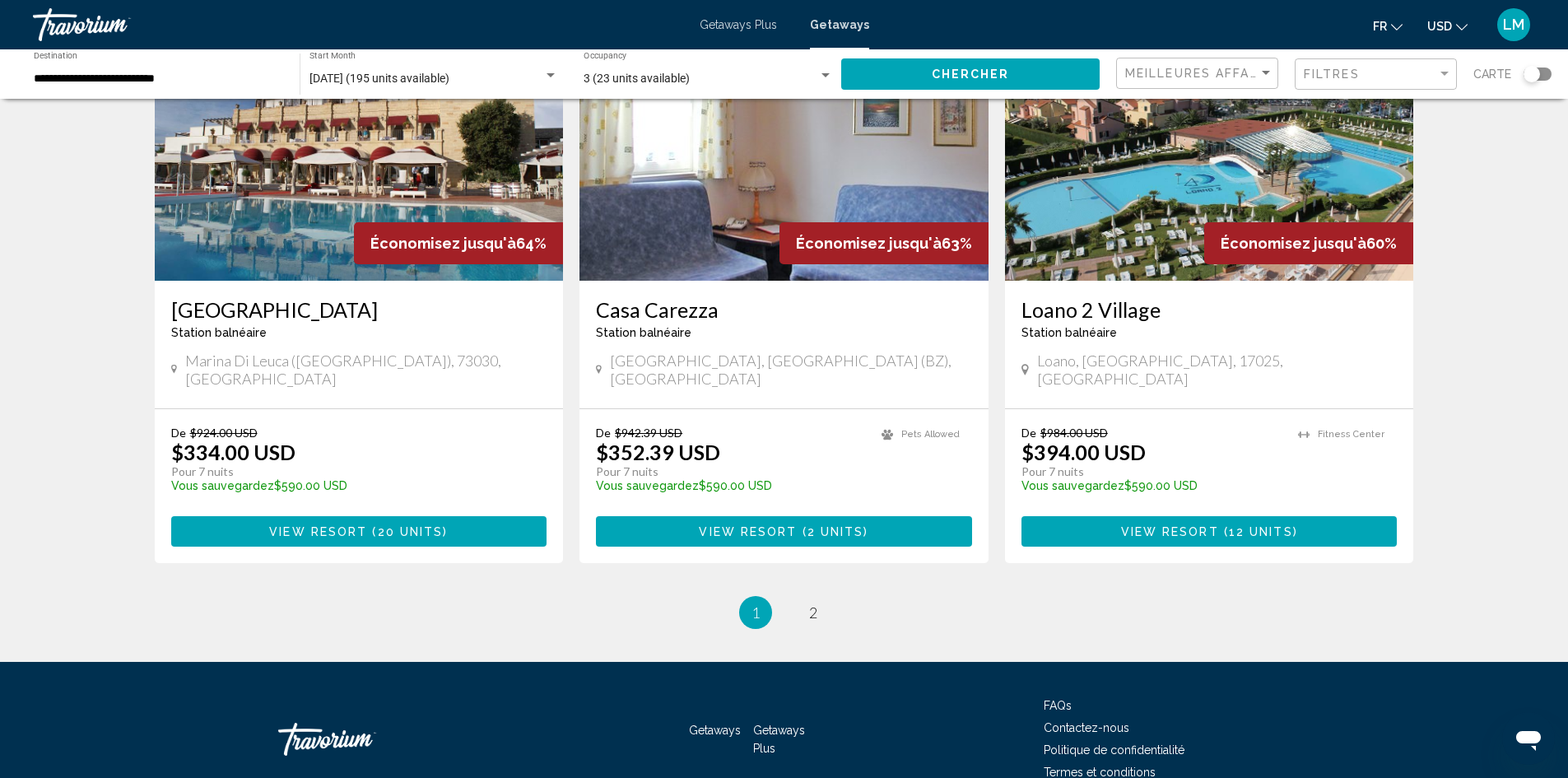
scroll to position [1905, 0]
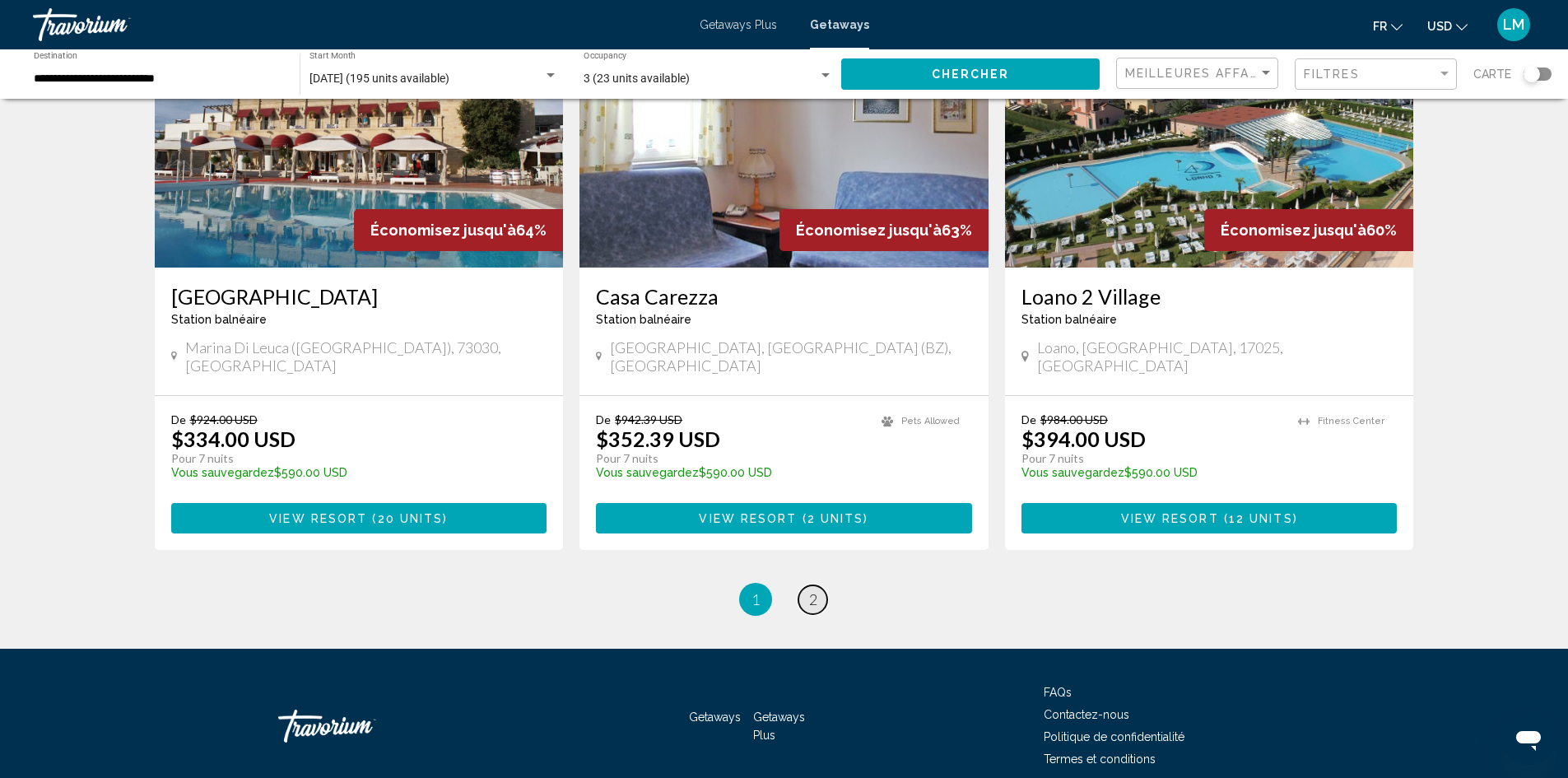
click at [815, 591] on span "2" at bounding box center [813, 599] width 8 height 19
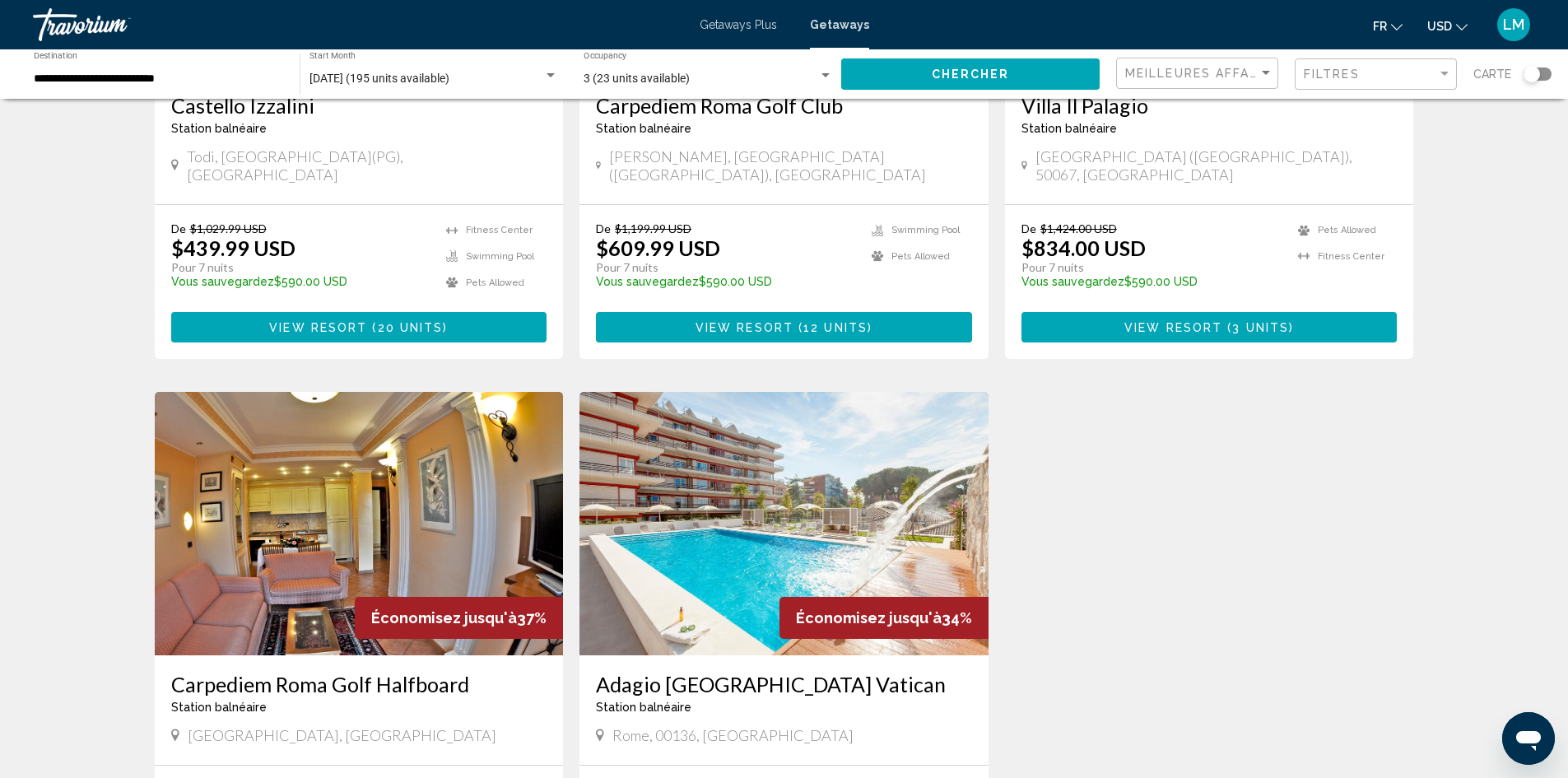
scroll to position [291, 0]
